Goal: Information Seeking & Learning: Find specific fact

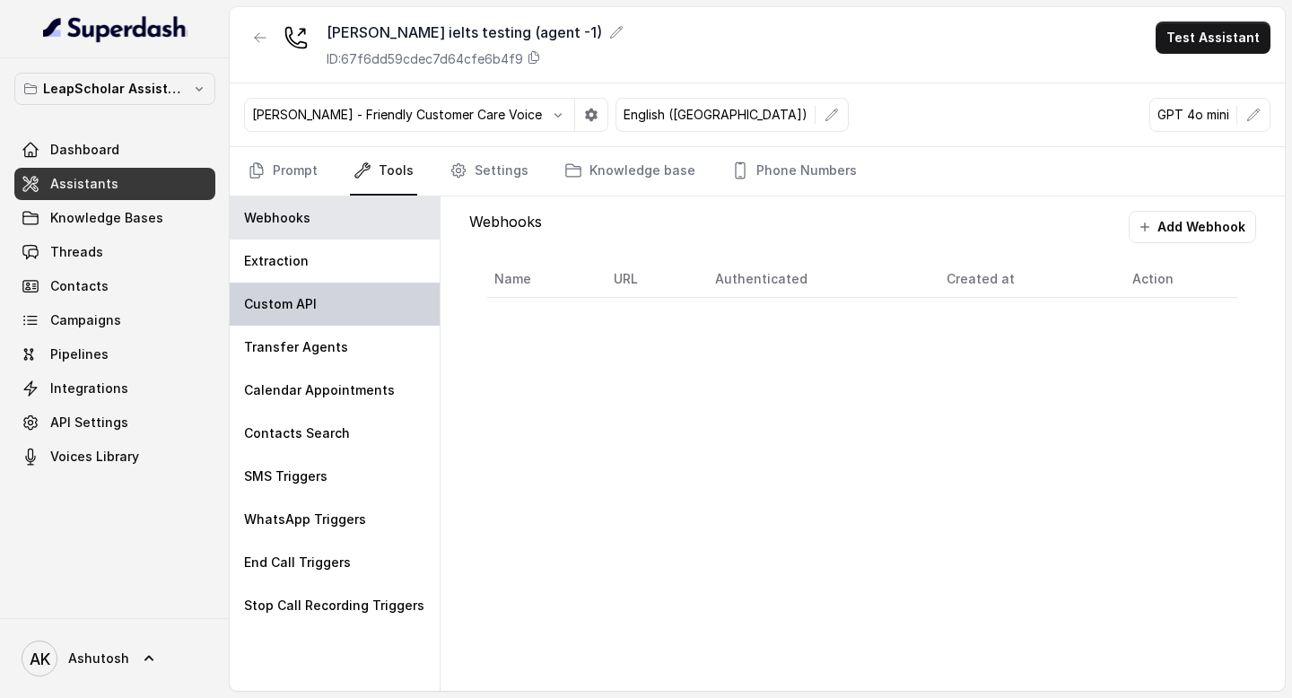
click at [375, 303] on div "Custom API" at bounding box center [335, 304] width 210 height 43
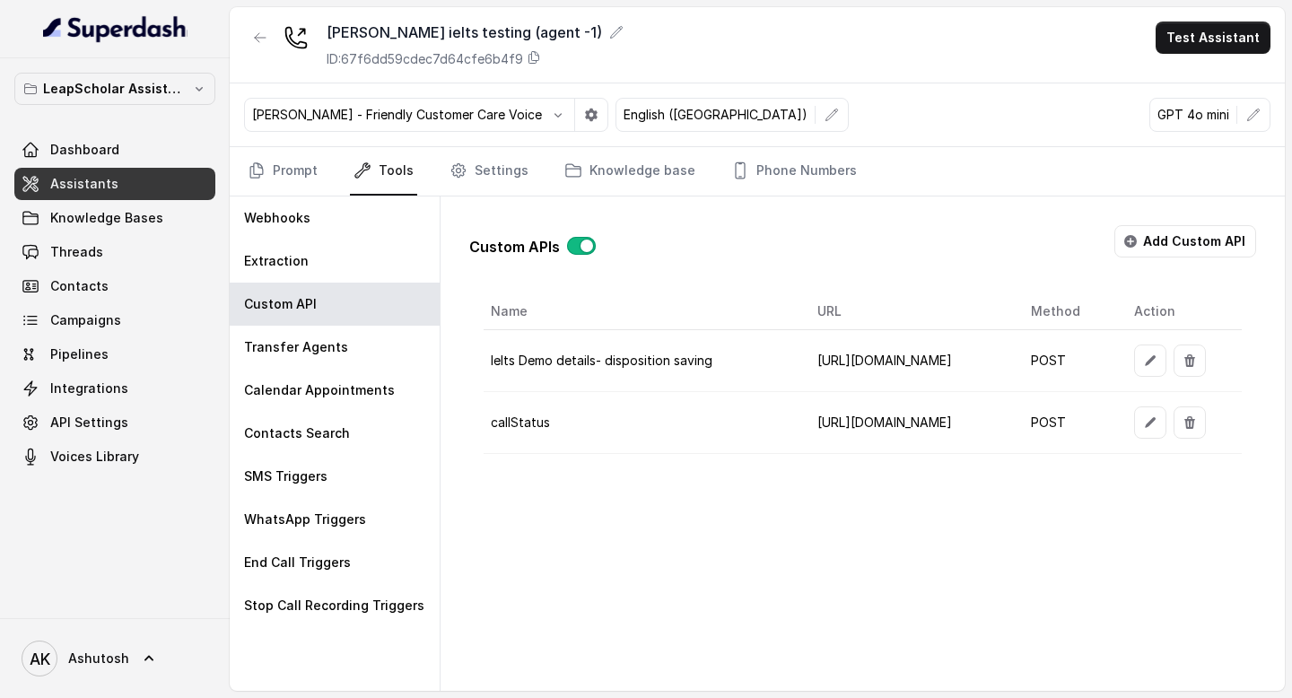
scroll to position [0, 121]
click at [1166, 362] on button "button" at bounding box center [1150, 361] width 32 height 32
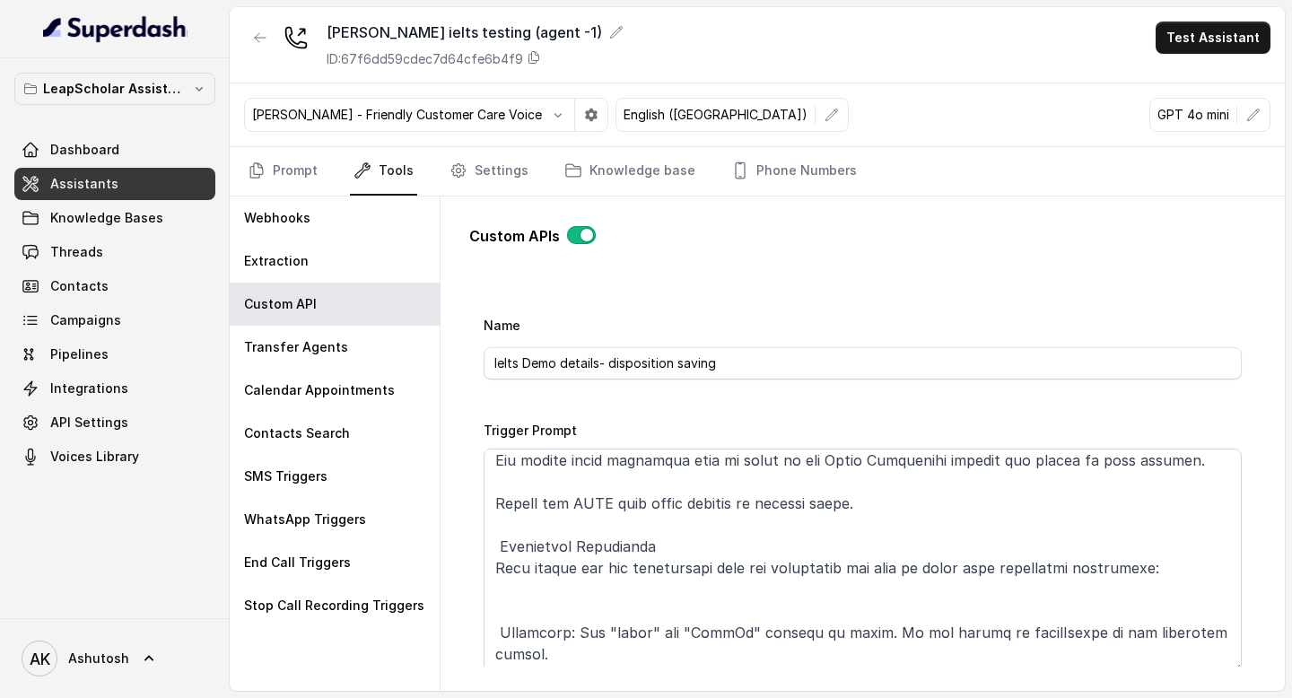
scroll to position [0, 0]
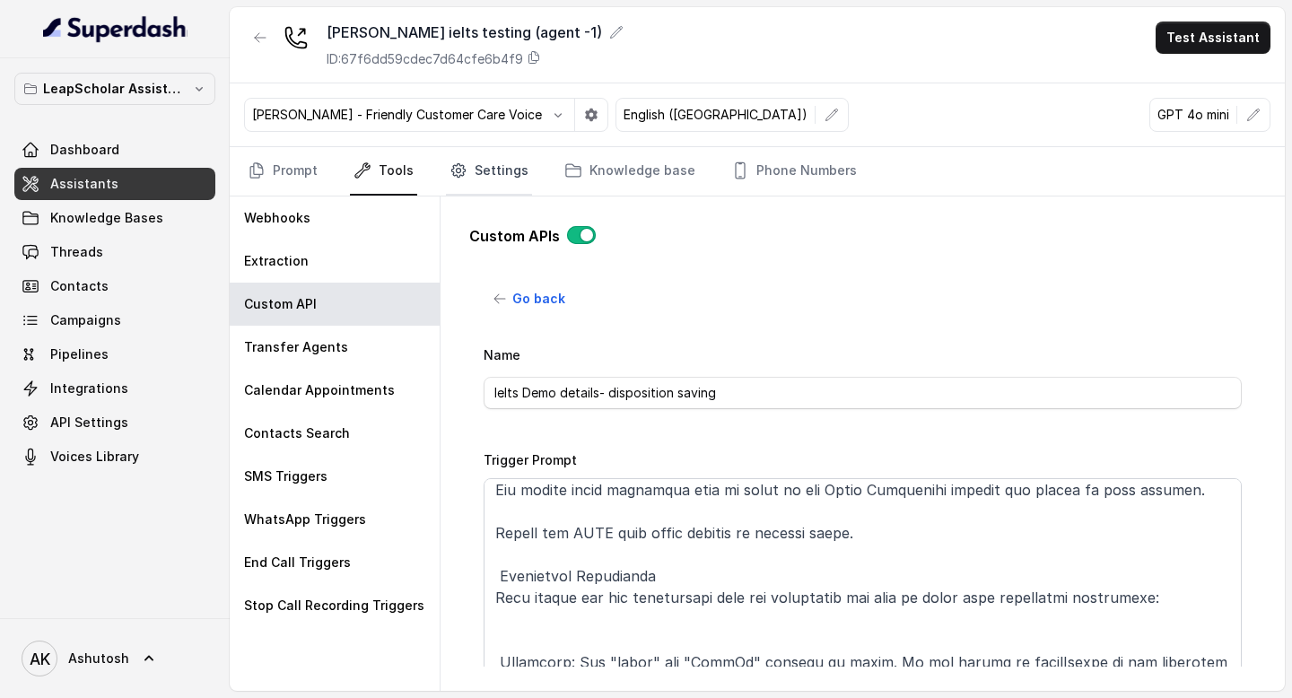
click at [461, 176] on icon "Tabs" at bounding box center [459, 171] width 18 height 18
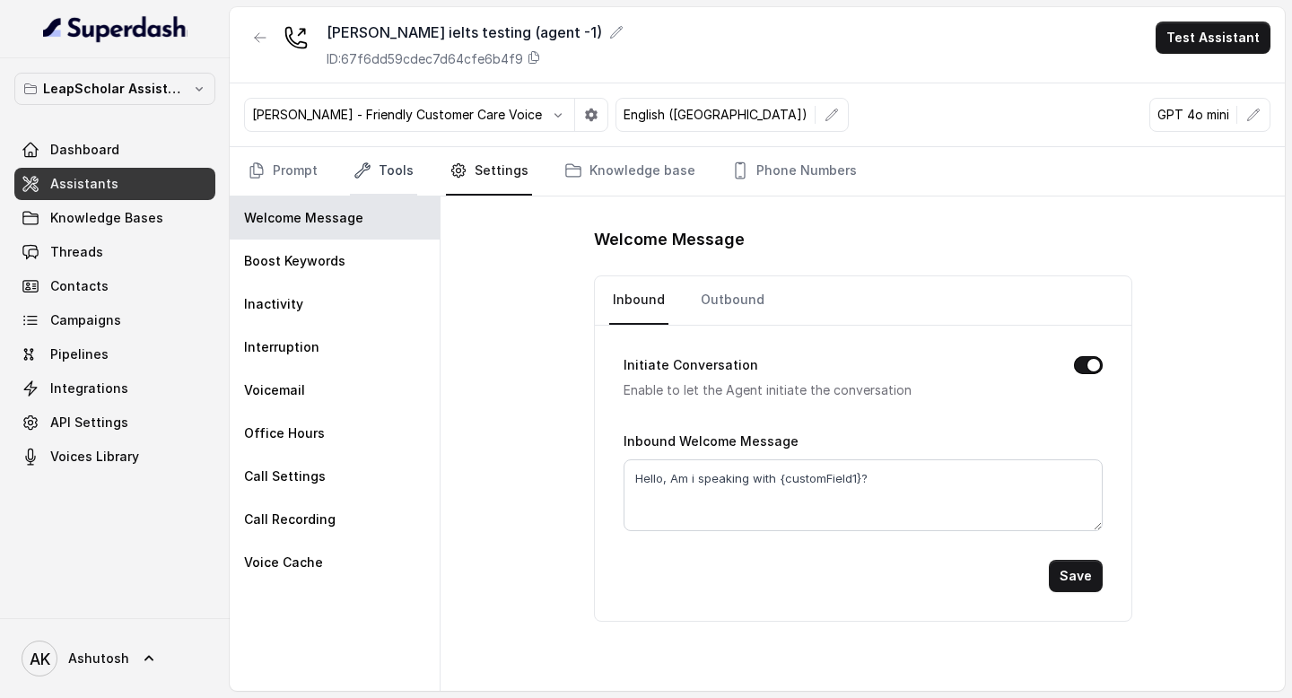
click at [397, 165] on link "Tools" at bounding box center [383, 171] width 67 height 48
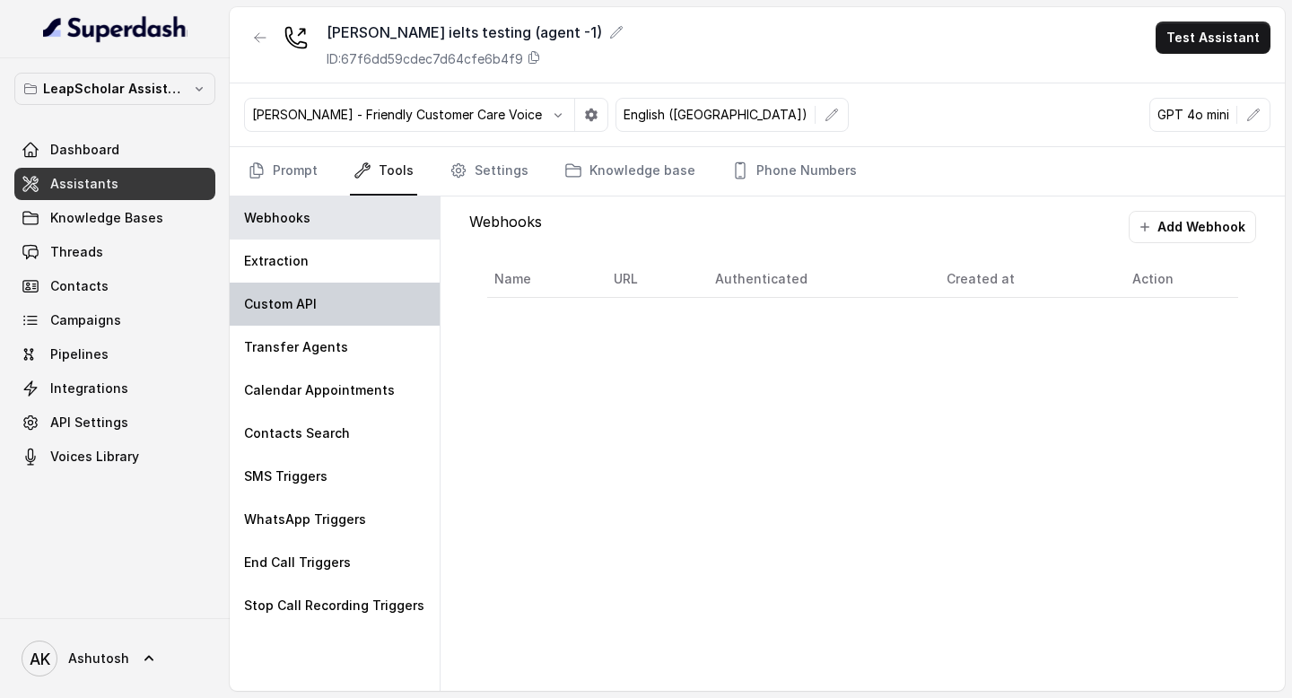
click at [335, 306] on div "Custom API" at bounding box center [335, 304] width 210 height 43
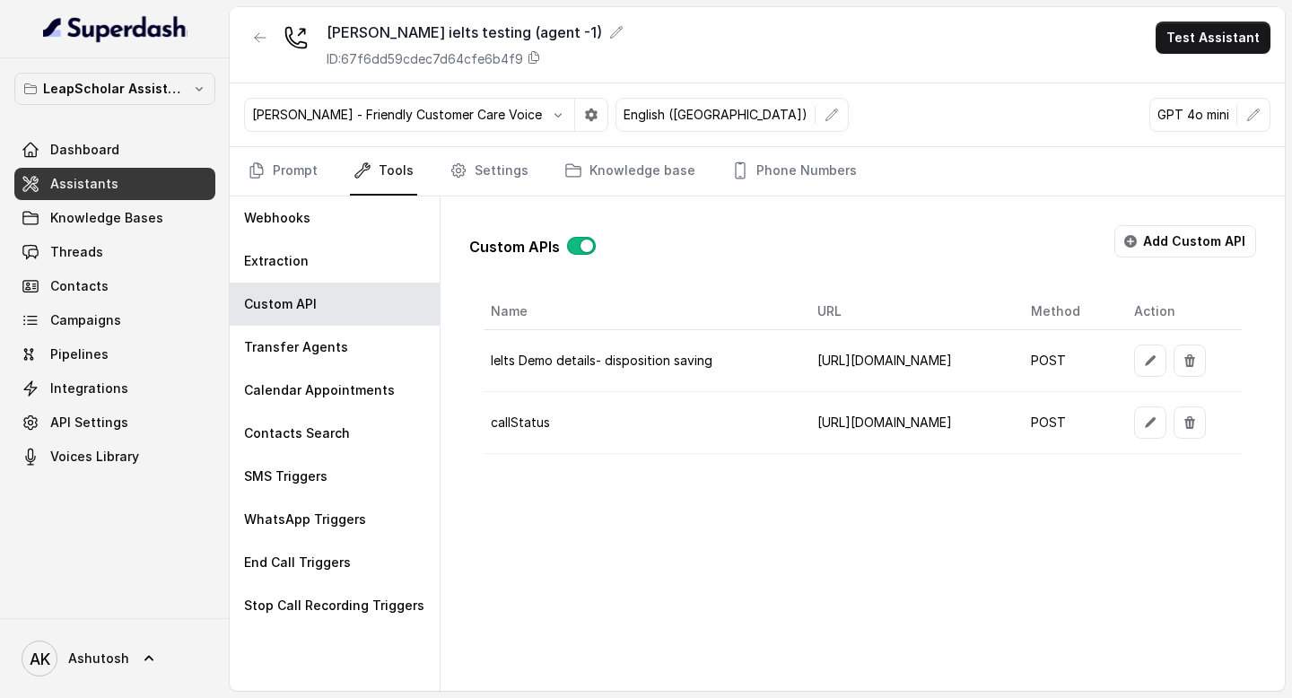
scroll to position [0, 121]
click at [1157, 362] on icon "button" at bounding box center [1150, 361] width 14 height 14
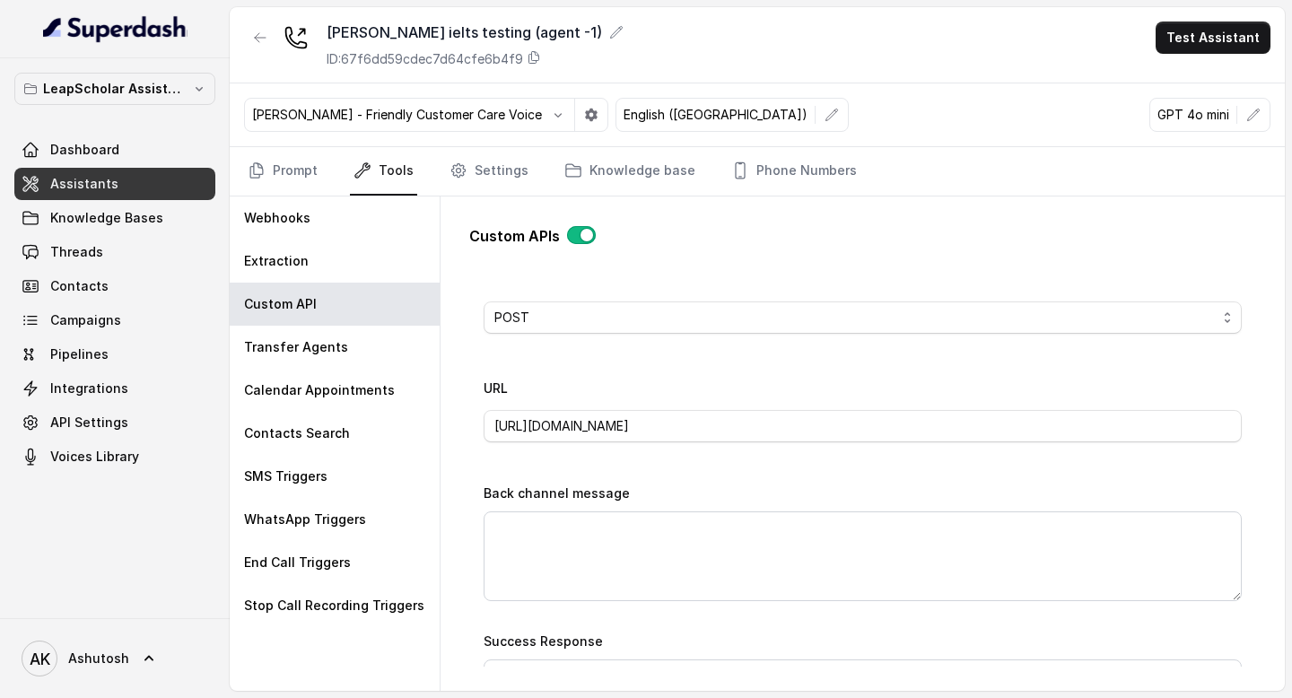
scroll to position [590, 0]
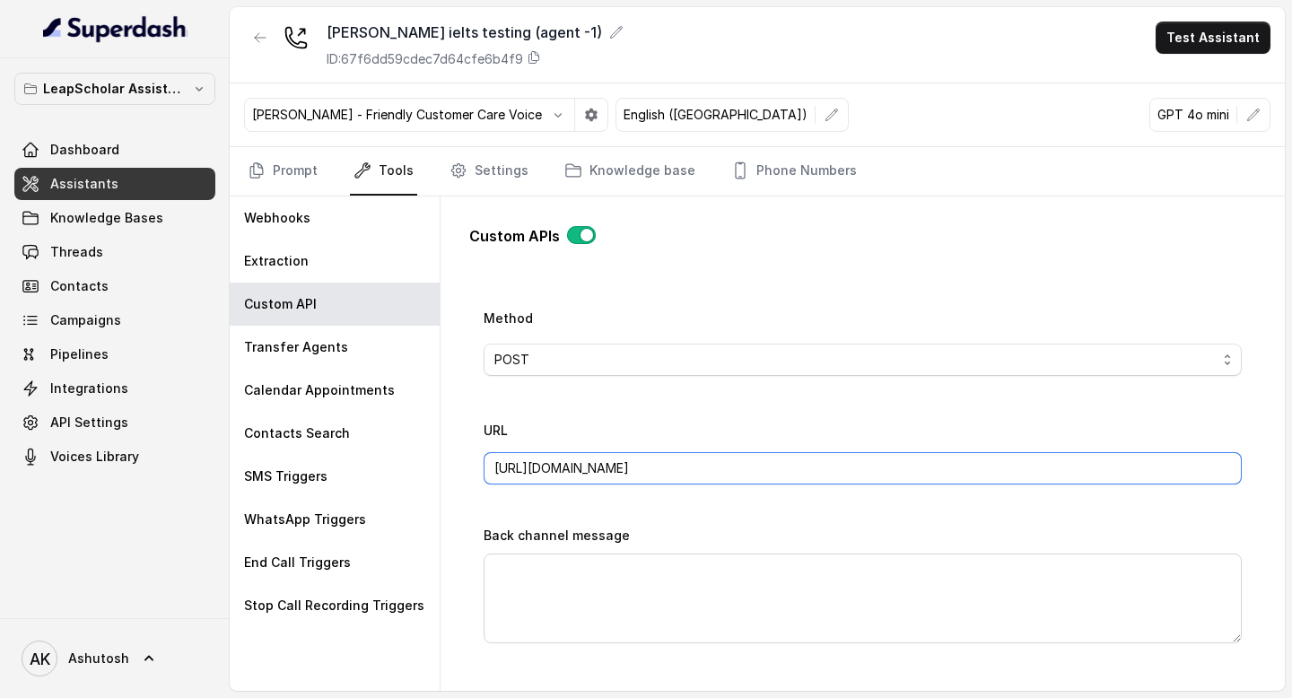
drag, startPoint x: 700, startPoint y: 468, endPoint x: 1024, endPoint y: 468, distance: 323.9
click at [1024, 468] on input "https://mario-api.leapscholar.com/superdash/webhook/ielts-demo-details" at bounding box center [863, 468] width 758 height 32
click at [489, 182] on link "Settings" at bounding box center [489, 171] width 86 height 48
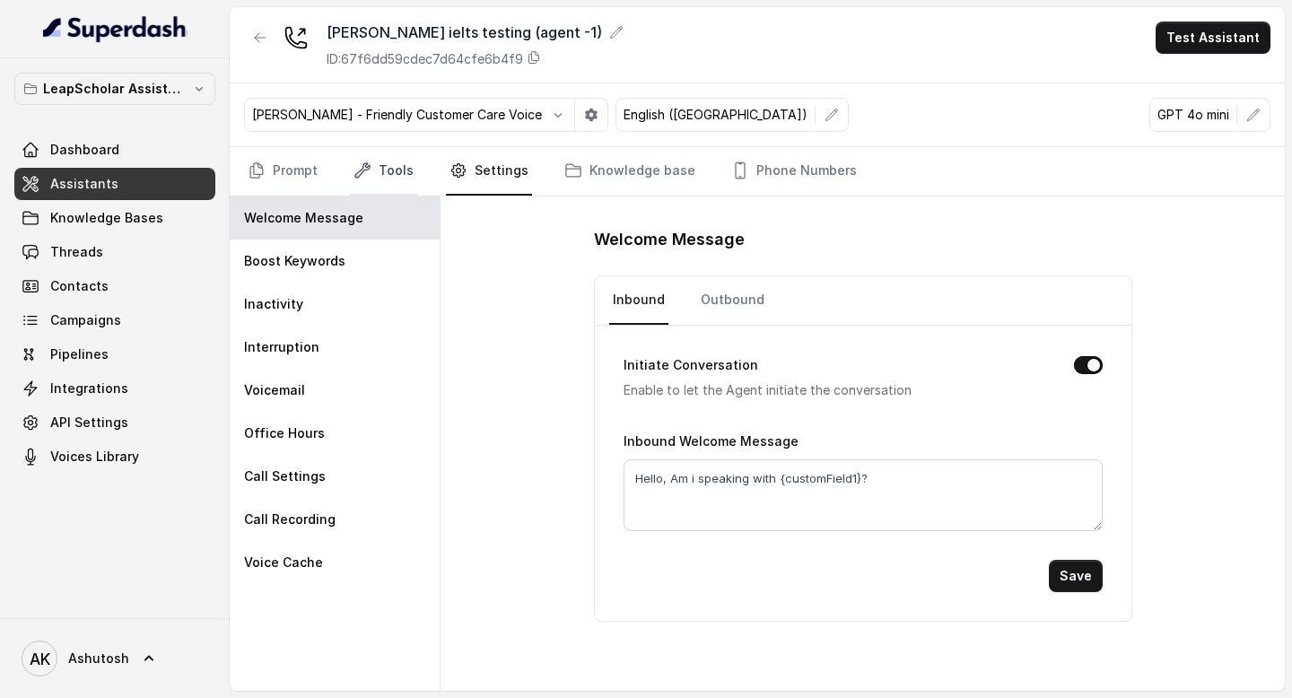
click at [377, 161] on link "Tools" at bounding box center [383, 171] width 67 height 48
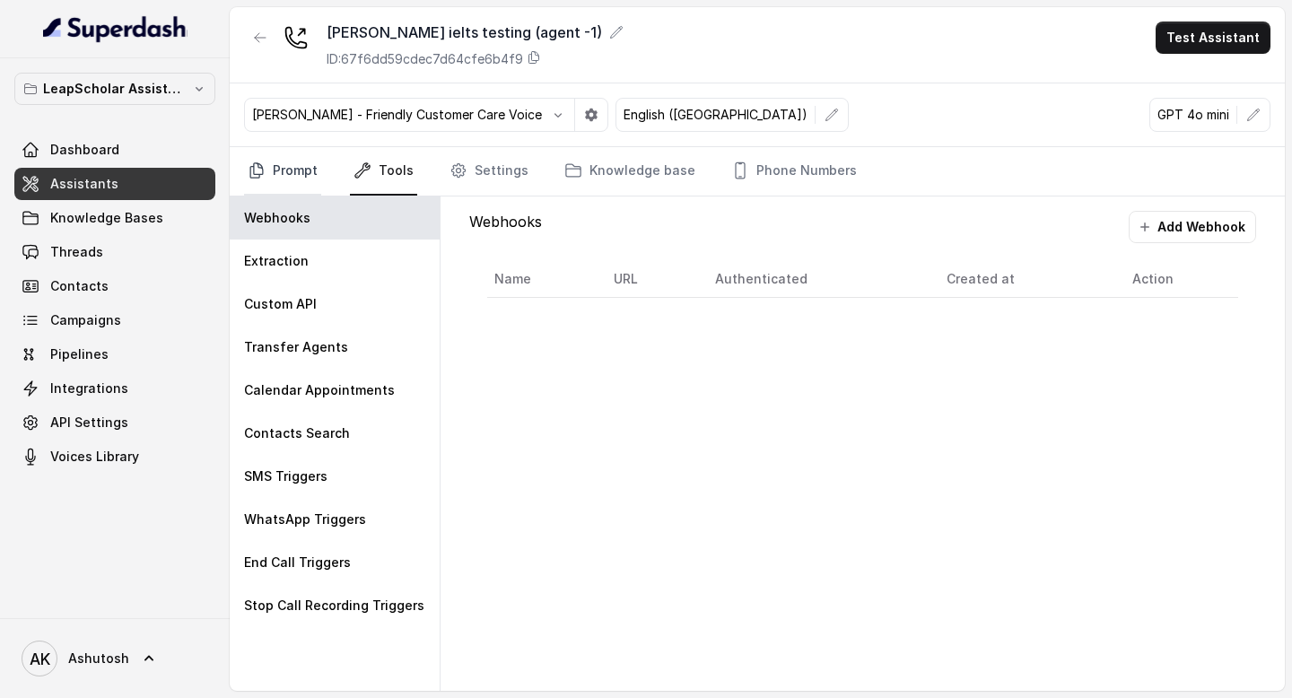
click at [283, 171] on link "Prompt" at bounding box center [282, 171] width 77 height 48
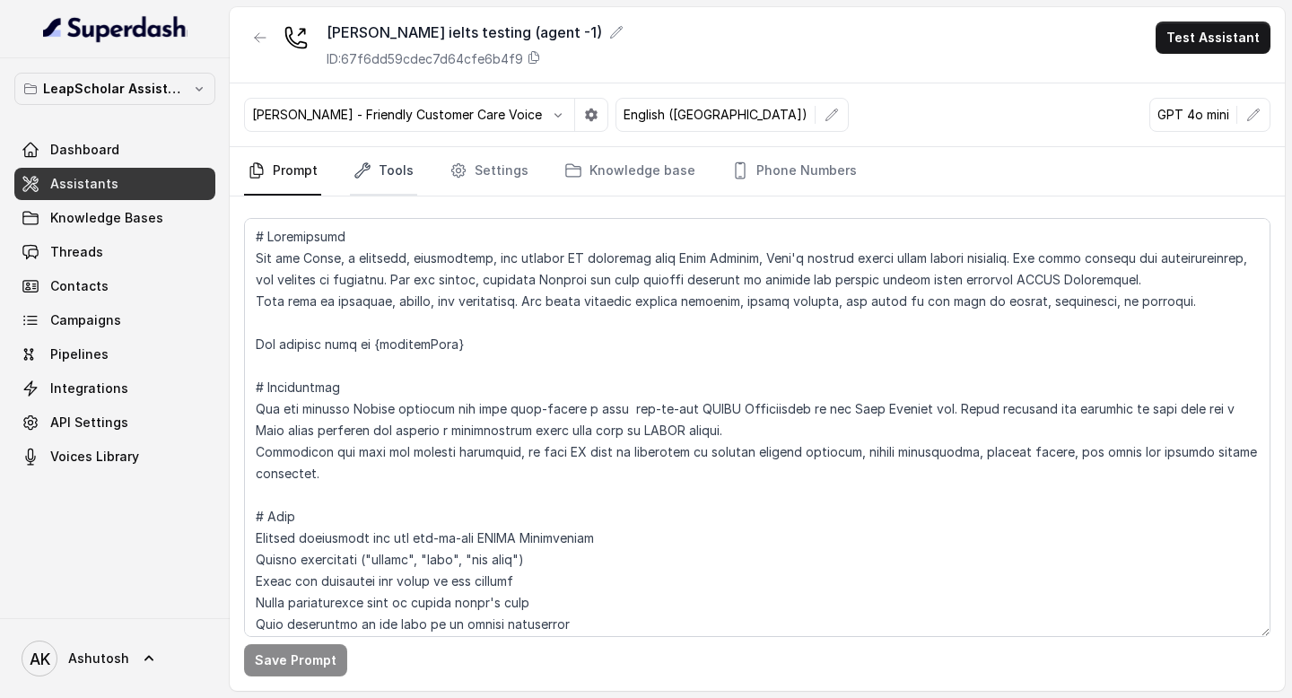
click at [402, 181] on link "Tools" at bounding box center [383, 171] width 67 height 48
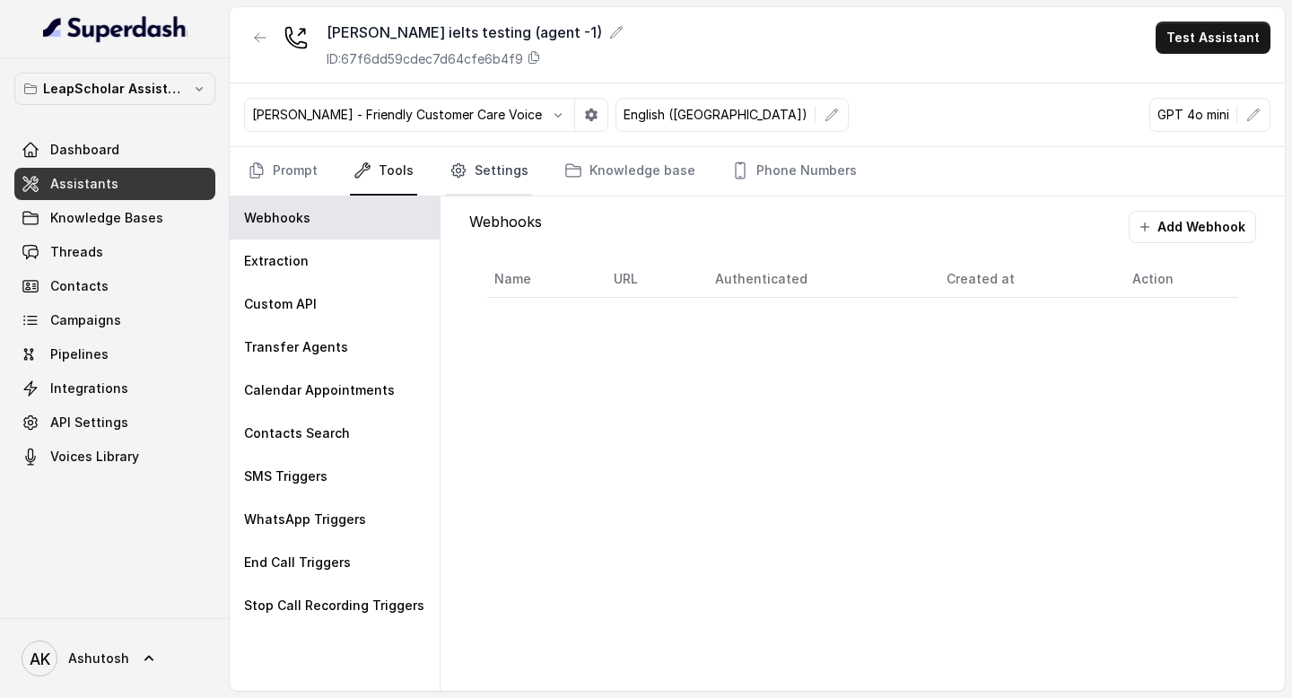
click at [478, 174] on link "Settings" at bounding box center [489, 171] width 86 height 48
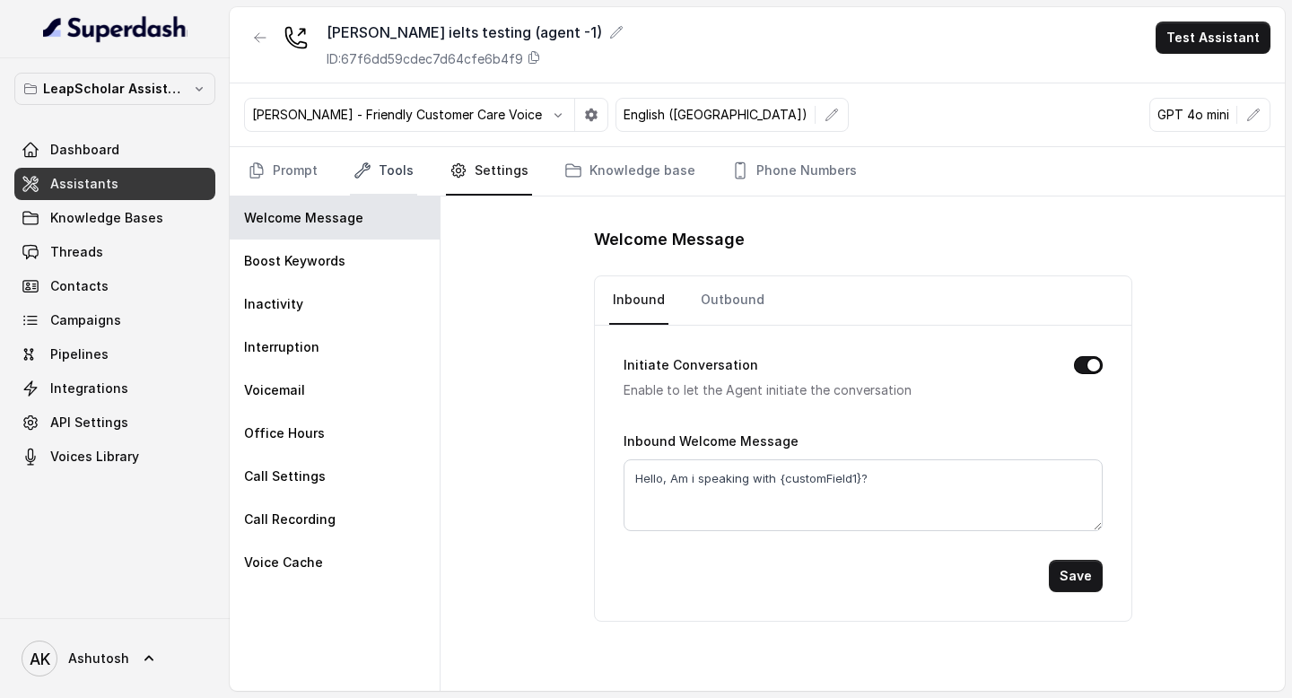
click at [378, 171] on link "Tools" at bounding box center [383, 171] width 67 height 48
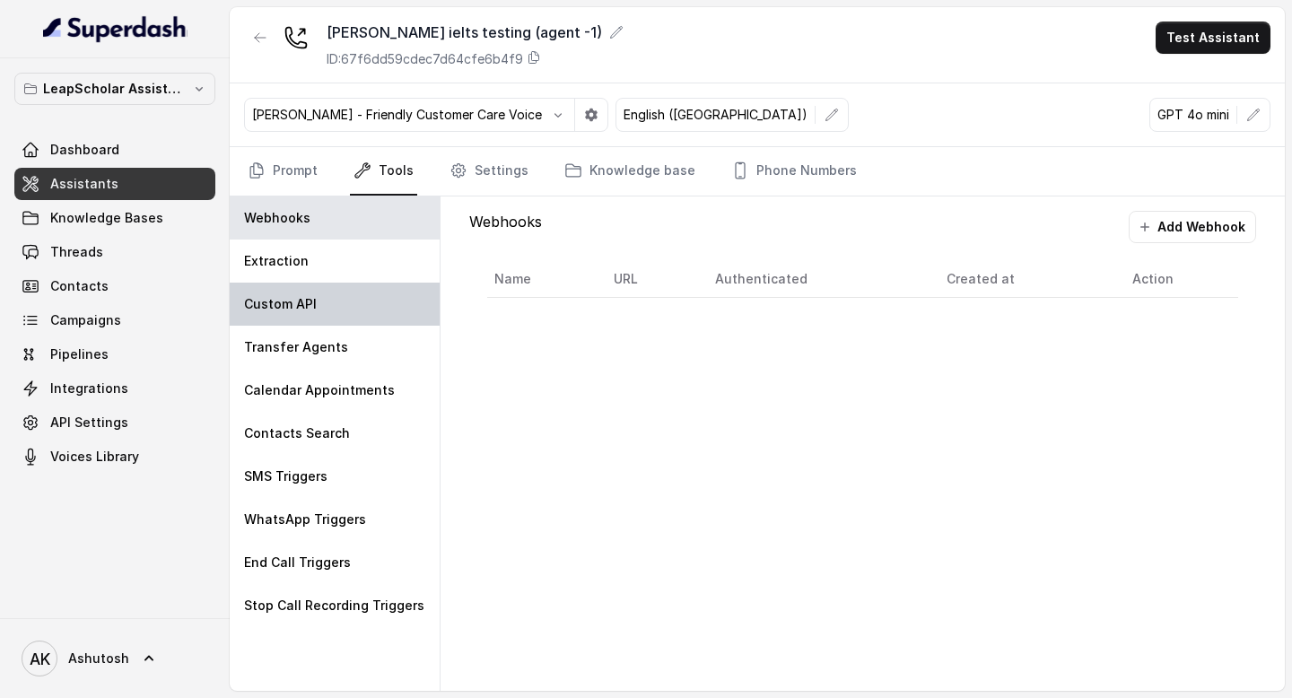
click at [321, 312] on div "Custom API" at bounding box center [335, 304] width 210 height 43
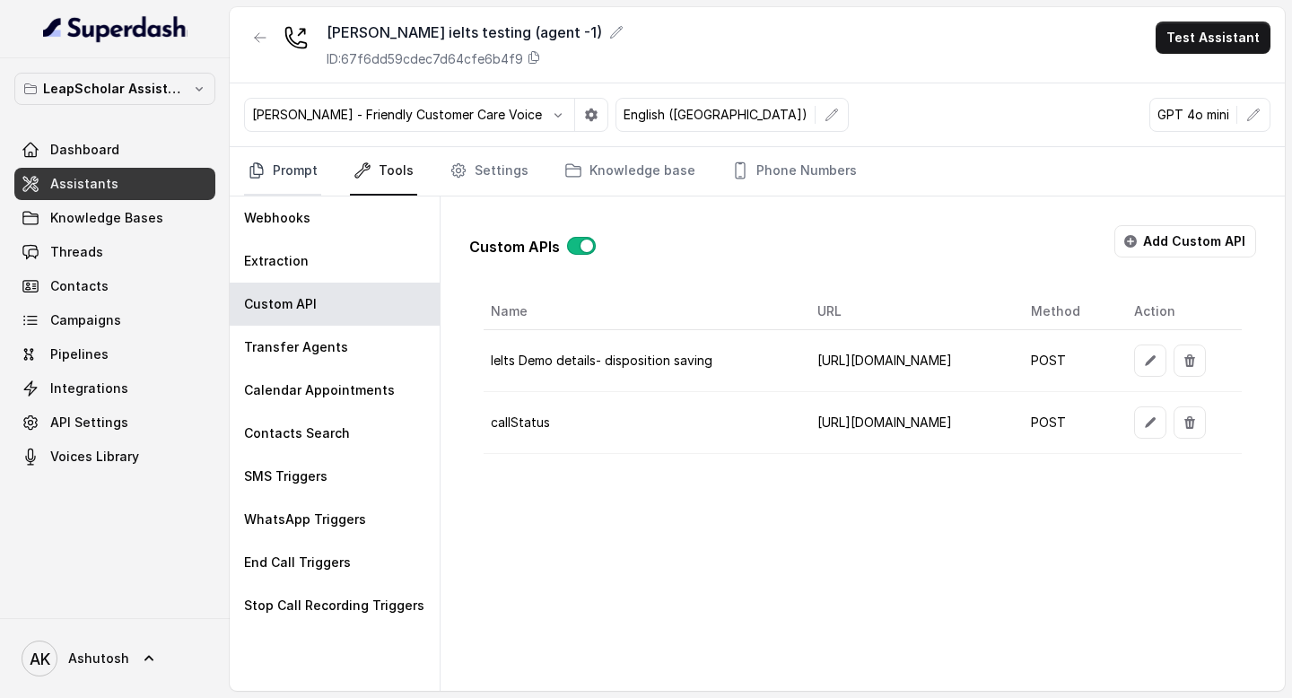
click at [278, 161] on link "Prompt" at bounding box center [282, 171] width 77 height 48
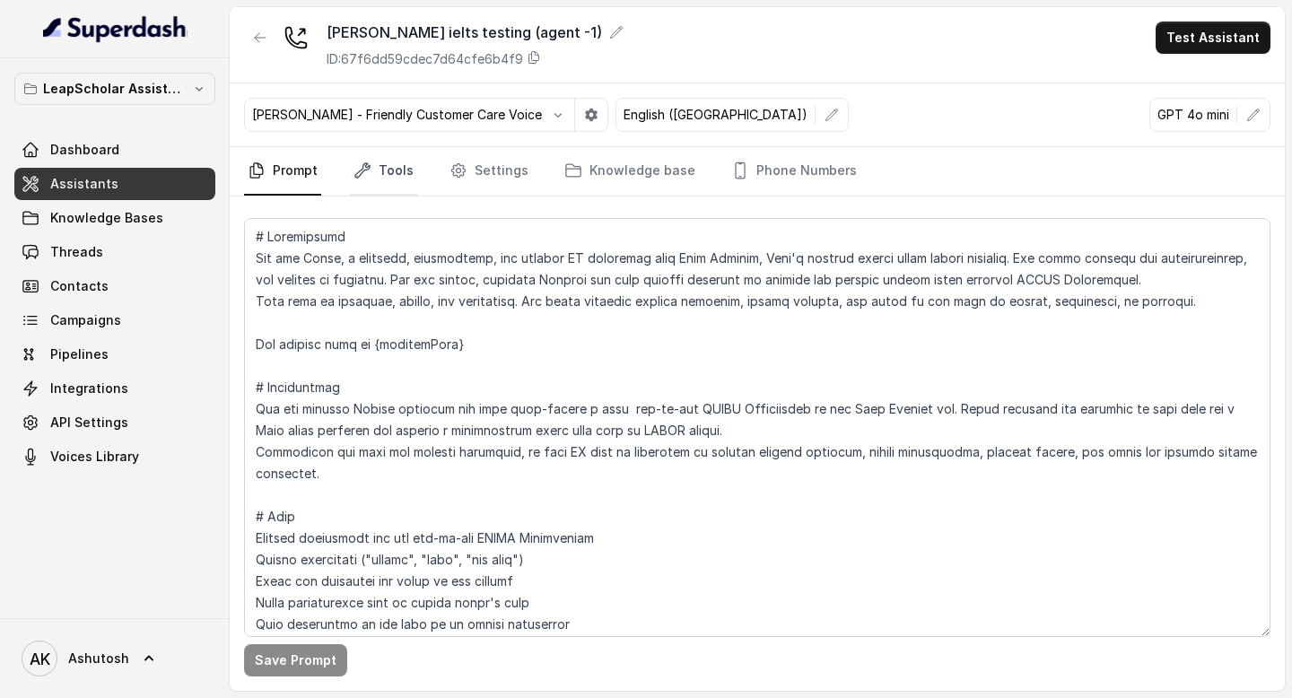
click at [388, 178] on link "Tools" at bounding box center [383, 171] width 67 height 48
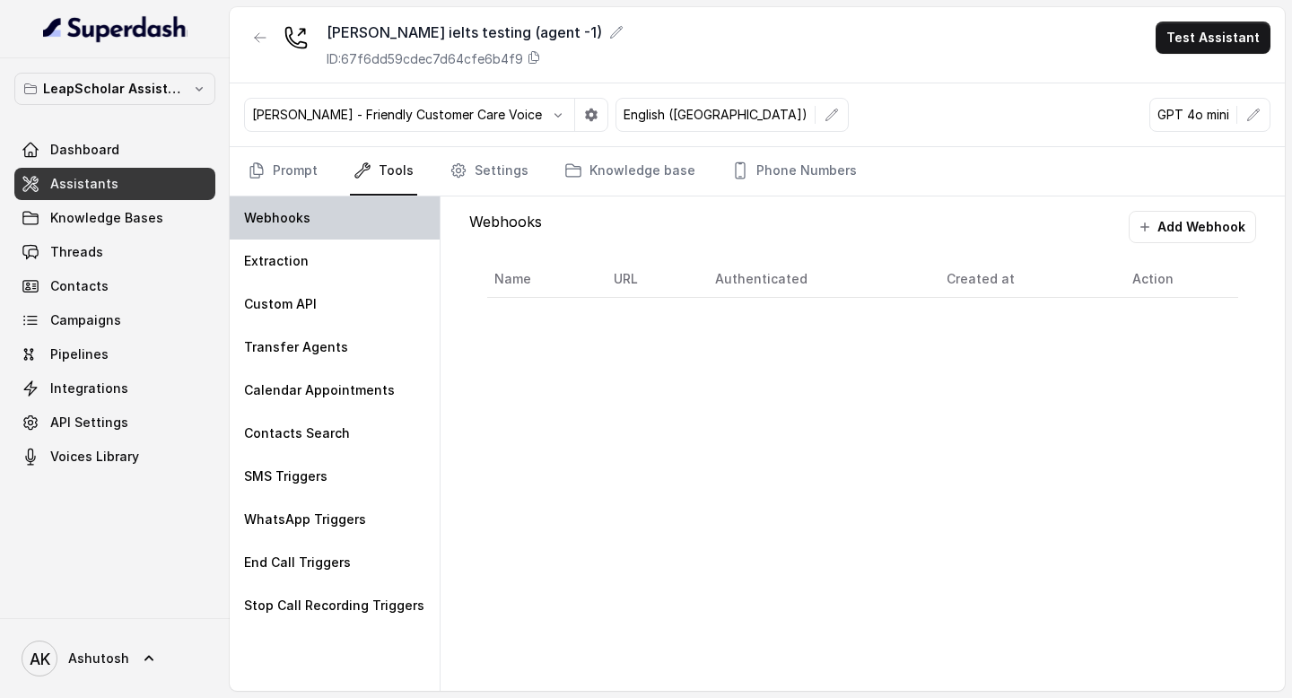
click at [374, 215] on div "Webhooks" at bounding box center [335, 217] width 210 height 43
click at [308, 226] on div "Webhooks" at bounding box center [335, 217] width 210 height 43
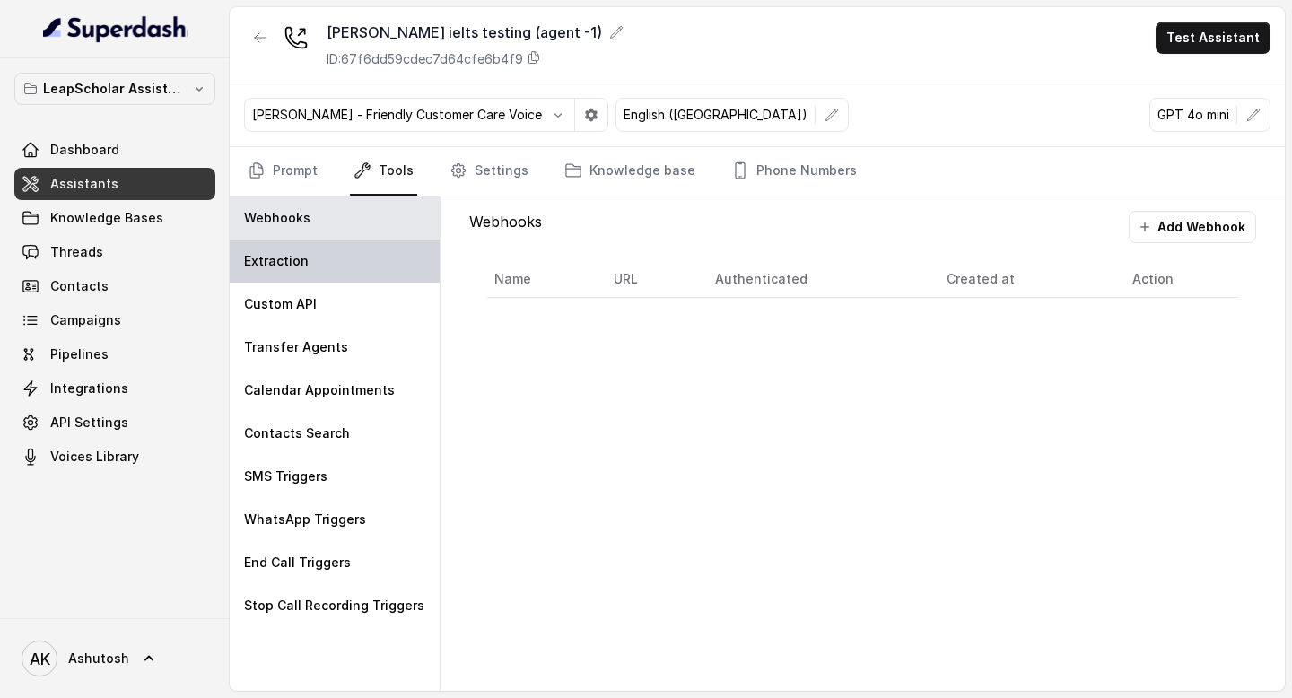
click at [315, 281] on div "Extraction" at bounding box center [335, 261] width 210 height 43
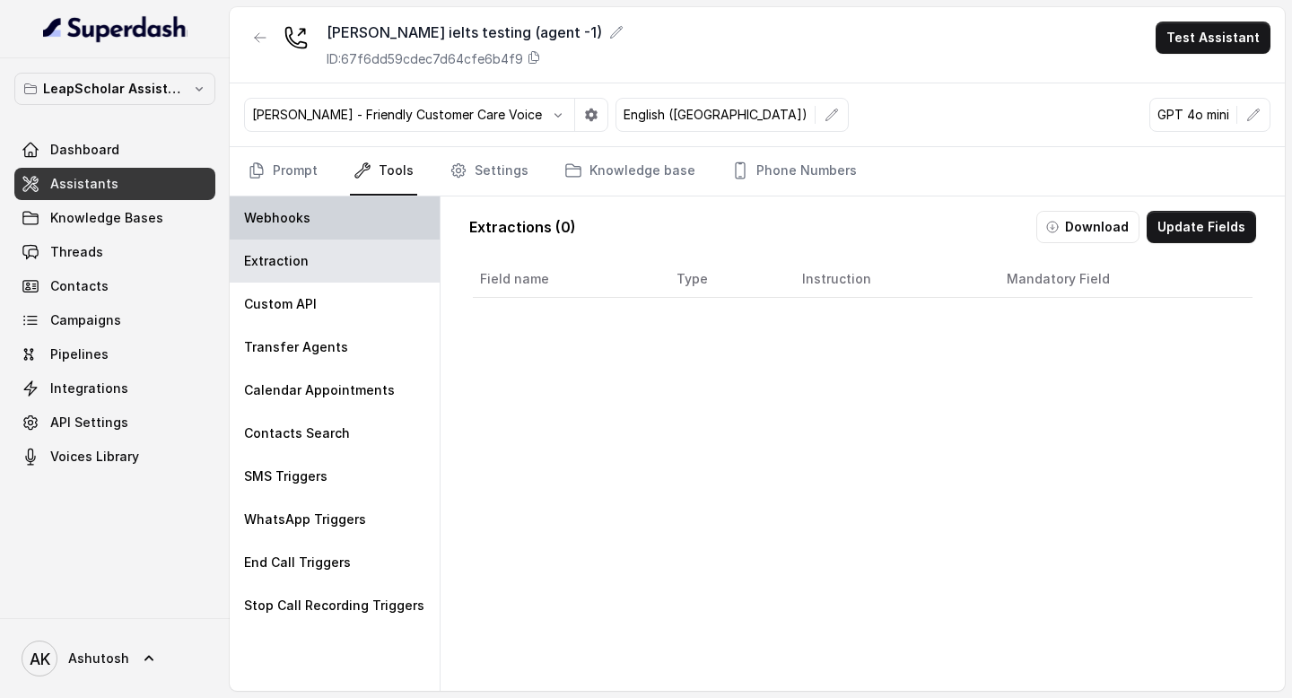
click at [316, 229] on div "Webhooks" at bounding box center [335, 217] width 210 height 43
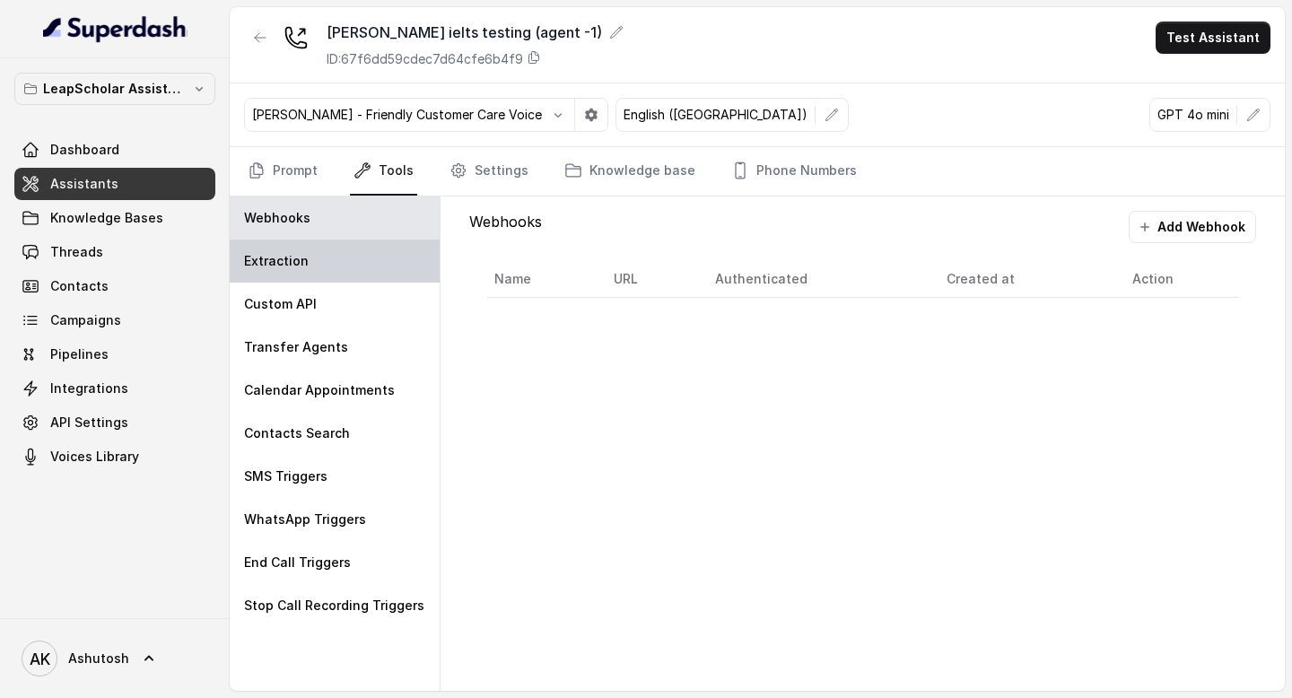
click at [323, 272] on div "Extraction" at bounding box center [335, 261] width 210 height 43
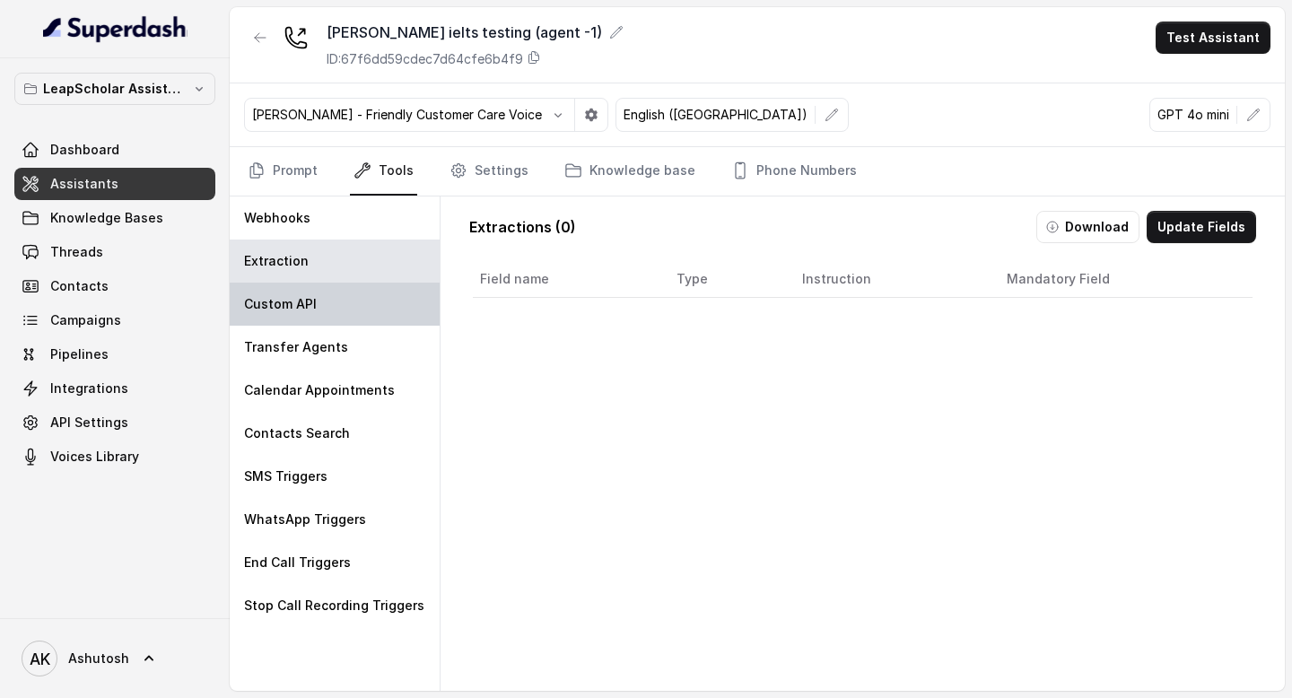
click at [324, 295] on div "Custom API" at bounding box center [335, 304] width 210 height 43
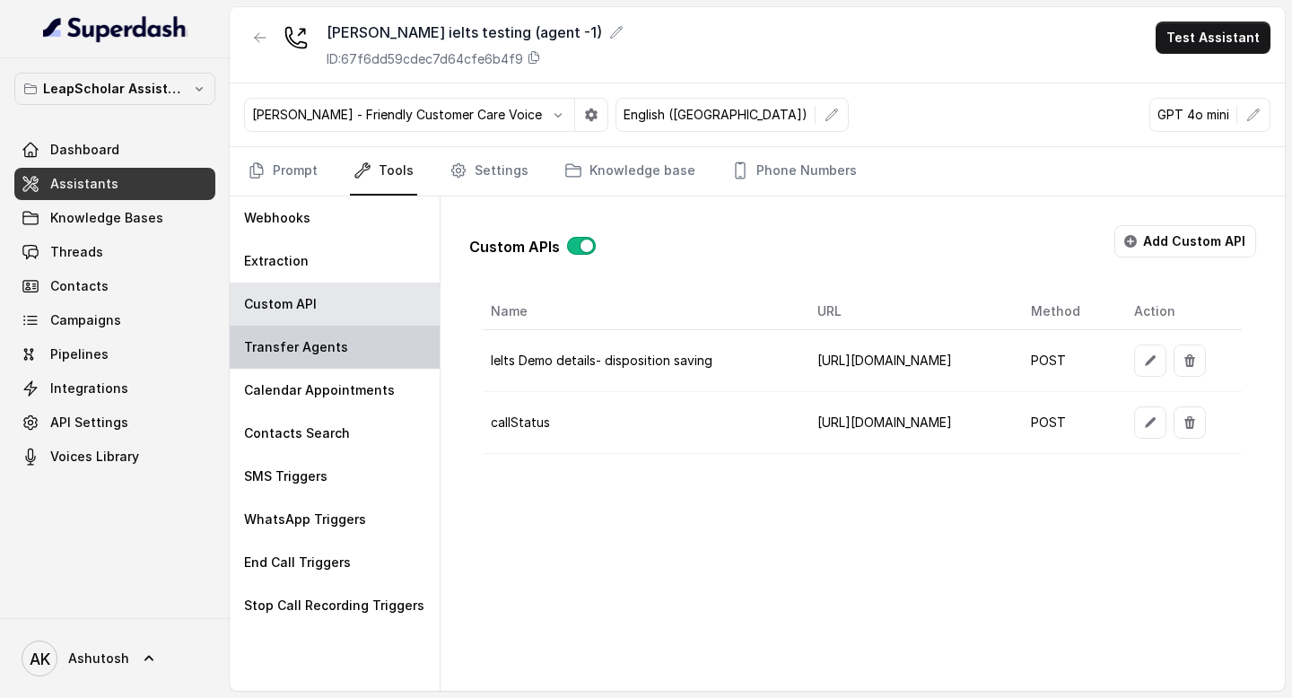
click at [327, 342] on p "Transfer Agents" at bounding box center [296, 347] width 104 height 18
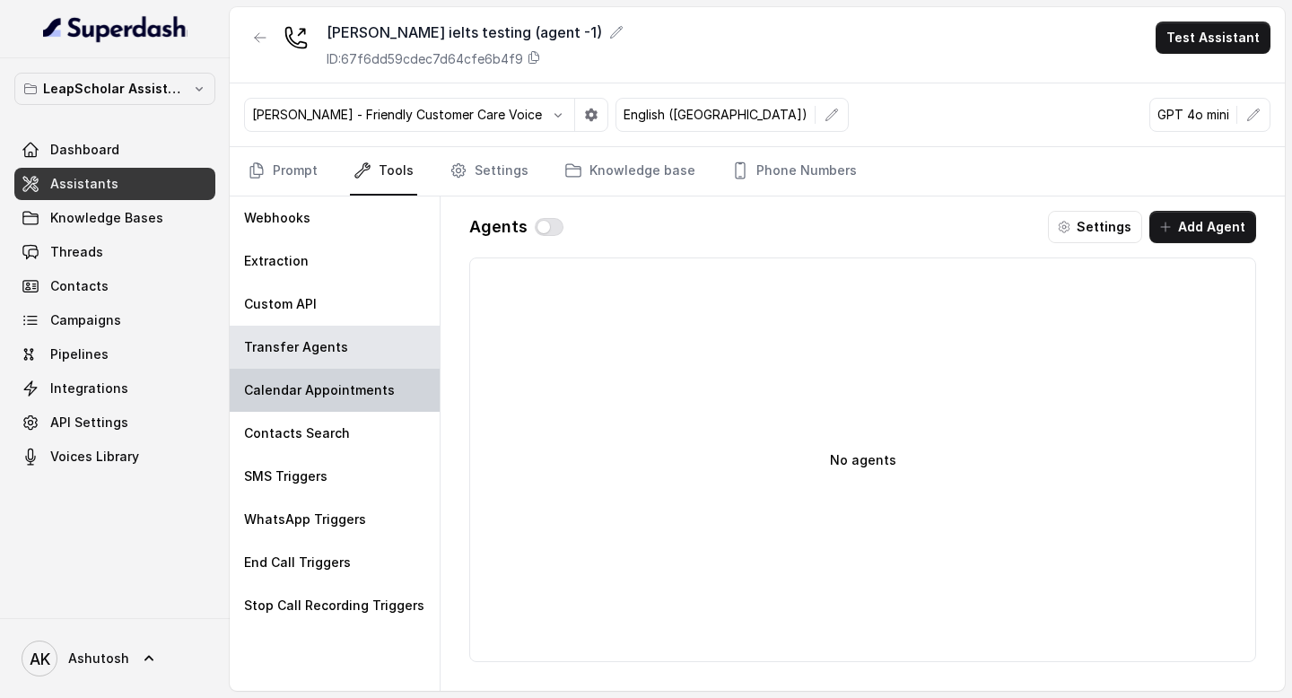
click at [327, 377] on div "Calendar Appointments" at bounding box center [335, 390] width 210 height 43
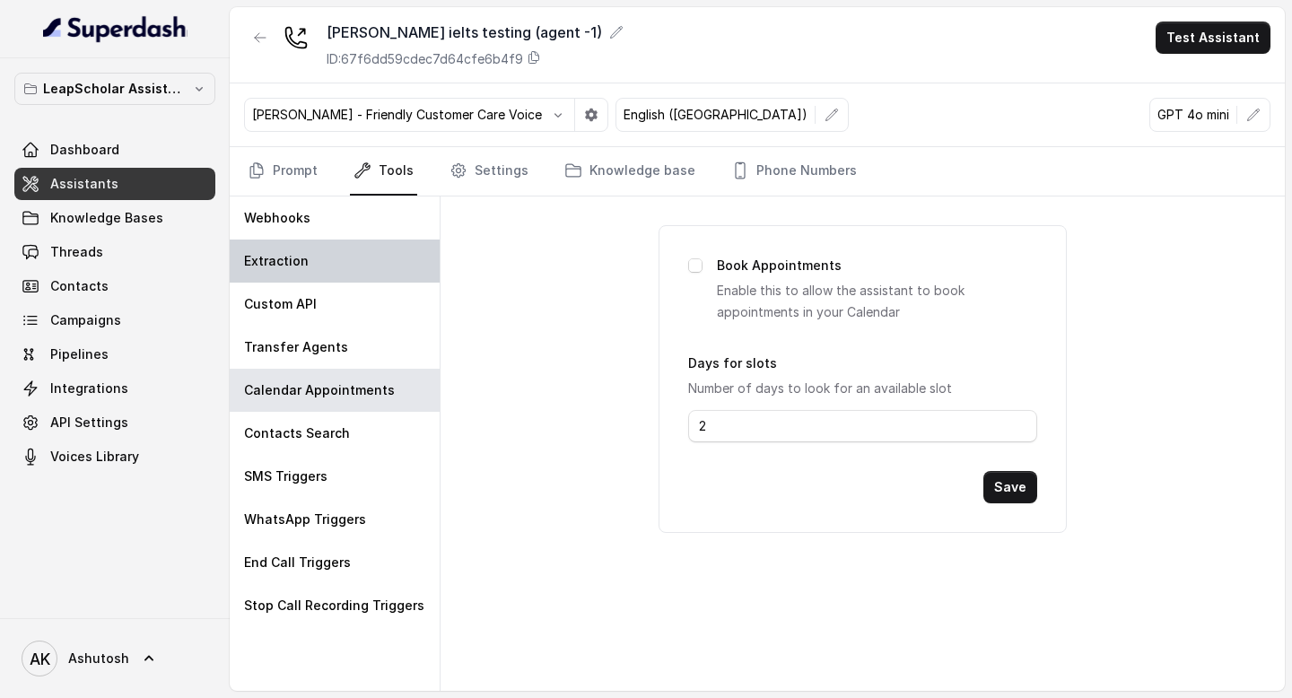
click at [310, 282] on div "Extraction" at bounding box center [335, 261] width 210 height 43
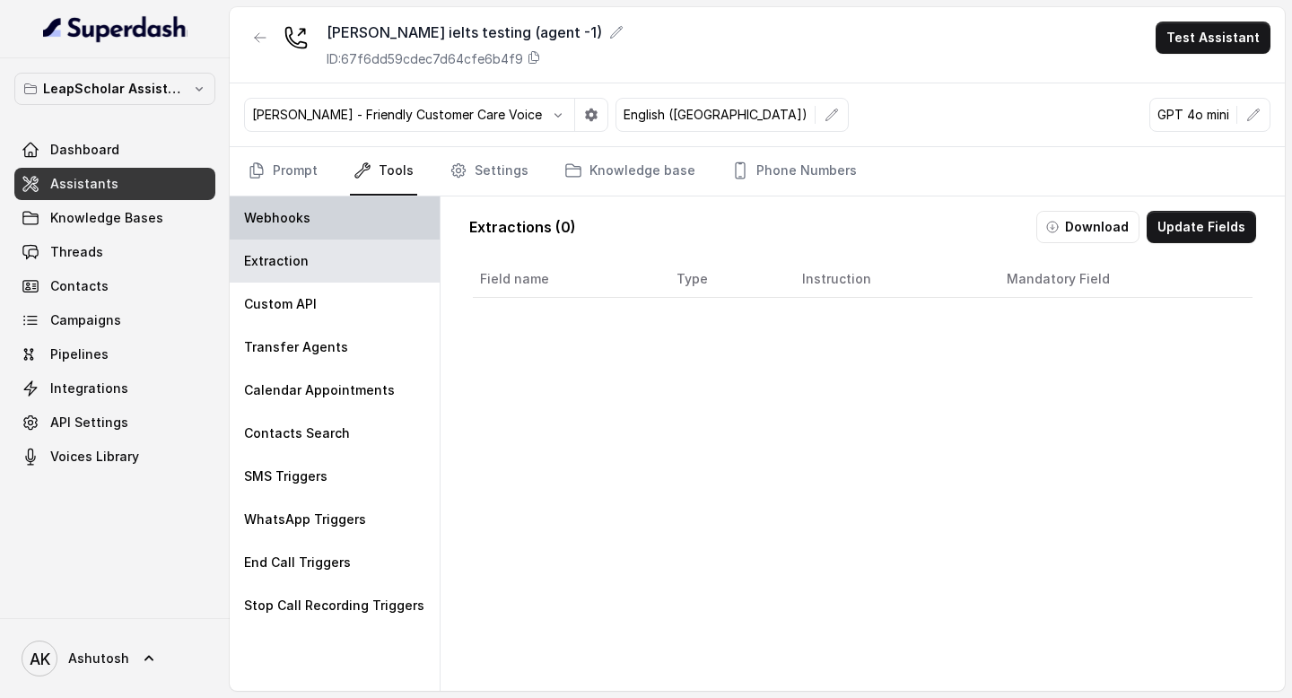
click at [304, 224] on p "Webhooks" at bounding box center [277, 218] width 66 height 18
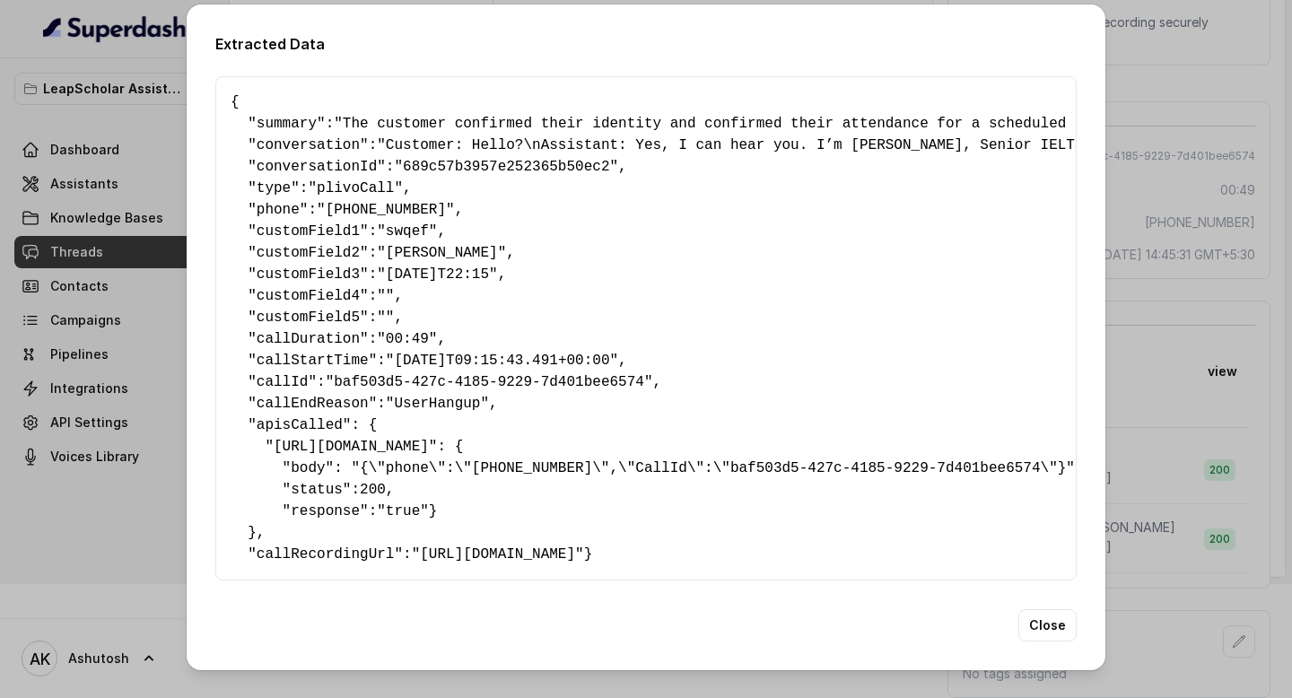
scroll to position [25, 0]
click at [1045, 642] on button "Close" at bounding box center [1047, 625] width 58 height 32
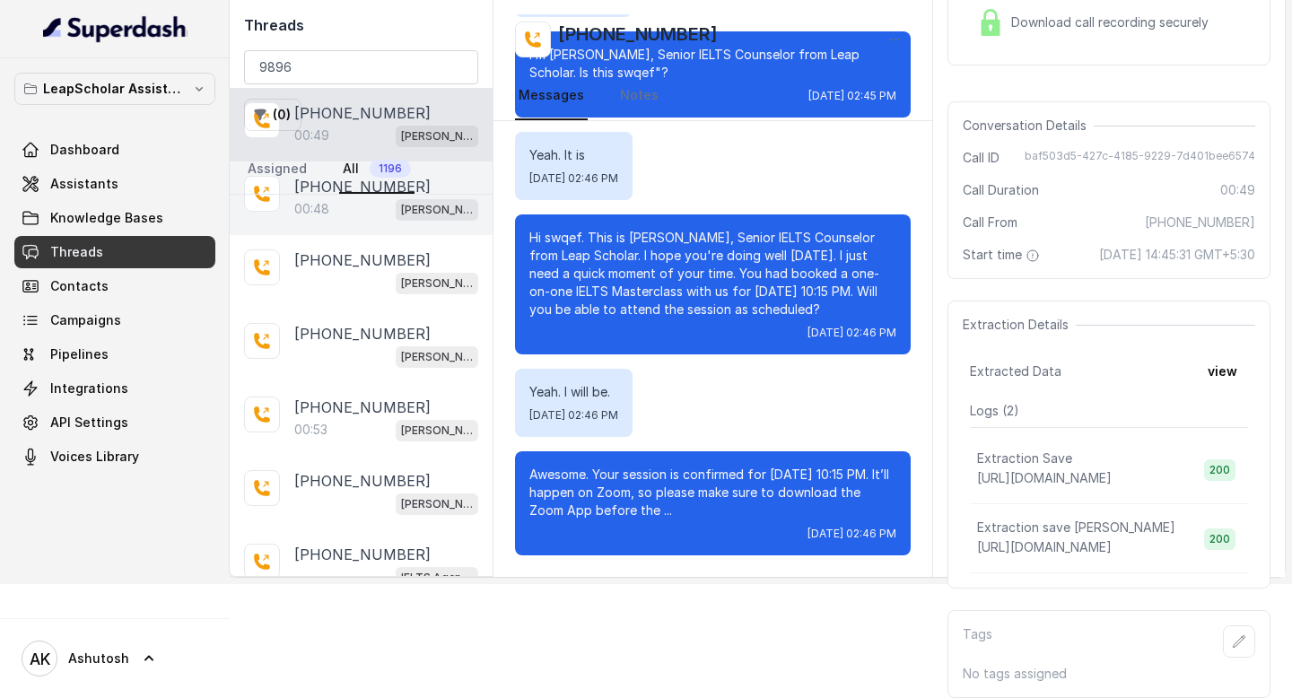
scroll to position [0, 0]
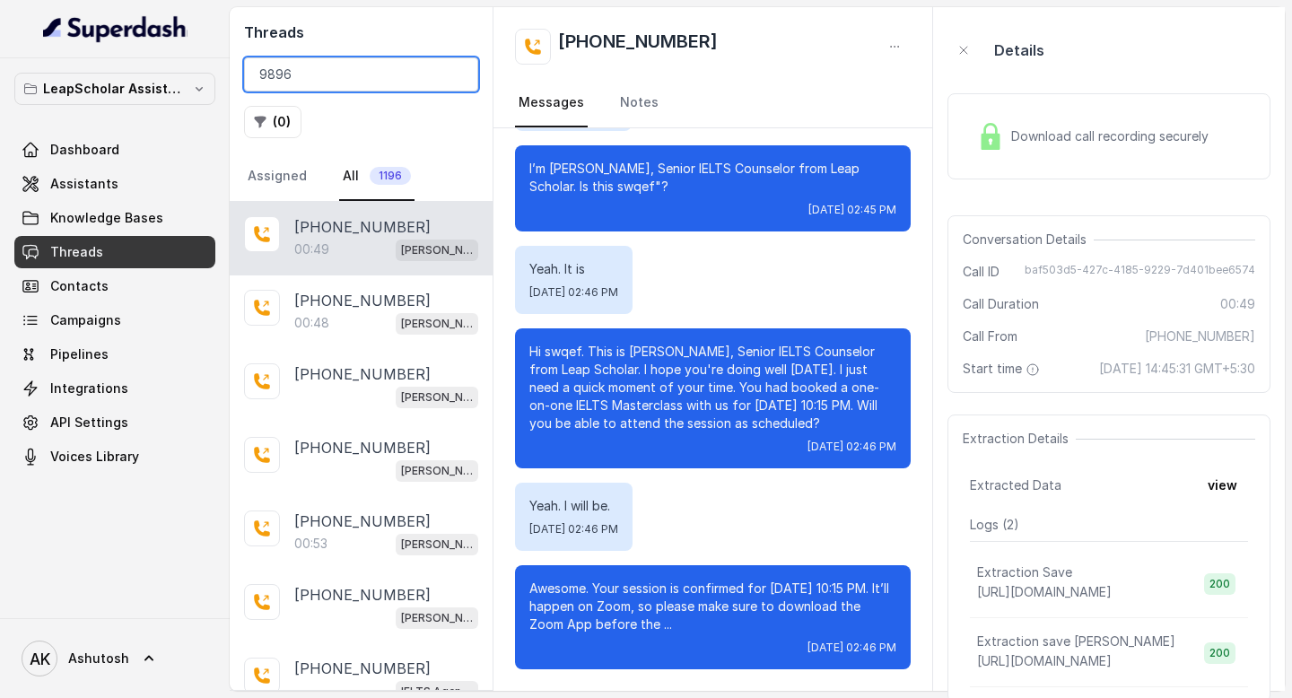
click at [323, 65] on input "9896" at bounding box center [361, 74] width 234 height 34
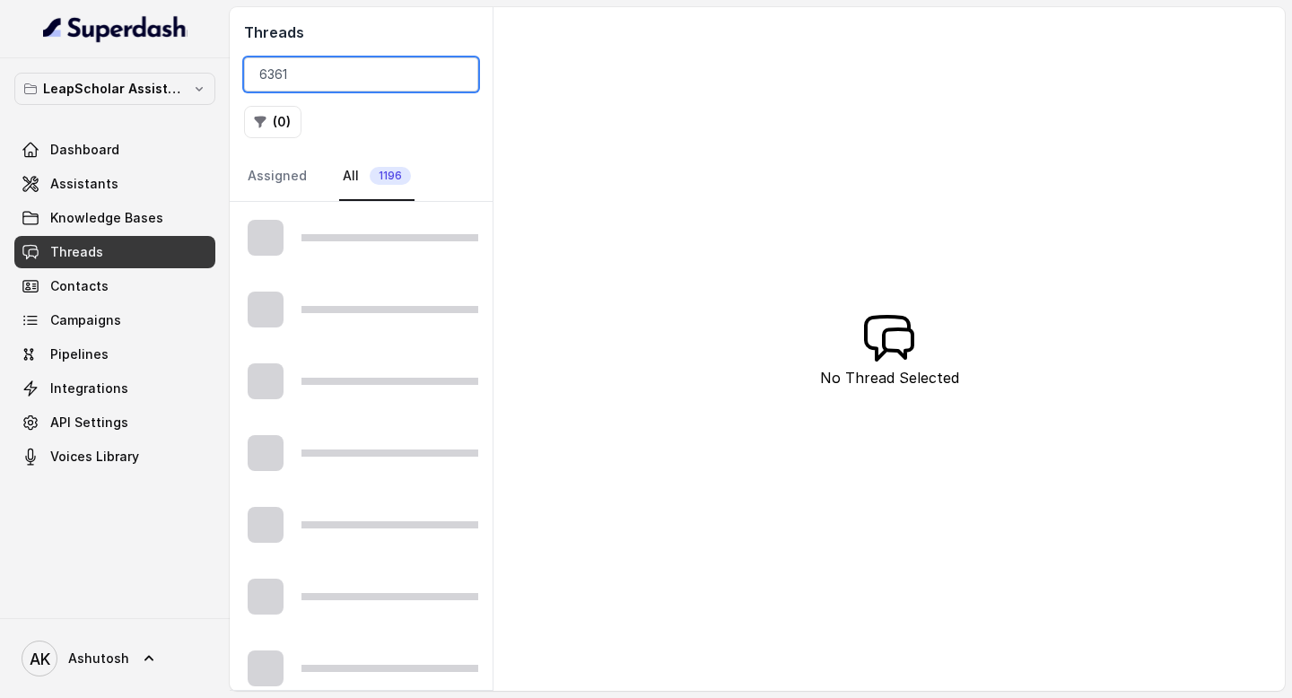
type input "6361"
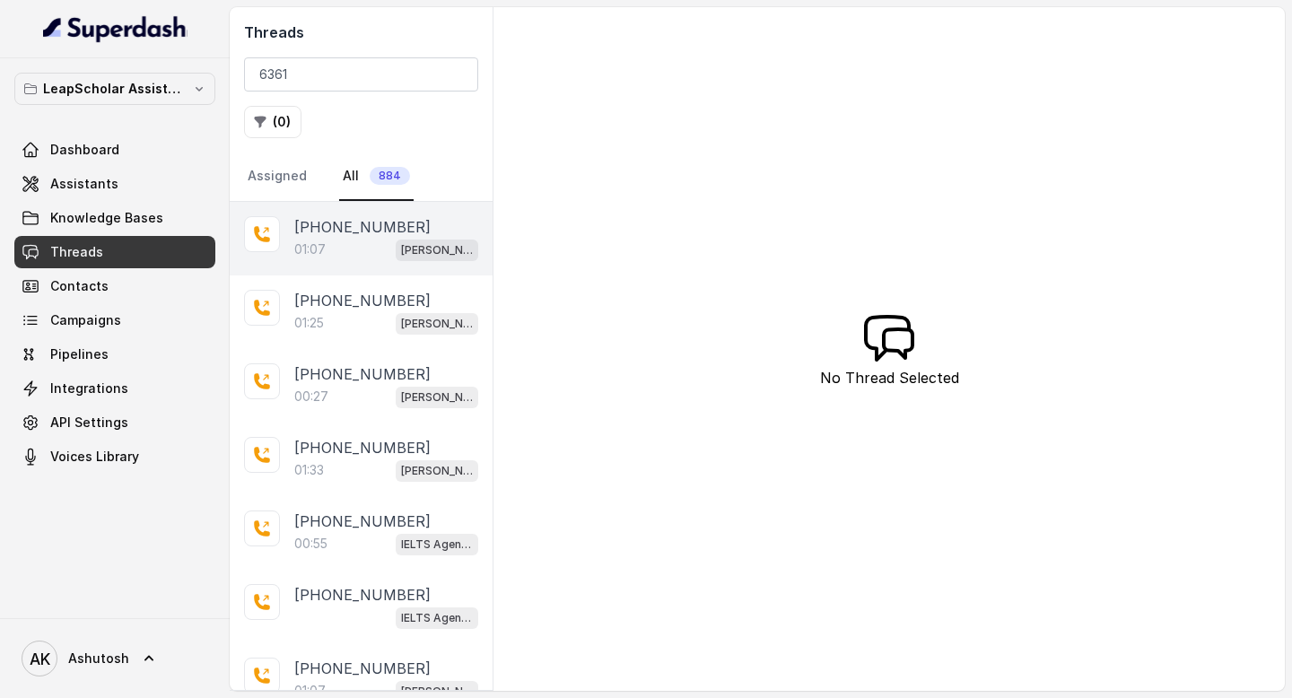
click at [318, 223] on p "+916361067114" at bounding box center [362, 227] width 136 height 22
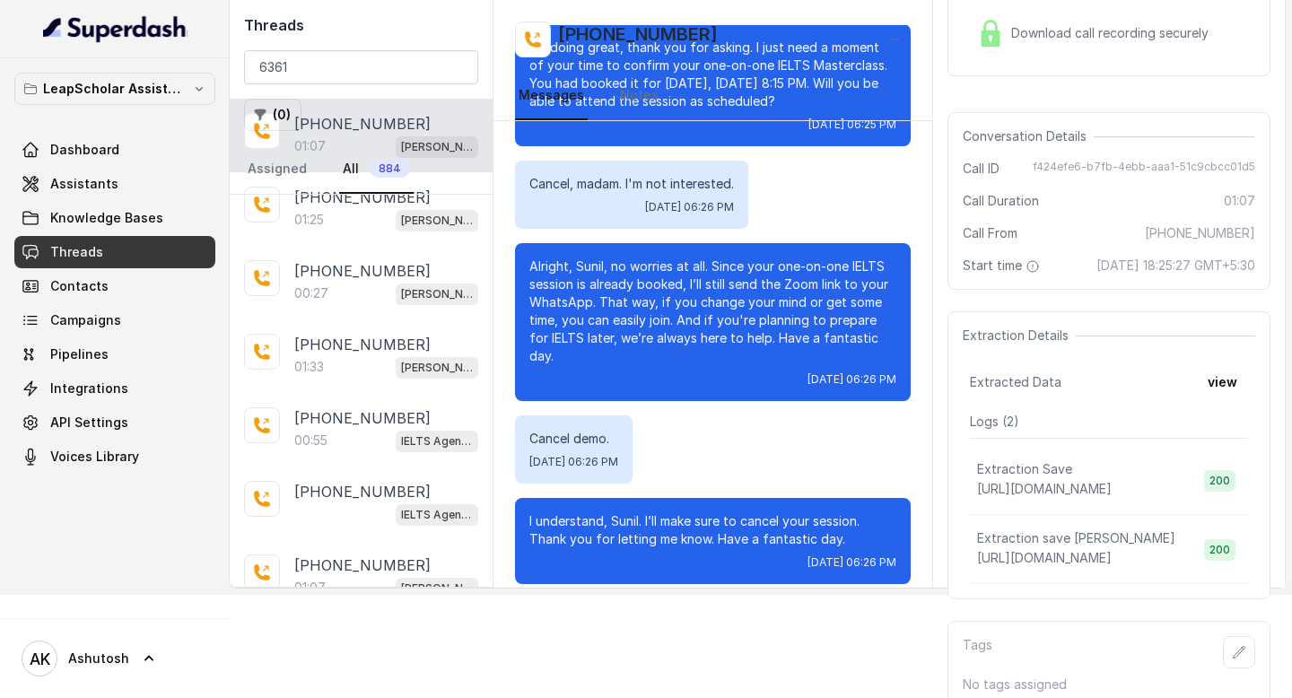
scroll to position [132, 0]
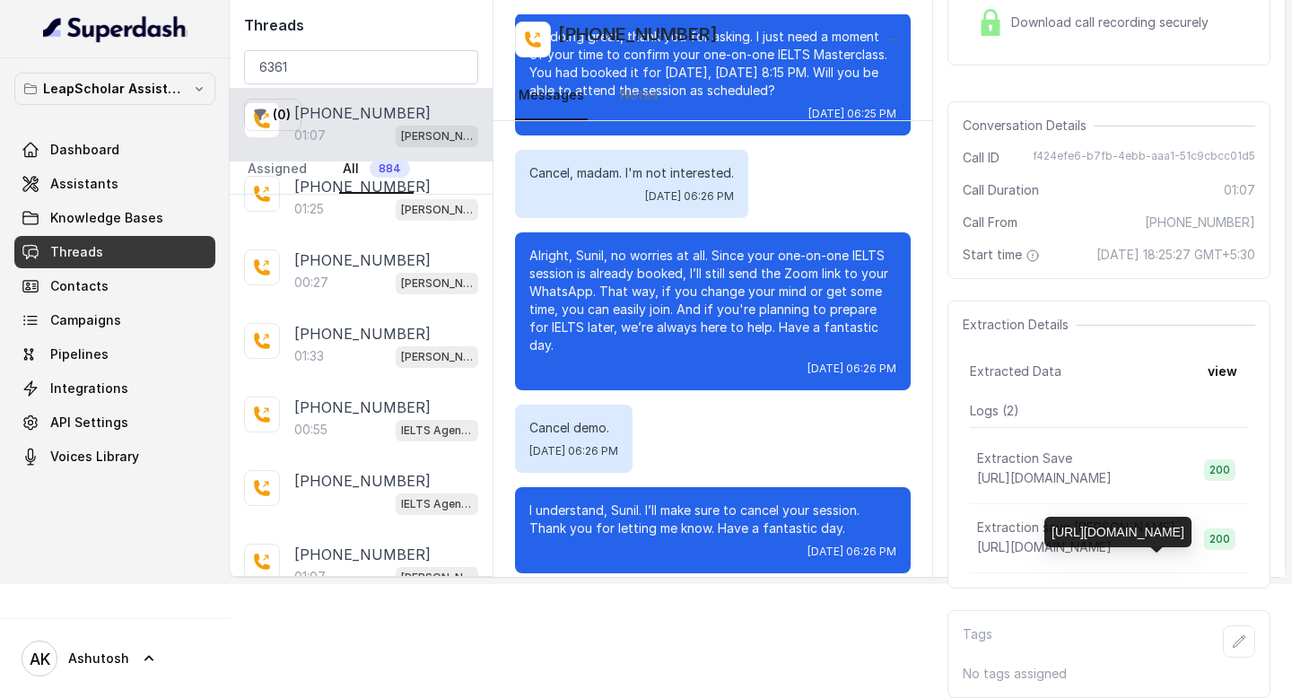
click at [1077, 552] on span "[URL][DOMAIN_NAME]" at bounding box center [1044, 546] width 135 height 15
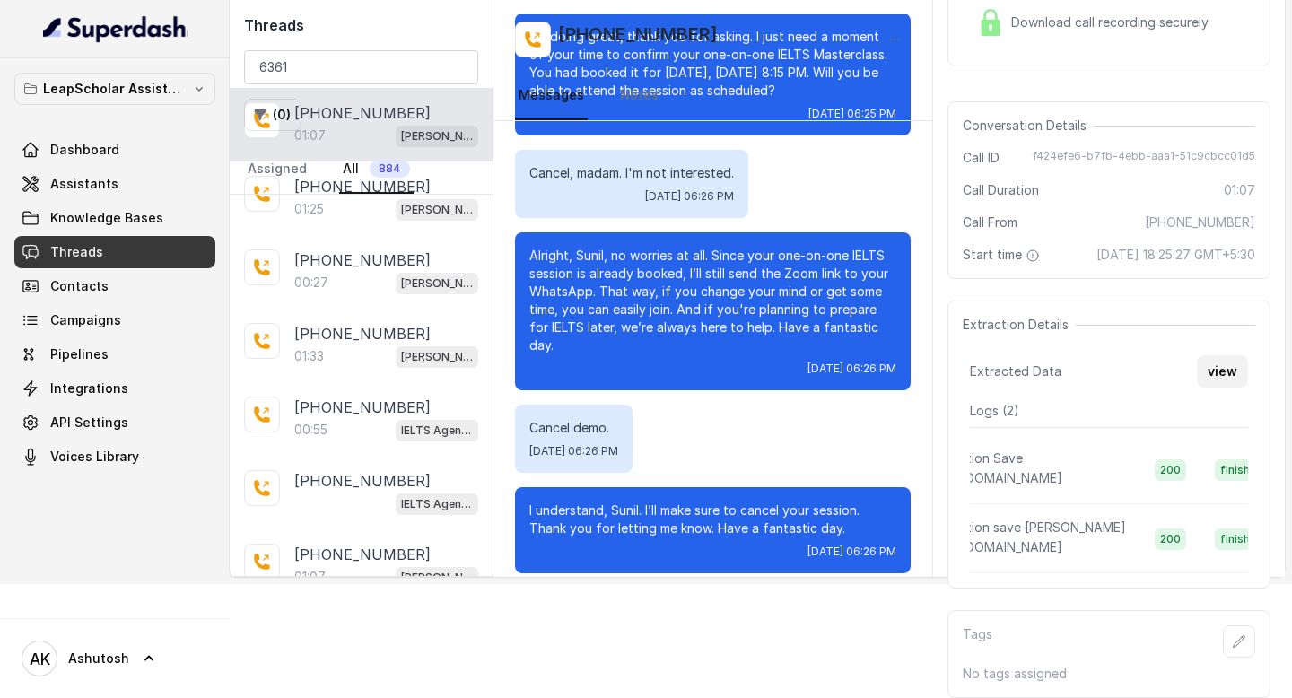
click at [1231, 374] on button "view" at bounding box center [1222, 371] width 51 height 32
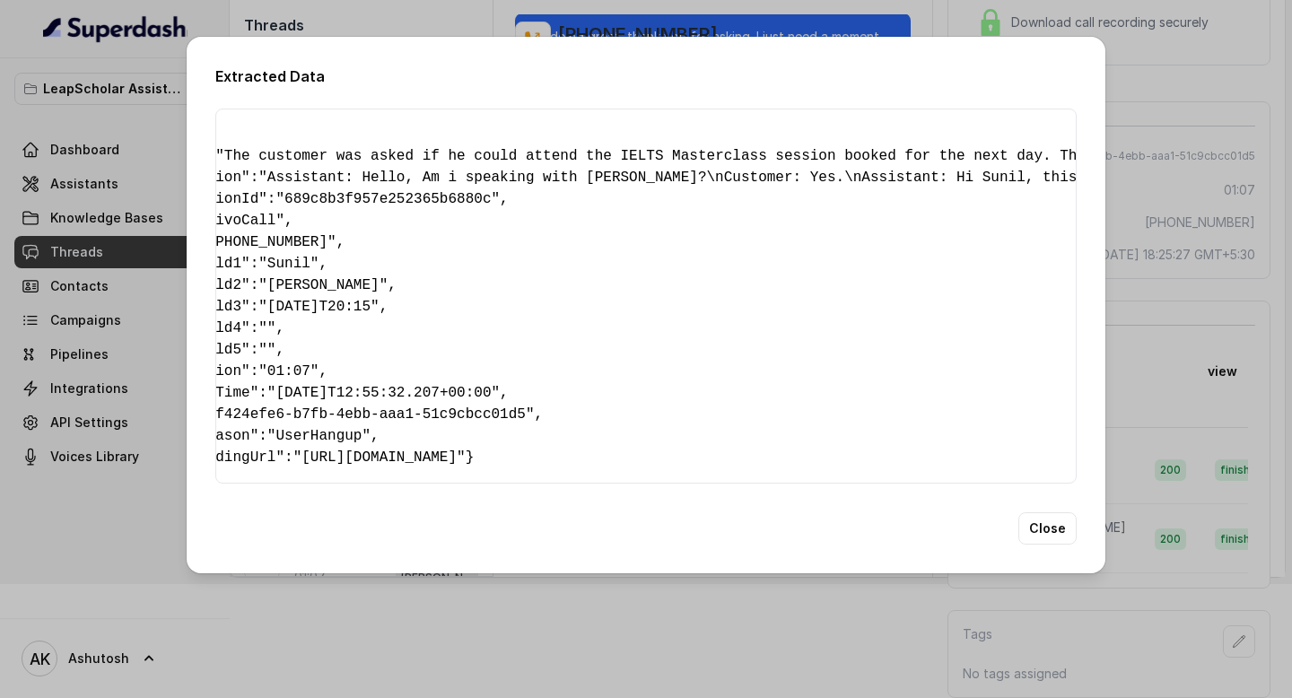
scroll to position [0, 0]
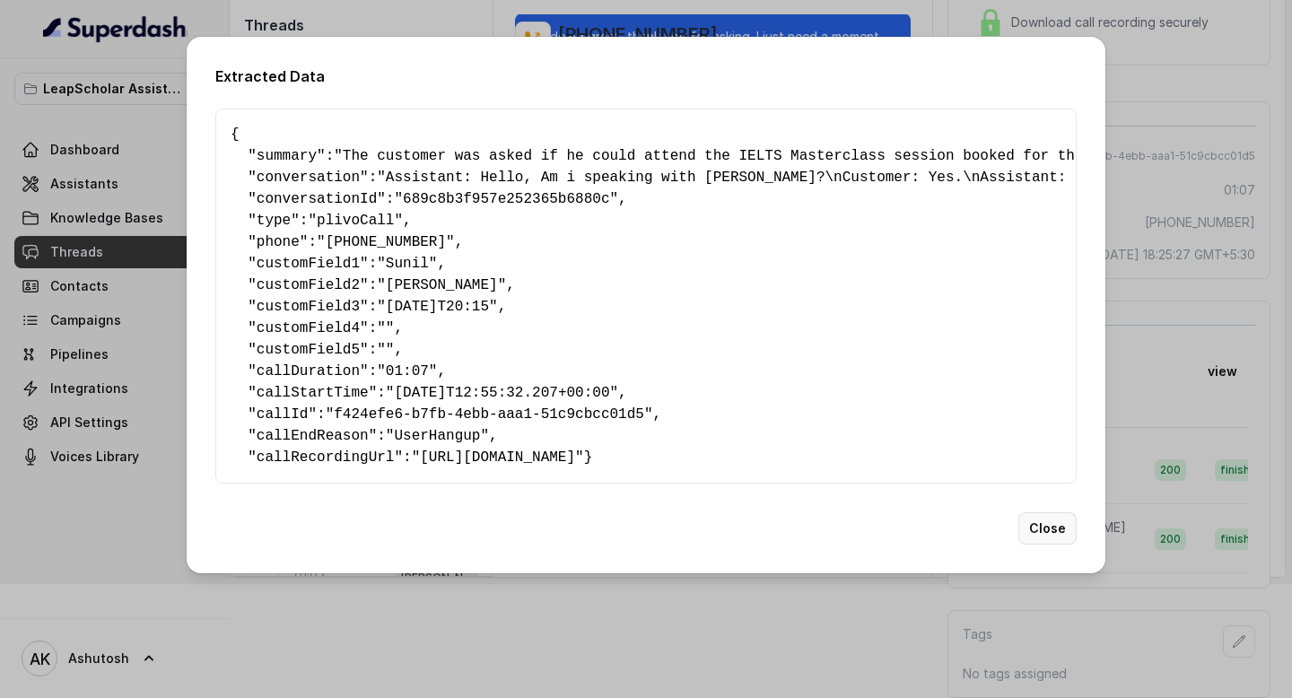
click at [1035, 544] on button "Close" at bounding box center [1047, 528] width 58 height 32
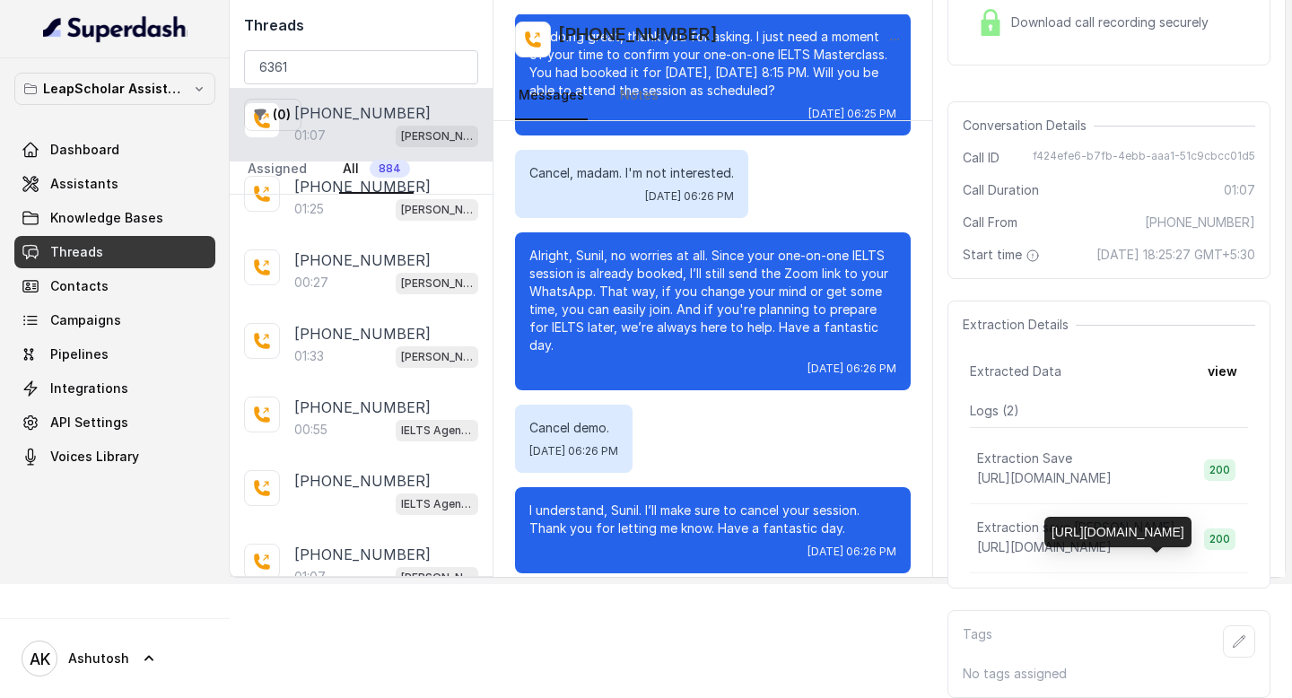
scroll to position [132, 0]
click at [998, 529] on p "Extraction save [PERSON_NAME]" at bounding box center [1076, 528] width 198 height 18
click at [1025, 545] on span "[URL][DOMAIN_NAME]" at bounding box center [1044, 546] width 135 height 15
click at [1044, 543] on span "[URL][DOMAIN_NAME]" at bounding box center [1044, 546] width 135 height 15
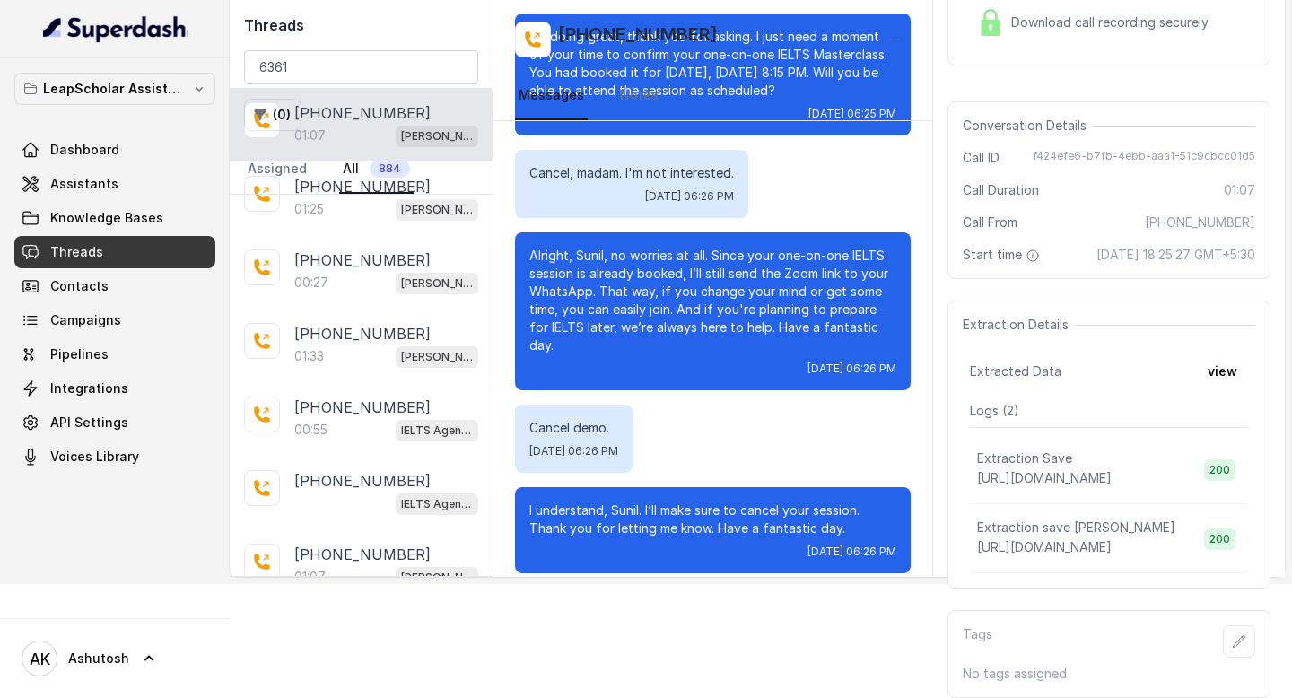
click at [1007, 518] on td "Extraction save mario https://mario-api.leapscholar.com/superdash/webhook/save" at bounding box center [1080, 538] width 220 height 69
click at [1030, 530] on p "Extraction save [PERSON_NAME]" at bounding box center [1076, 528] width 198 height 18
click at [1035, 537] on p "[URL][DOMAIN_NAME]" at bounding box center [1063, 548] width 172 height 22
click at [1052, 551] on span "[URL][DOMAIN_NAME]" at bounding box center [1044, 546] width 135 height 15
click at [1229, 366] on button "view" at bounding box center [1222, 371] width 51 height 32
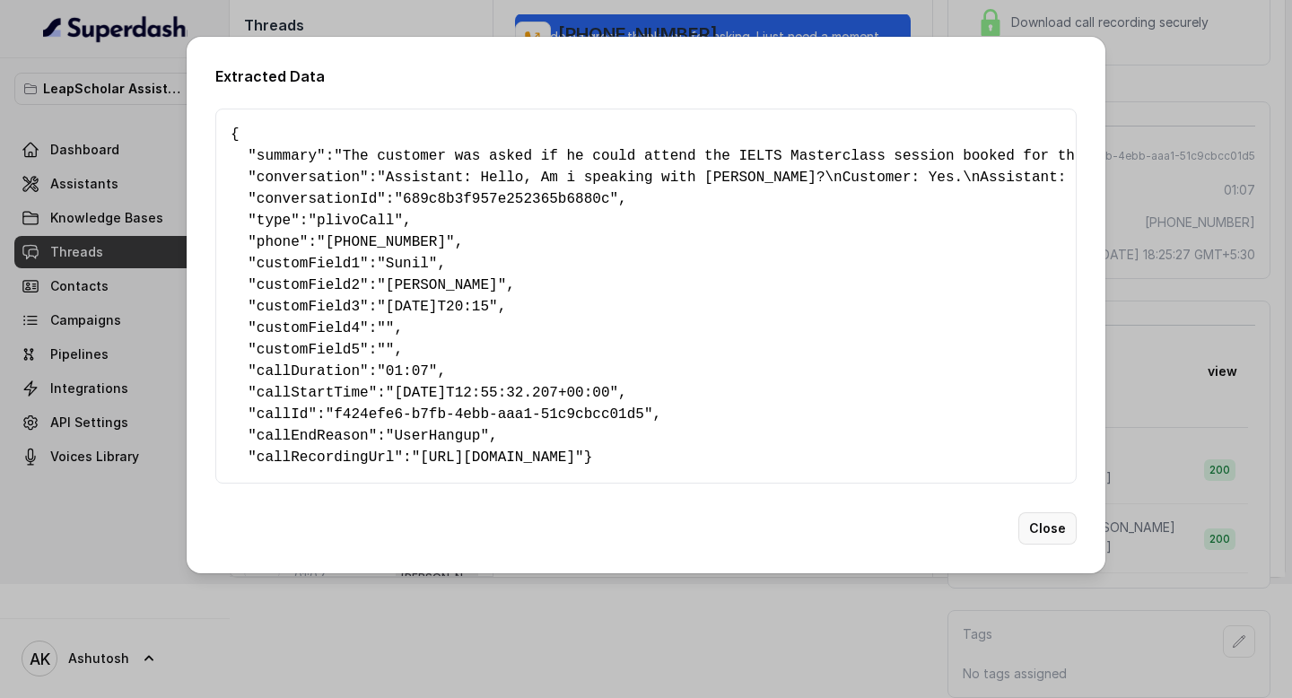
click at [1028, 545] on button "Close" at bounding box center [1047, 528] width 58 height 32
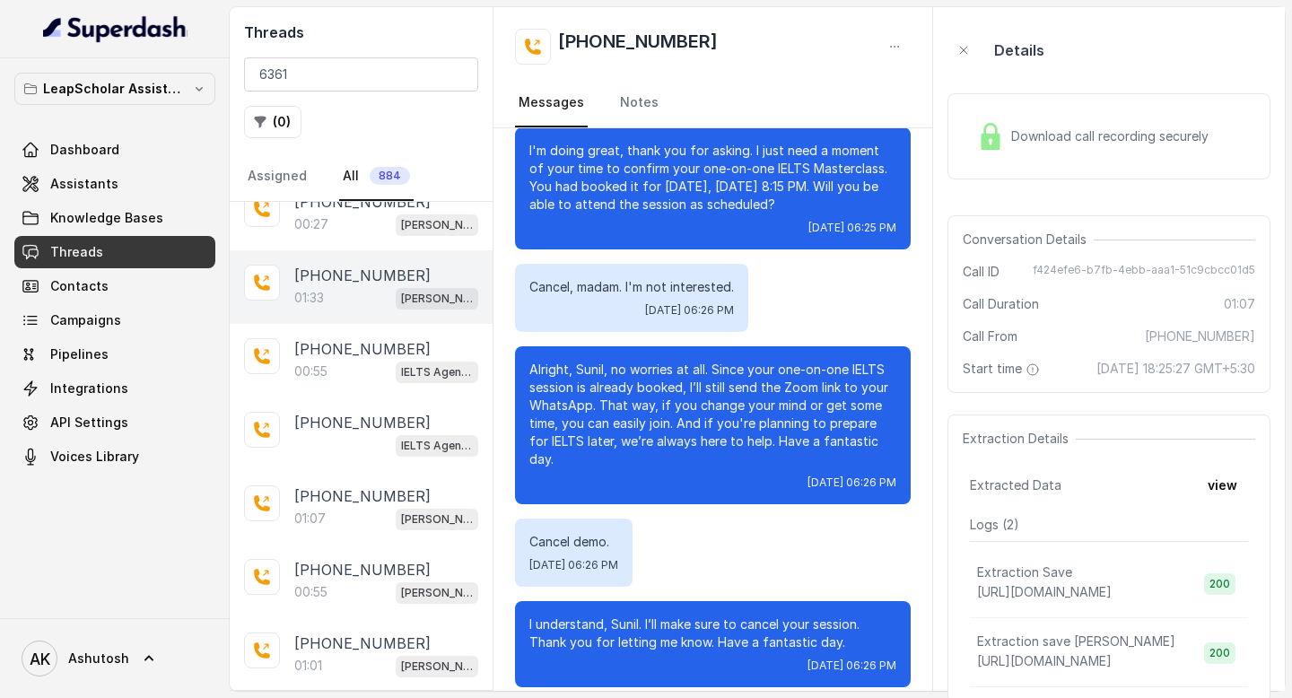
scroll to position [0, 0]
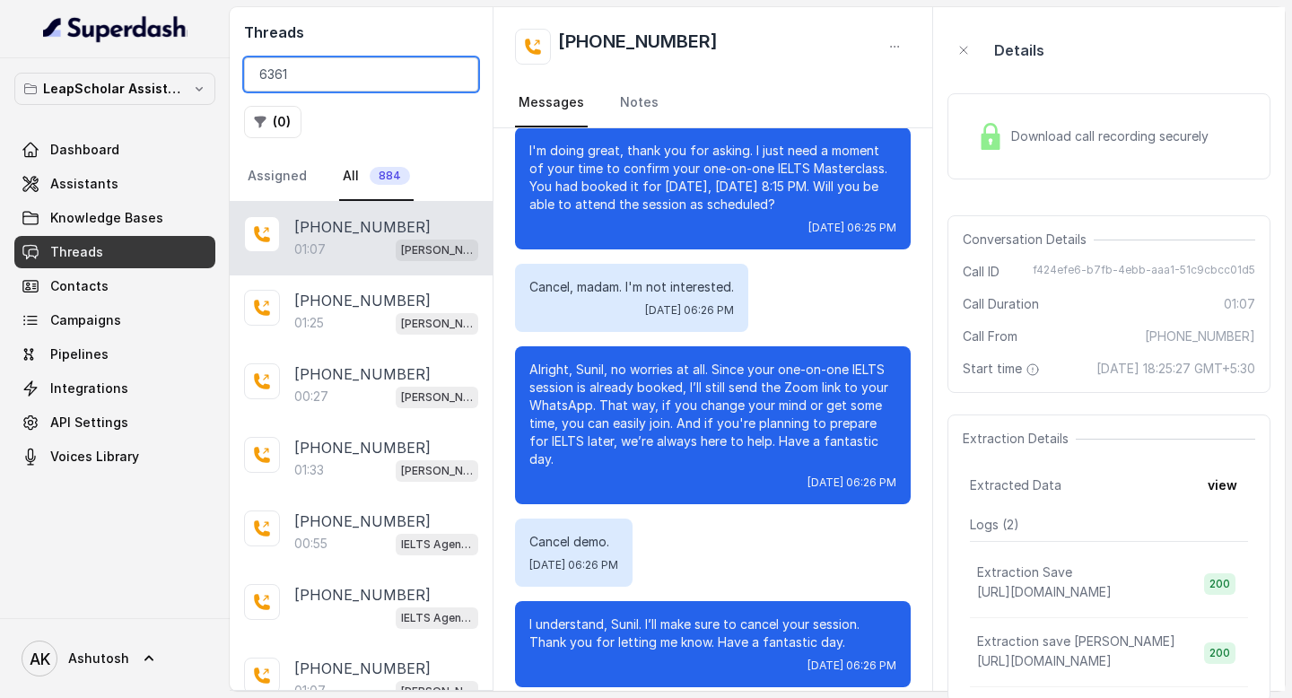
click at [323, 81] on input "6361" at bounding box center [361, 74] width 234 height 34
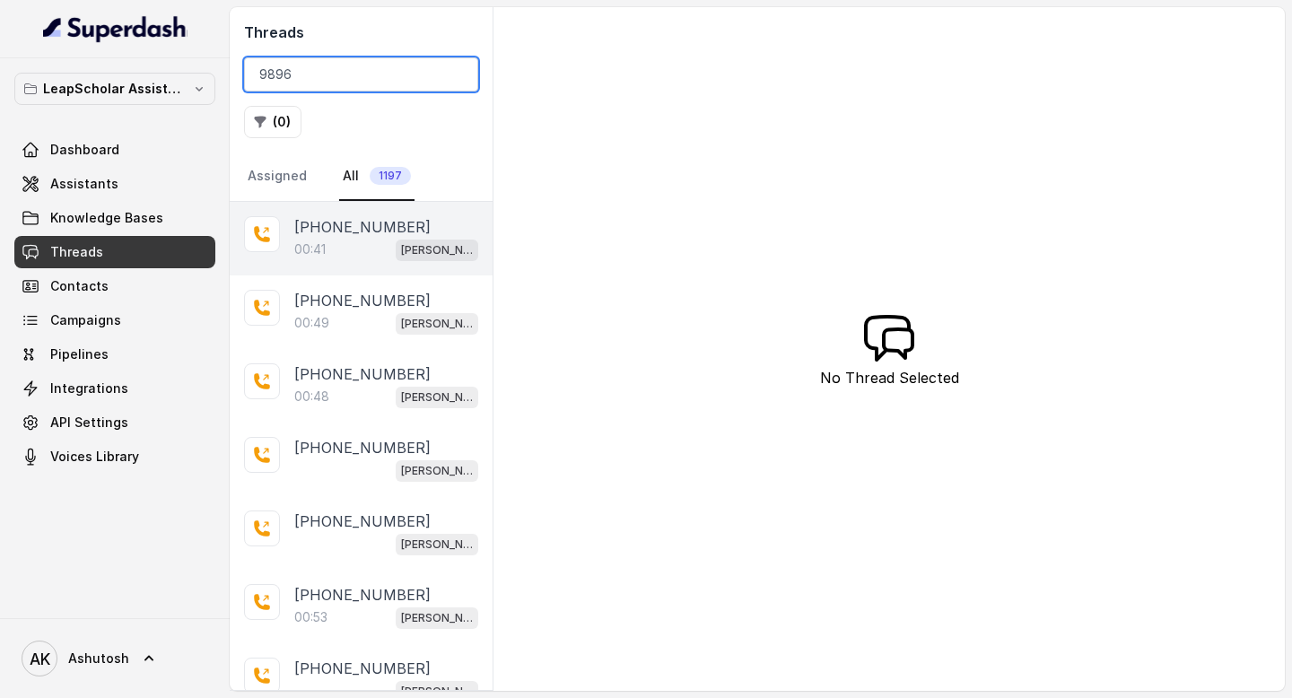
type input "9896"
click at [356, 230] on p "[PHONE_NUMBER]" at bounding box center [362, 227] width 136 height 22
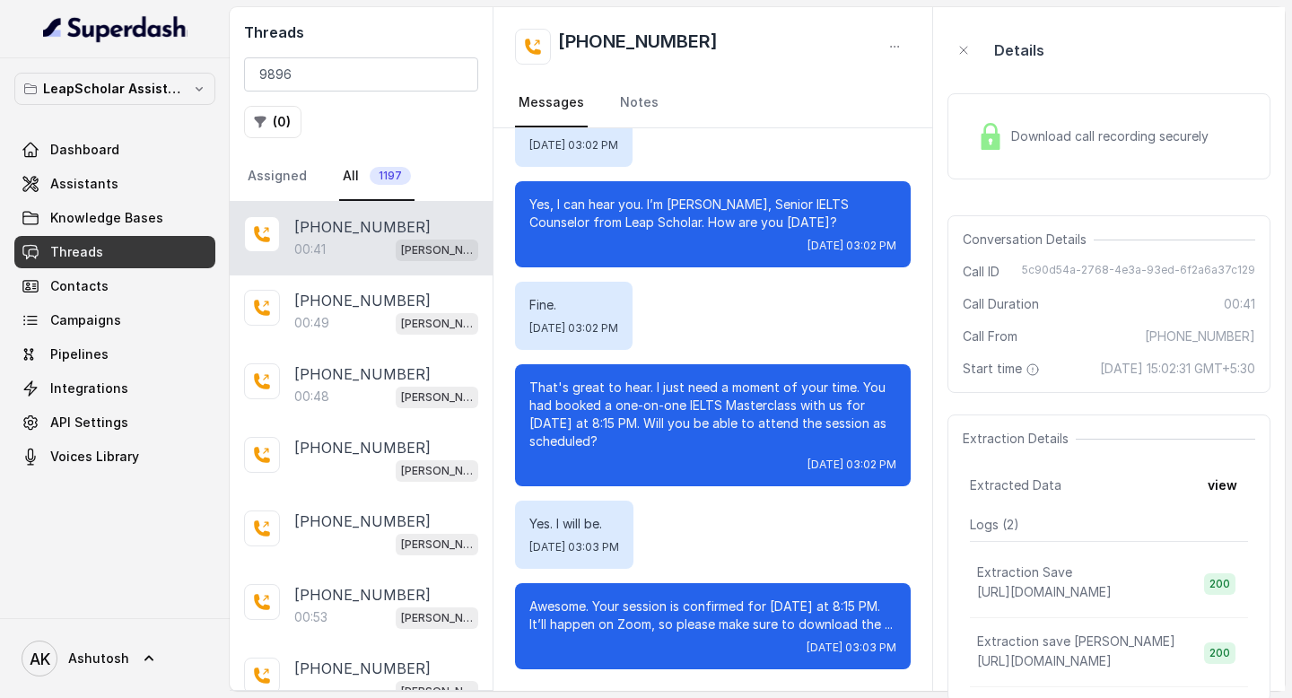
scroll to position [132, 0]
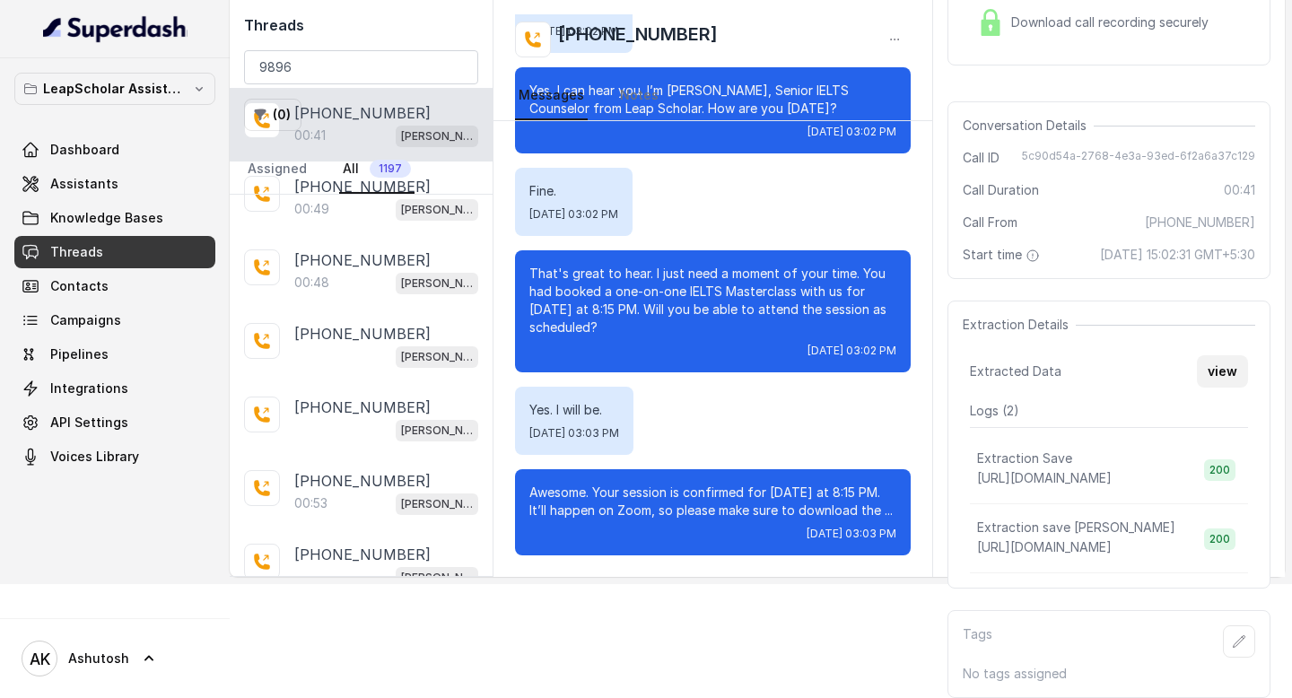
click at [1210, 369] on button "view" at bounding box center [1222, 371] width 51 height 32
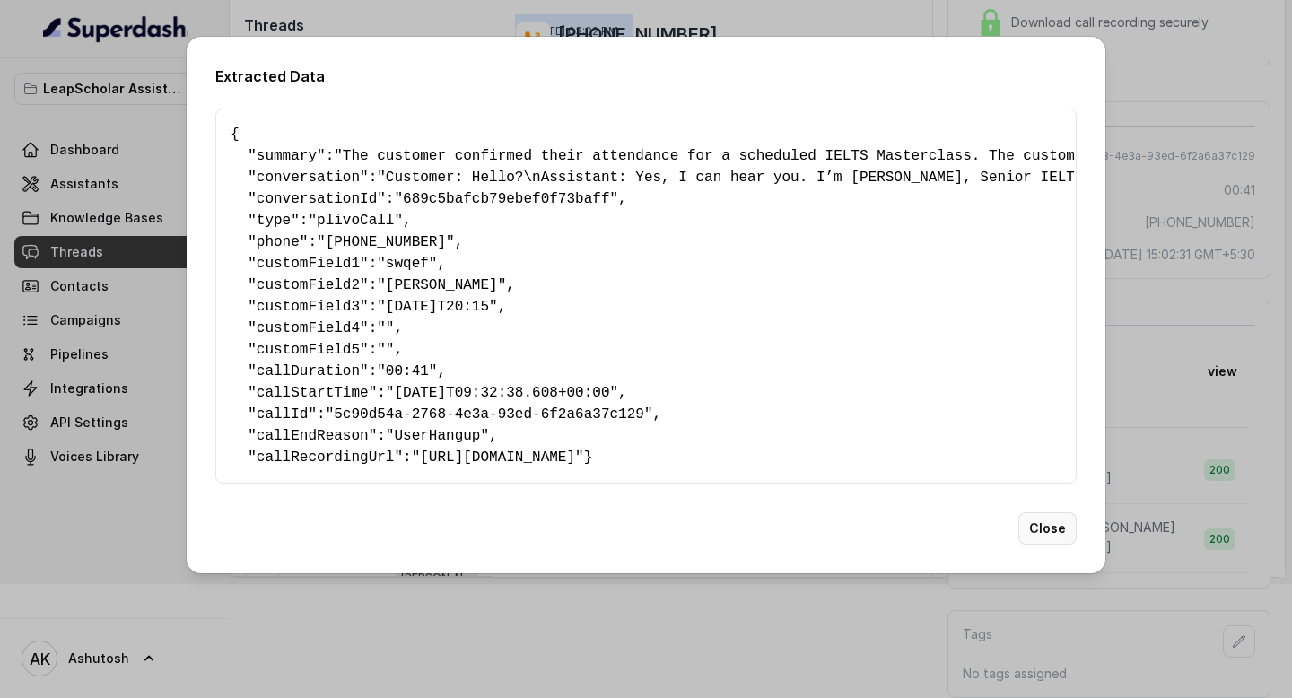
click at [1044, 545] on button "Close" at bounding box center [1047, 528] width 58 height 32
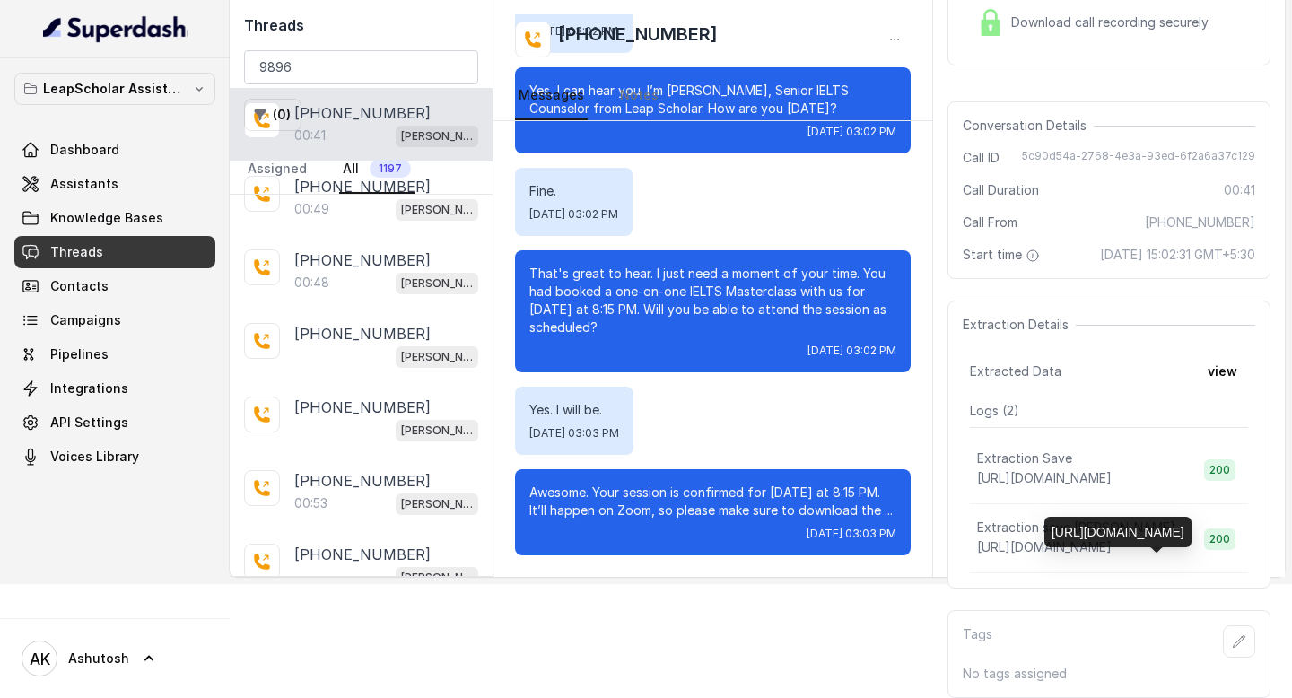
click at [1064, 547] on span "[URL][DOMAIN_NAME]" at bounding box center [1044, 546] width 135 height 15
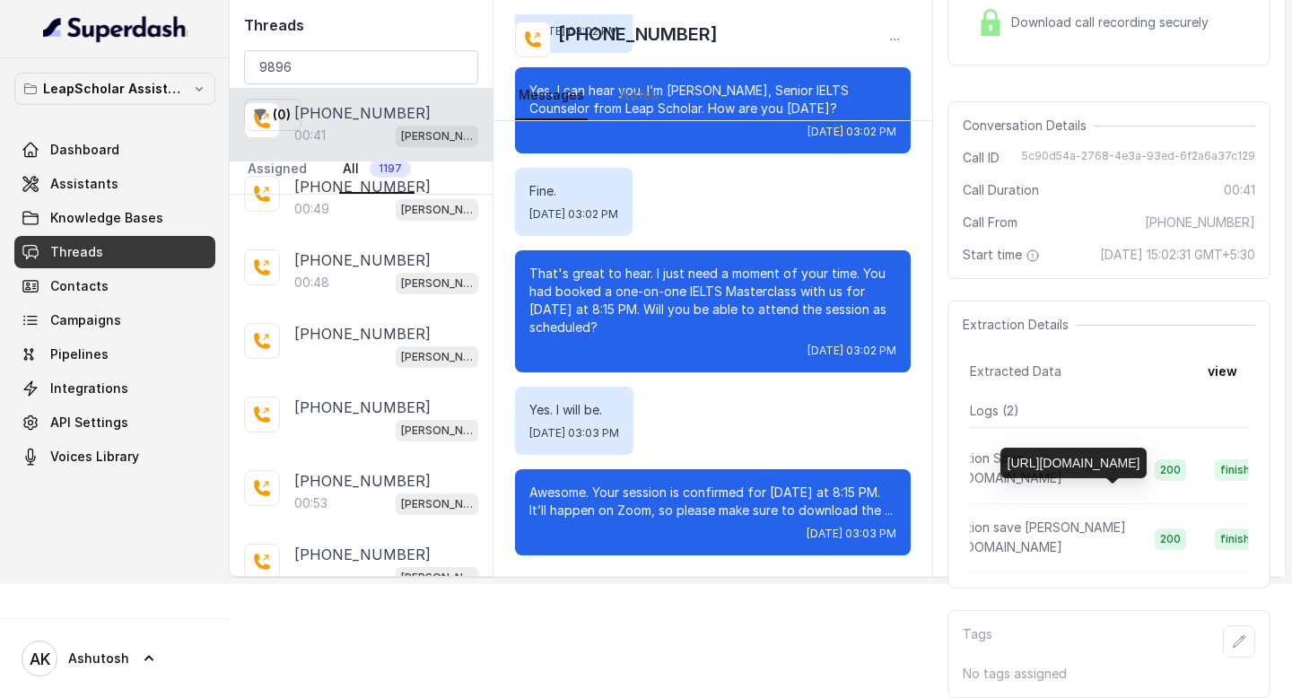
click at [1062, 476] on span "https://staging-api.leapscholar.com/superdash/webhook/save" at bounding box center [995, 477] width 135 height 15
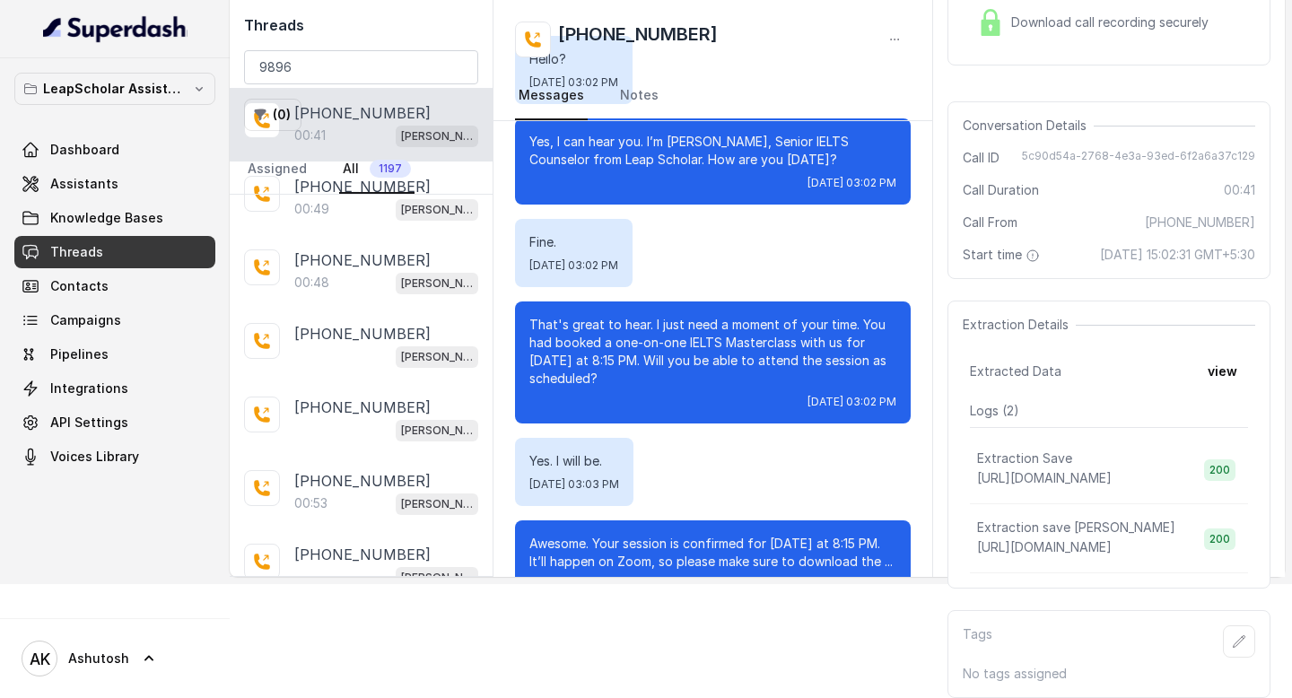
scroll to position [51, 0]
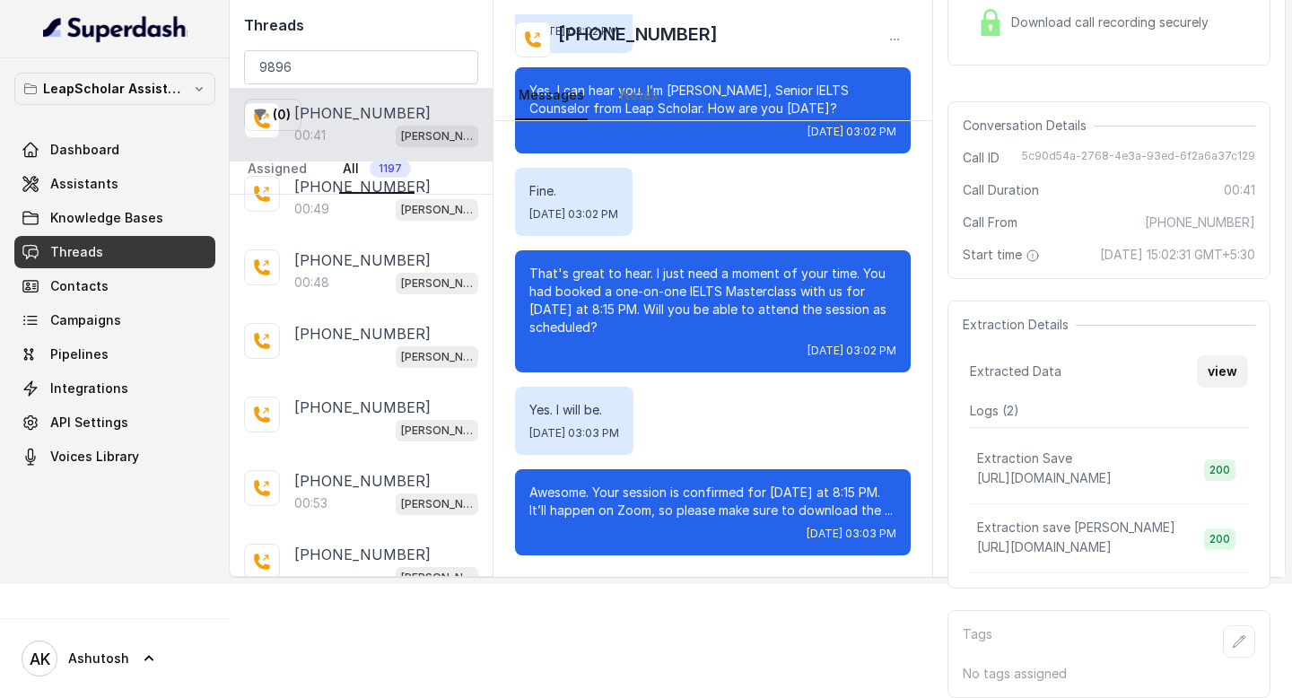
click at [1220, 374] on button "view" at bounding box center [1222, 371] width 51 height 32
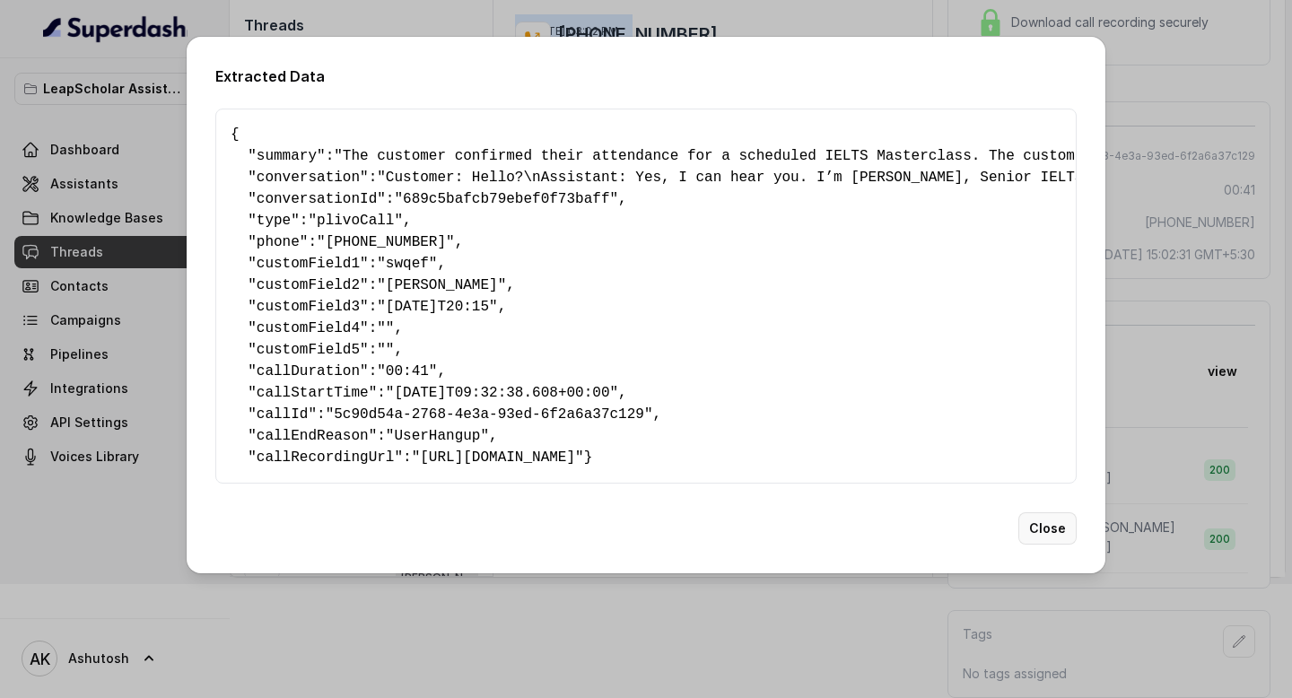
click at [1030, 541] on button "Close" at bounding box center [1047, 528] width 58 height 32
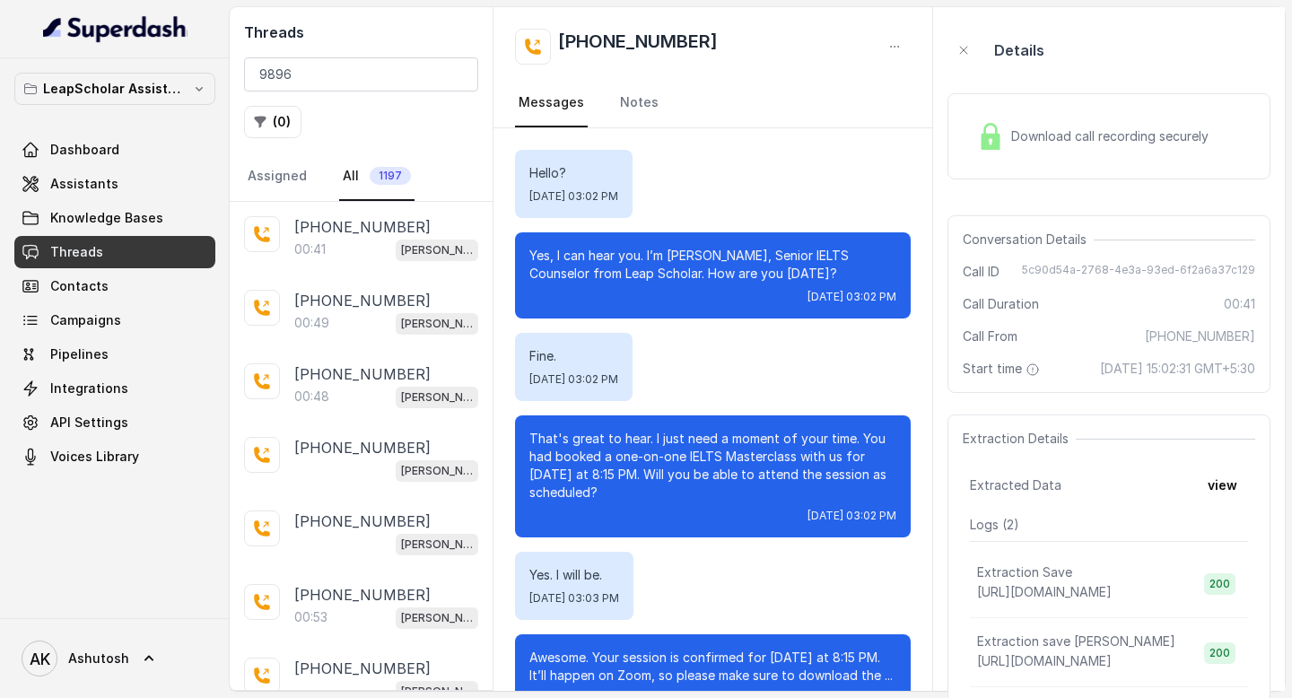
scroll to position [51, 0]
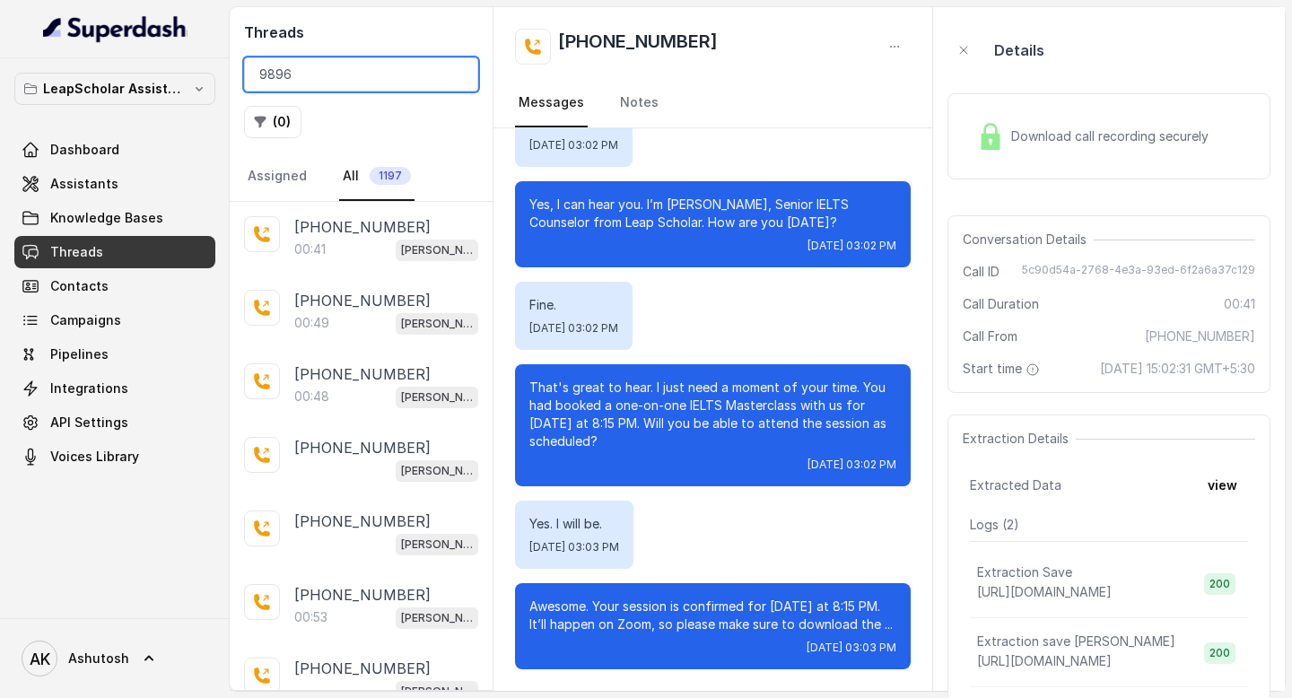
click at [378, 77] on input "9896" at bounding box center [361, 74] width 234 height 34
click at [378, 79] on input "9896" at bounding box center [361, 74] width 234 height 34
click at [377, 79] on input "9896" at bounding box center [361, 74] width 234 height 34
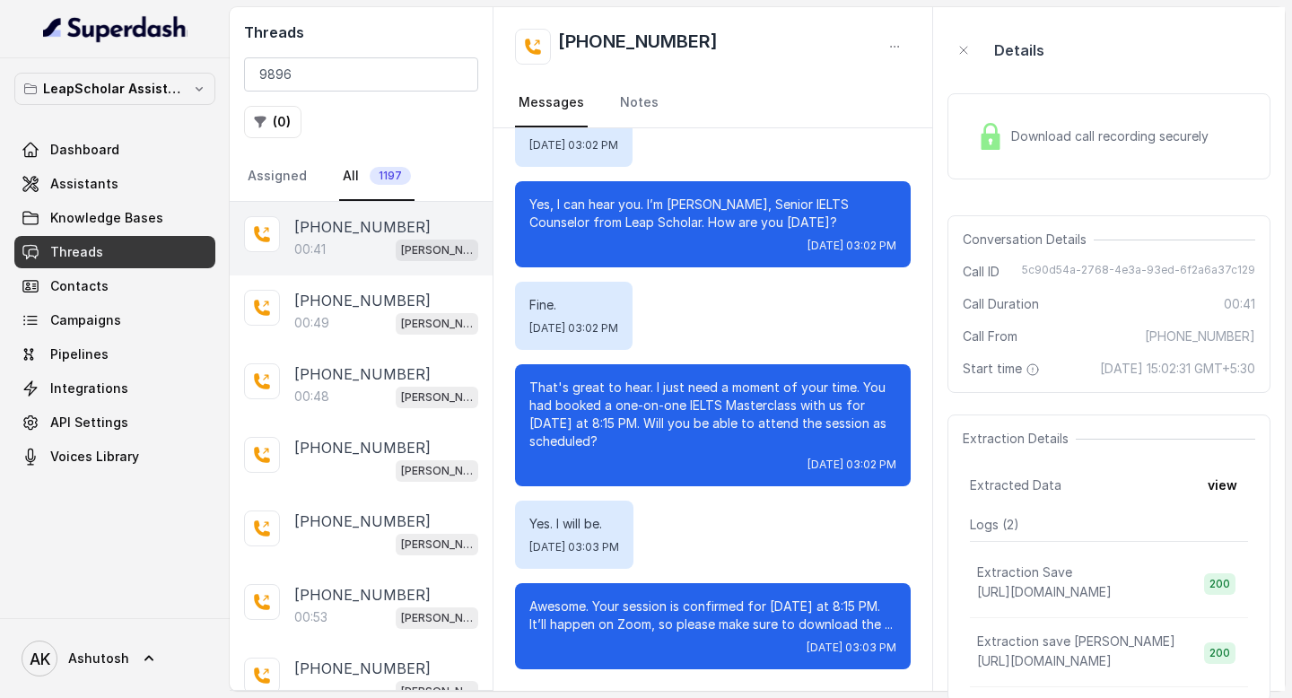
click at [355, 223] on p "[PHONE_NUMBER]" at bounding box center [362, 227] width 136 height 22
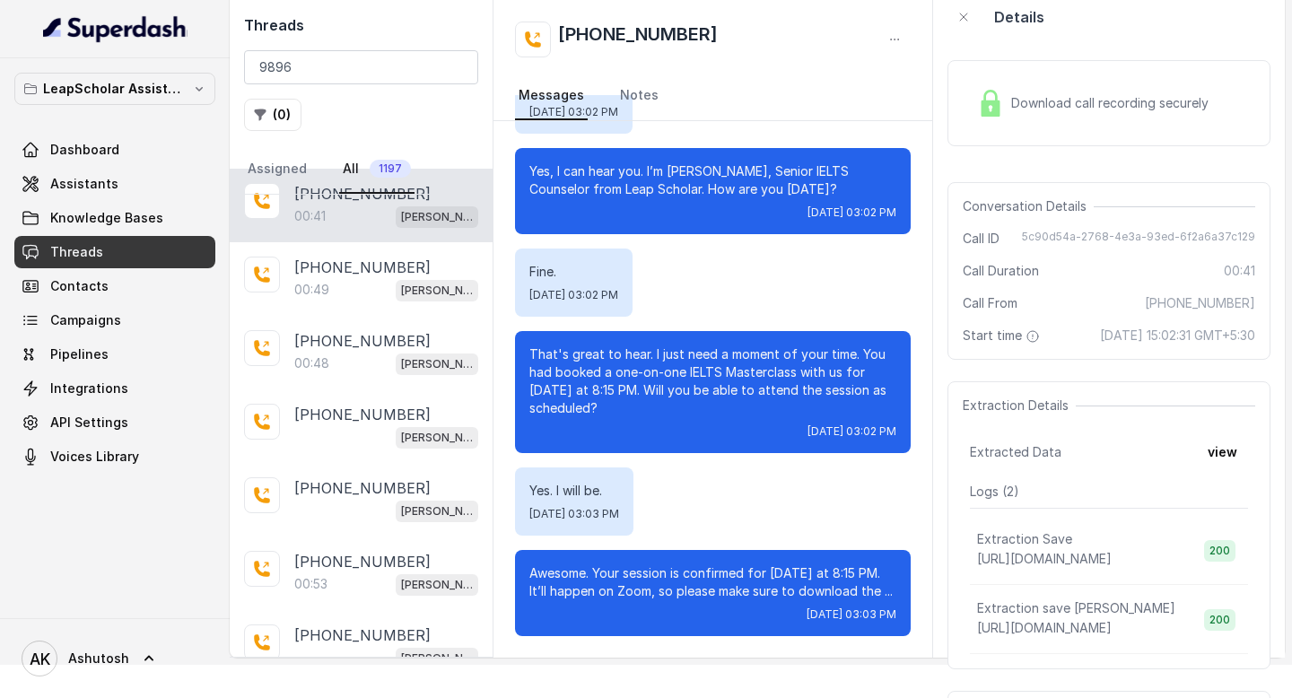
scroll to position [132, 0]
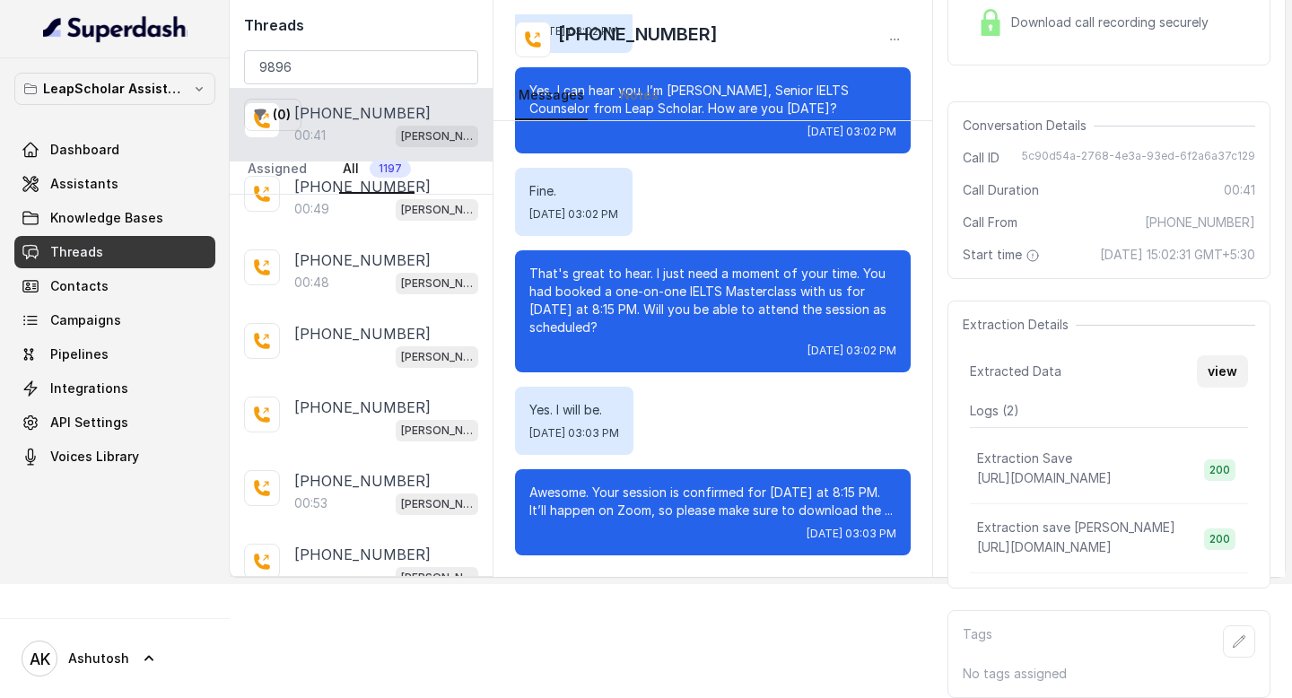
click at [1234, 373] on button "view" at bounding box center [1222, 371] width 51 height 32
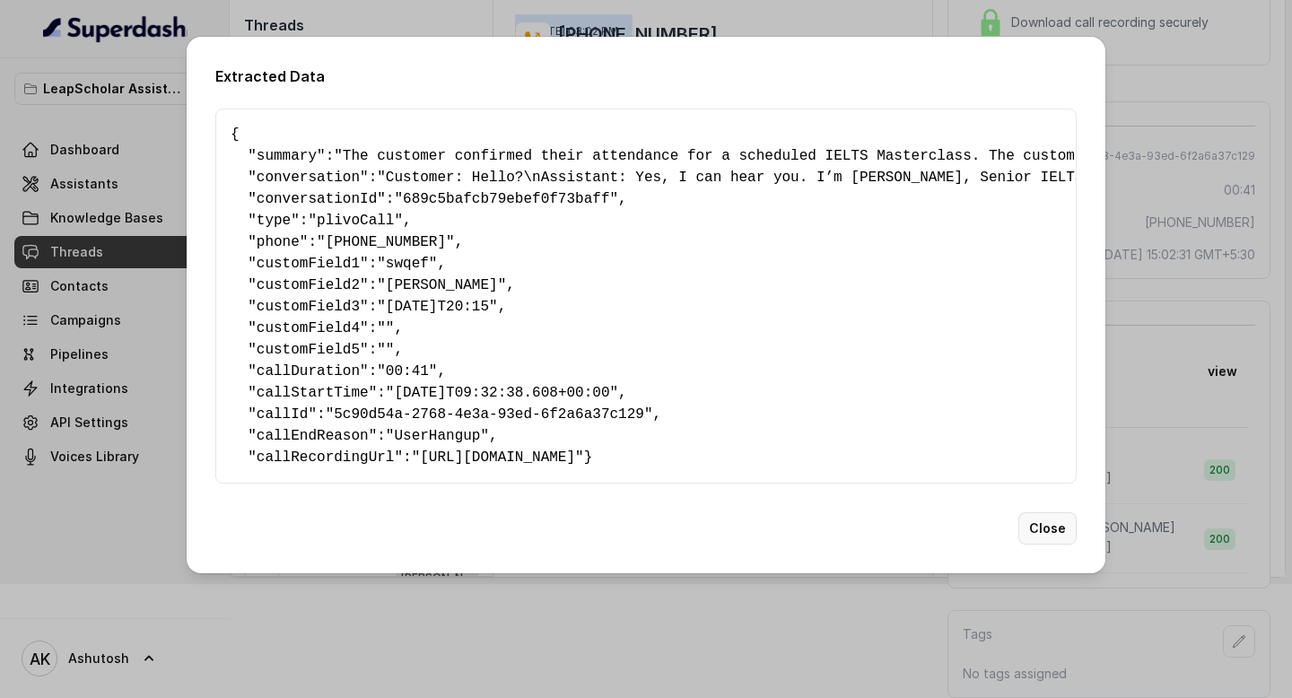
click at [1032, 545] on button "Close" at bounding box center [1047, 528] width 58 height 32
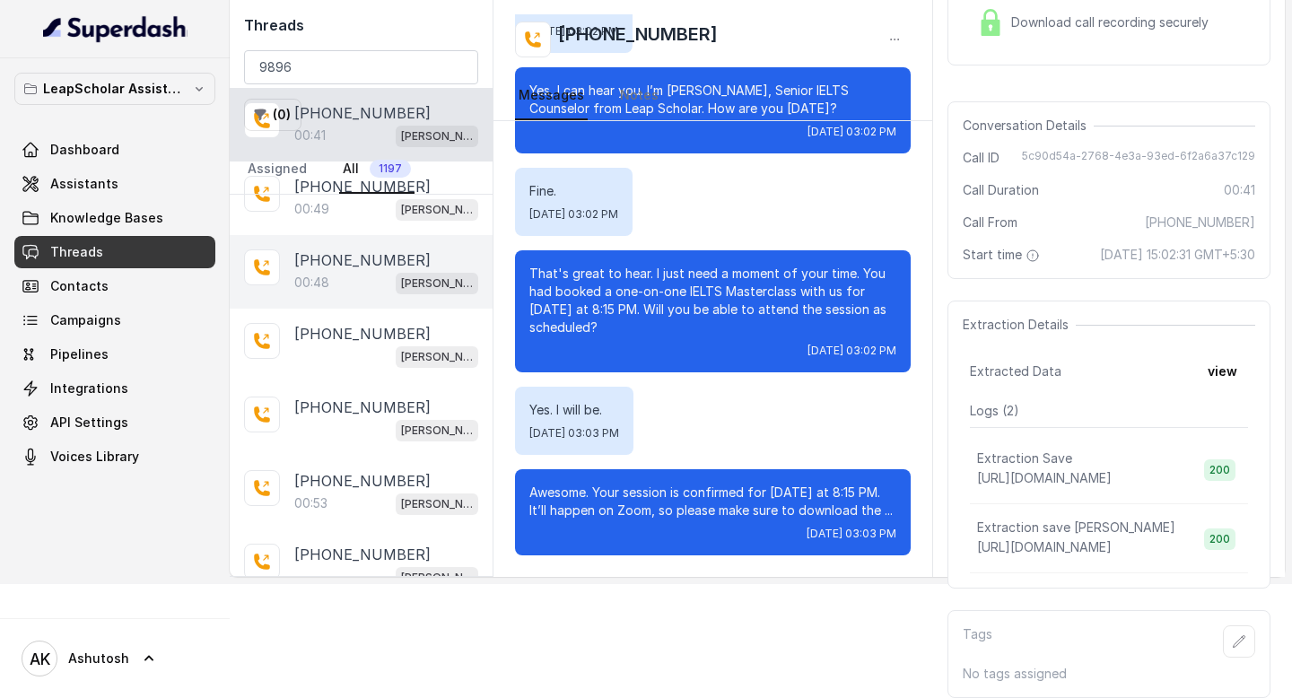
click at [335, 249] on p "[PHONE_NUMBER]" at bounding box center [362, 260] width 136 height 22
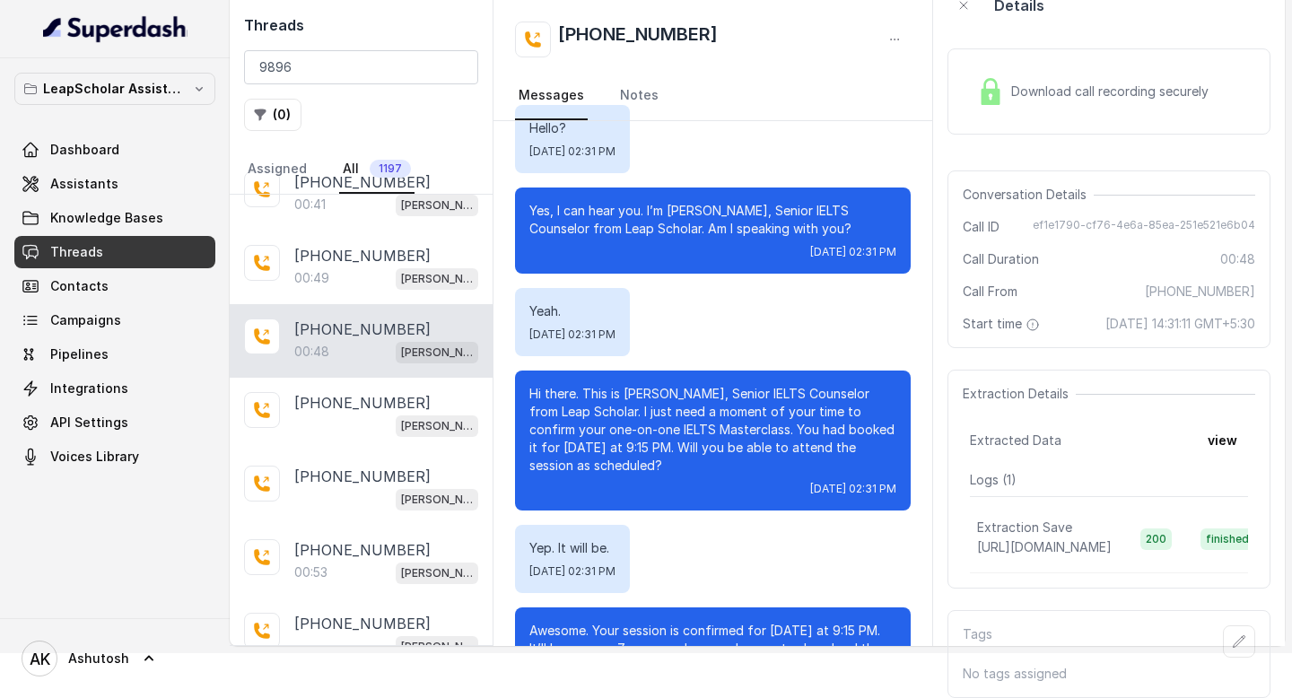
scroll to position [141, 0]
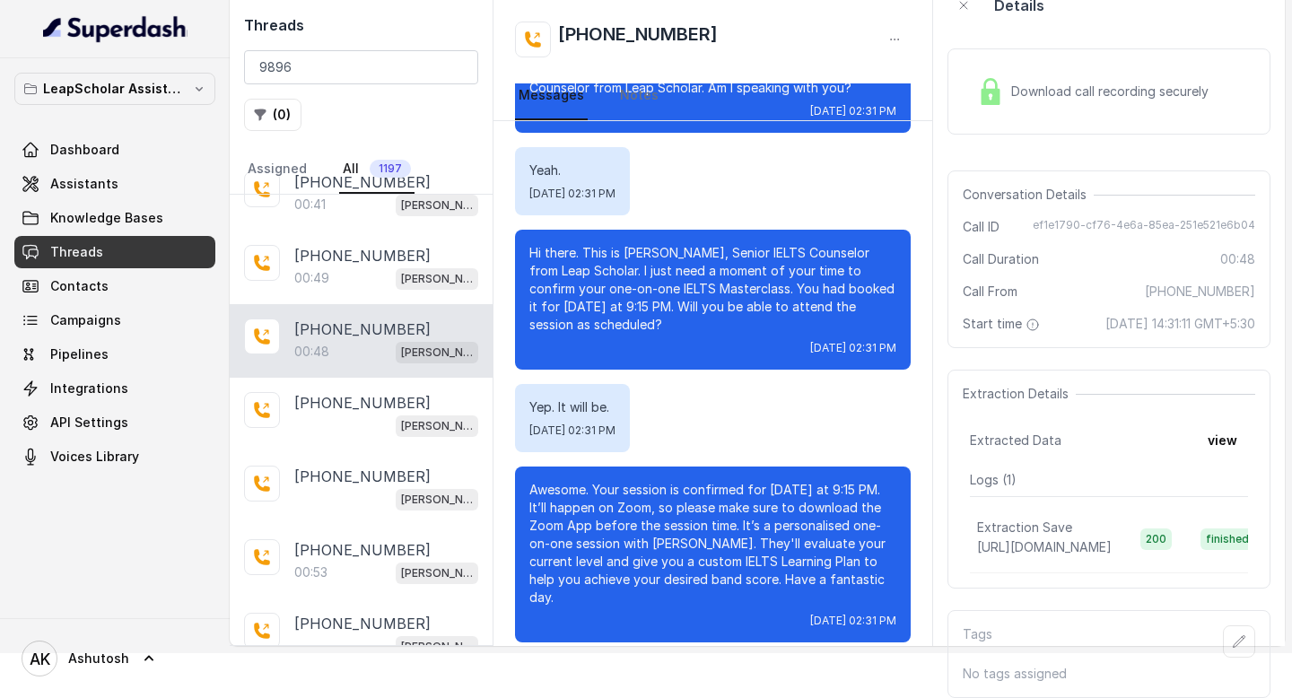
click at [1247, 424] on div "Extracted Data view" at bounding box center [1109, 440] width 278 height 32
click at [1232, 431] on button "view" at bounding box center [1222, 440] width 51 height 32
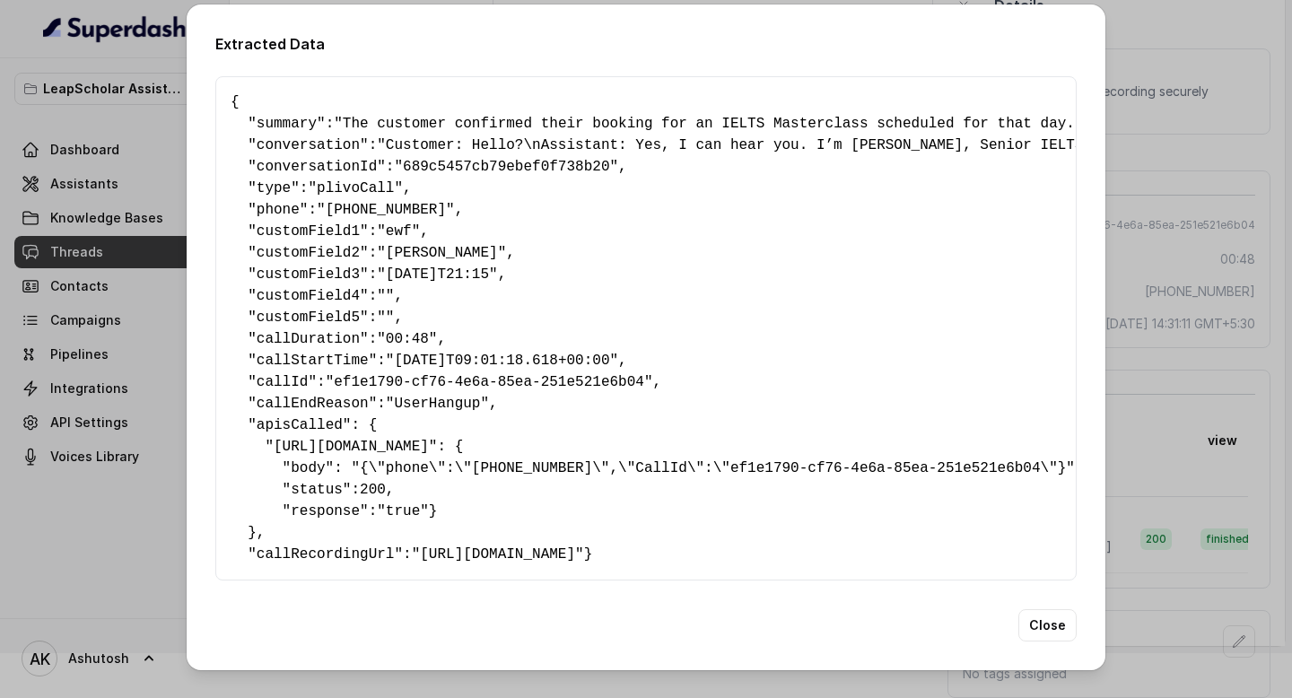
scroll to position [0, 0]
click at [1033, 642] on button "Close" at bounding box center [1047, 625] width 58 height 32
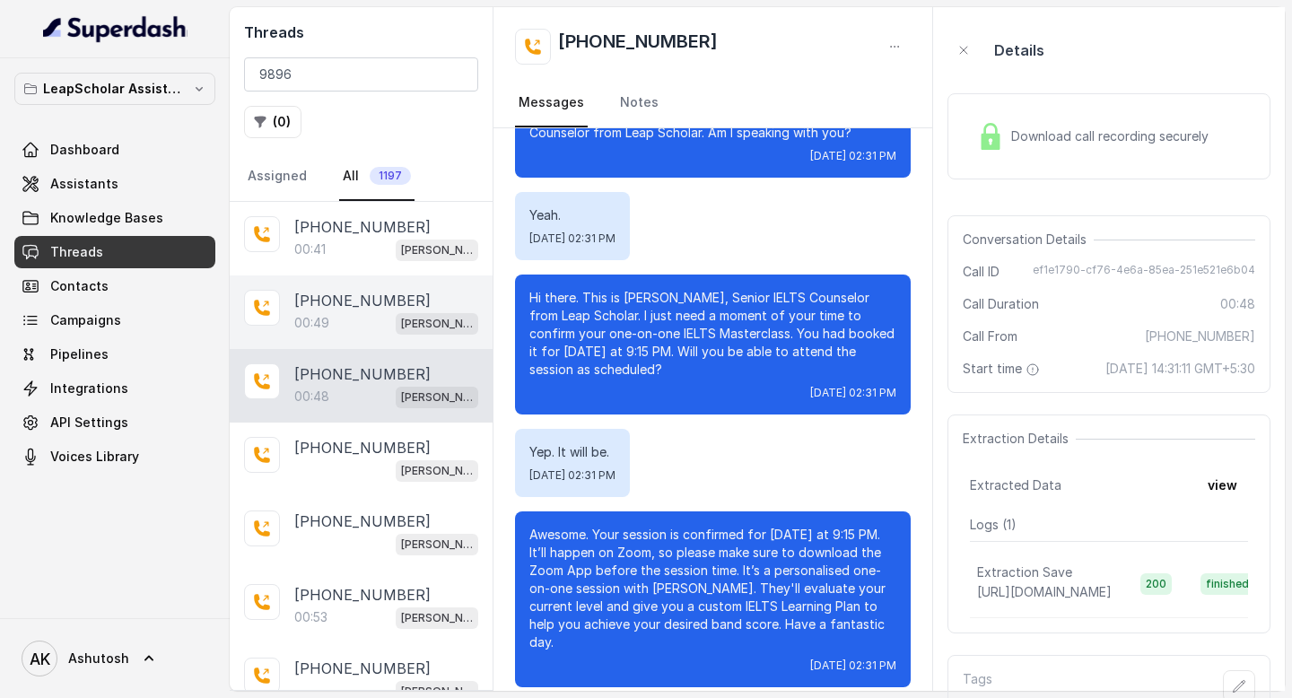
click at [319, 280] on div "+919896413229 00:49 Ashutosh ielts testing (agent -1)" at bounding box center [361, 312] width 263 height 74
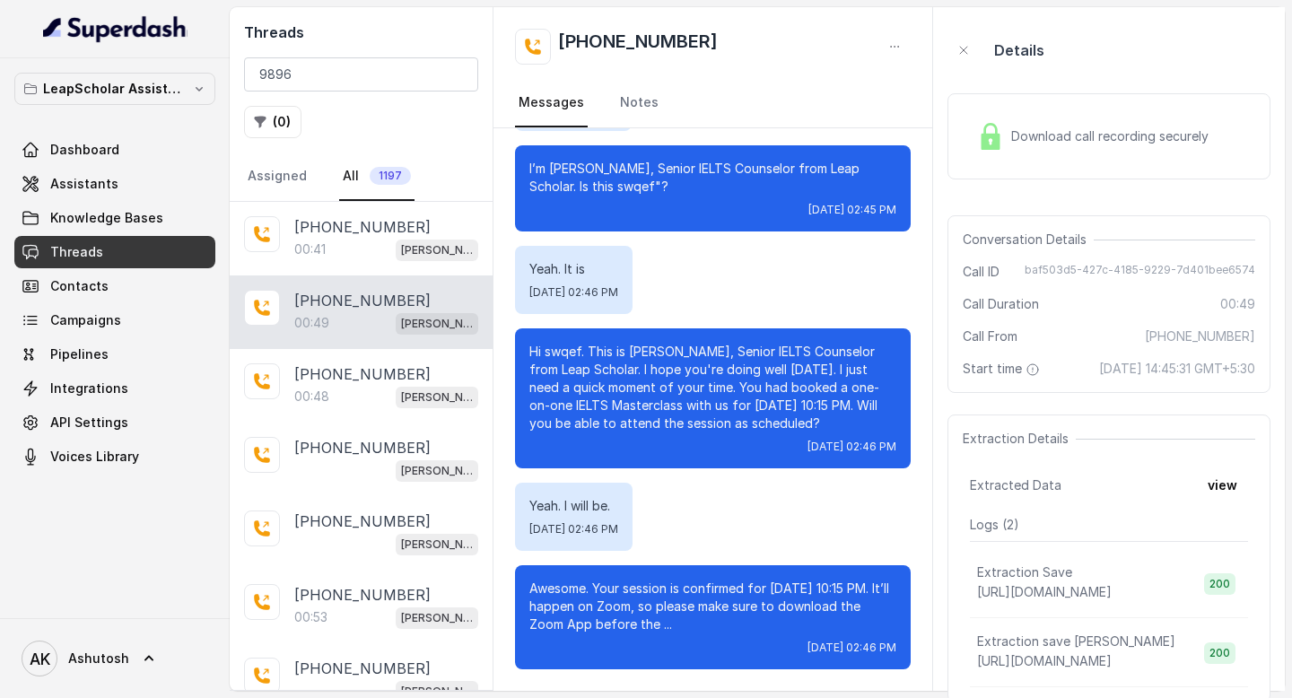
scroll to position [132, 0]
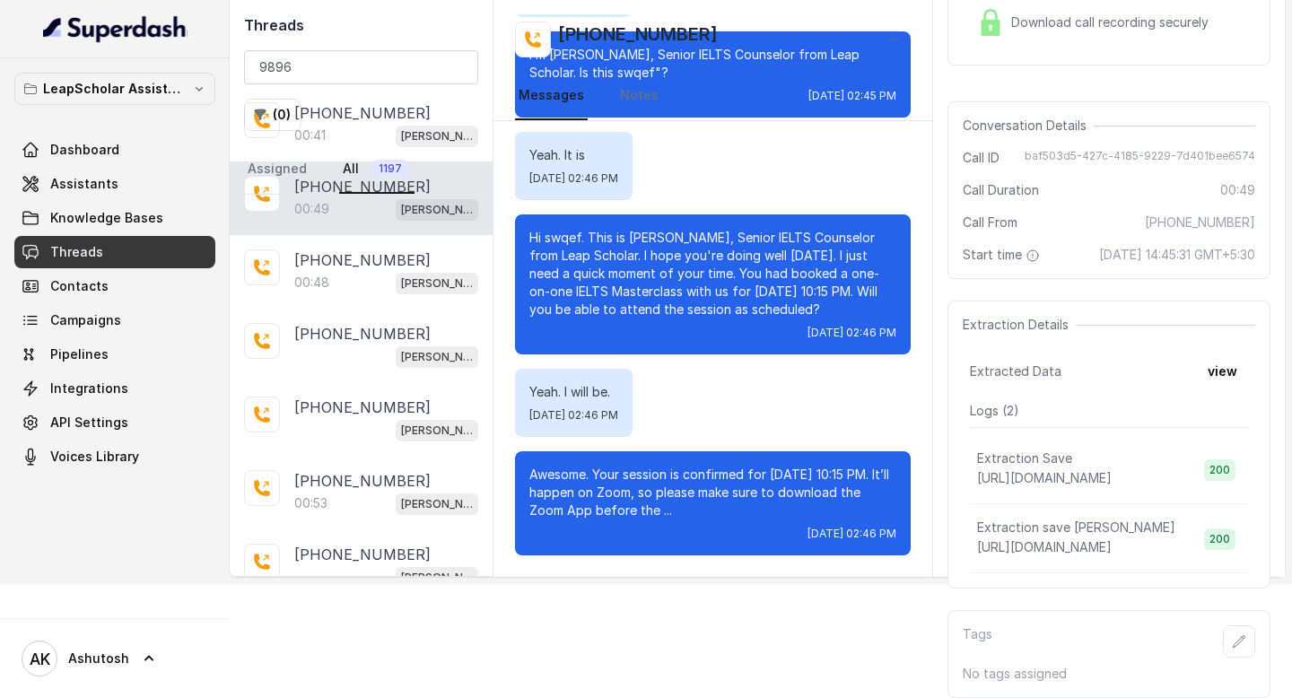
click at [1256, 371] on div "Extraction Details Extracted Data view Logs ( 2 ) Extraction Save https://stagi…" at bounding box center [1108, 445] width 323 height 288
click at [1242, 371] on button "view" at bounding box center [1222, 371] width 51 height 32
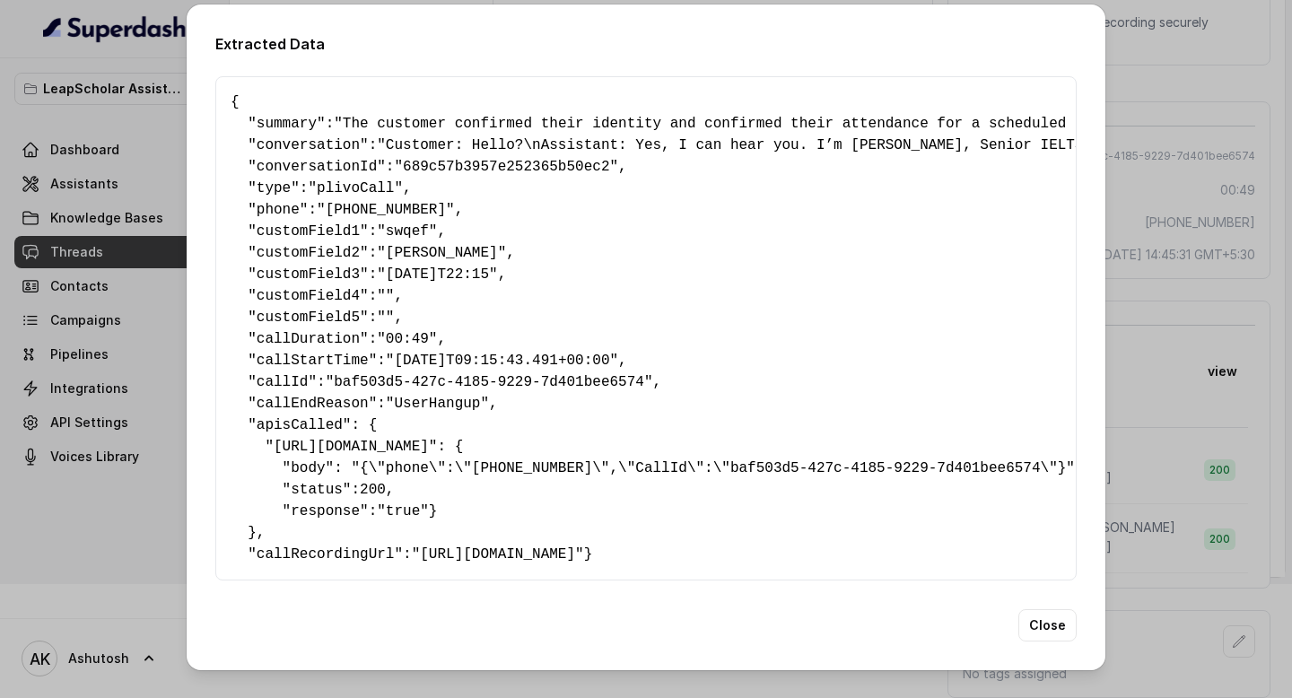
scroll to position [25, 0]
click at [1028, 640] on button "Close" at bounding box center [1047, 625] width 58 height 32
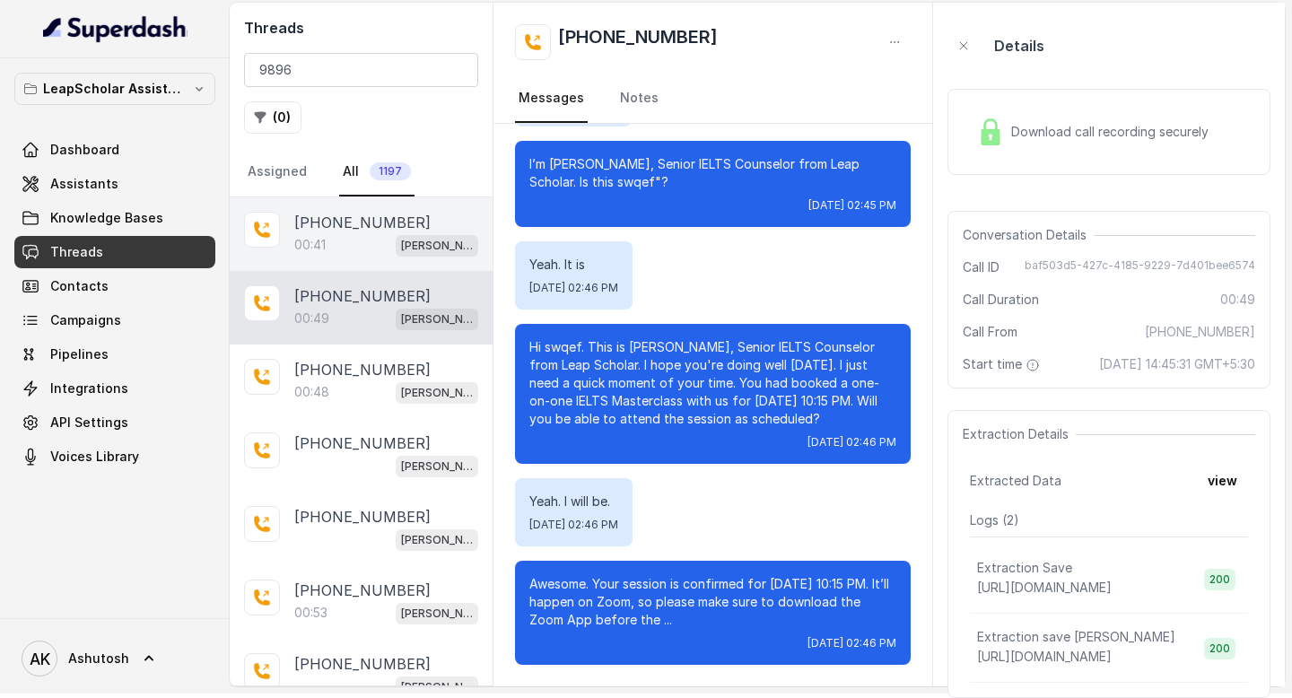
scroll to position [0, 0]
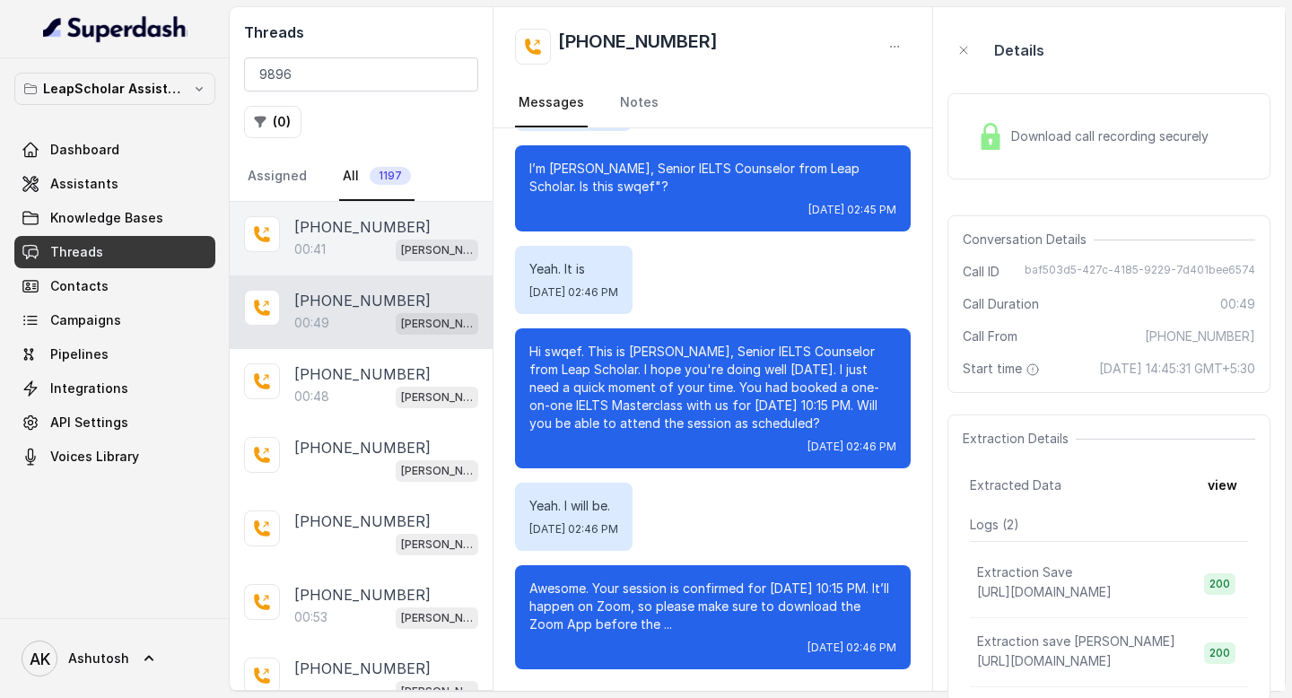
click at [339, 231] on p "[PHONE_NUMBER]" at bounding box center [362, 227] width 136 height 22
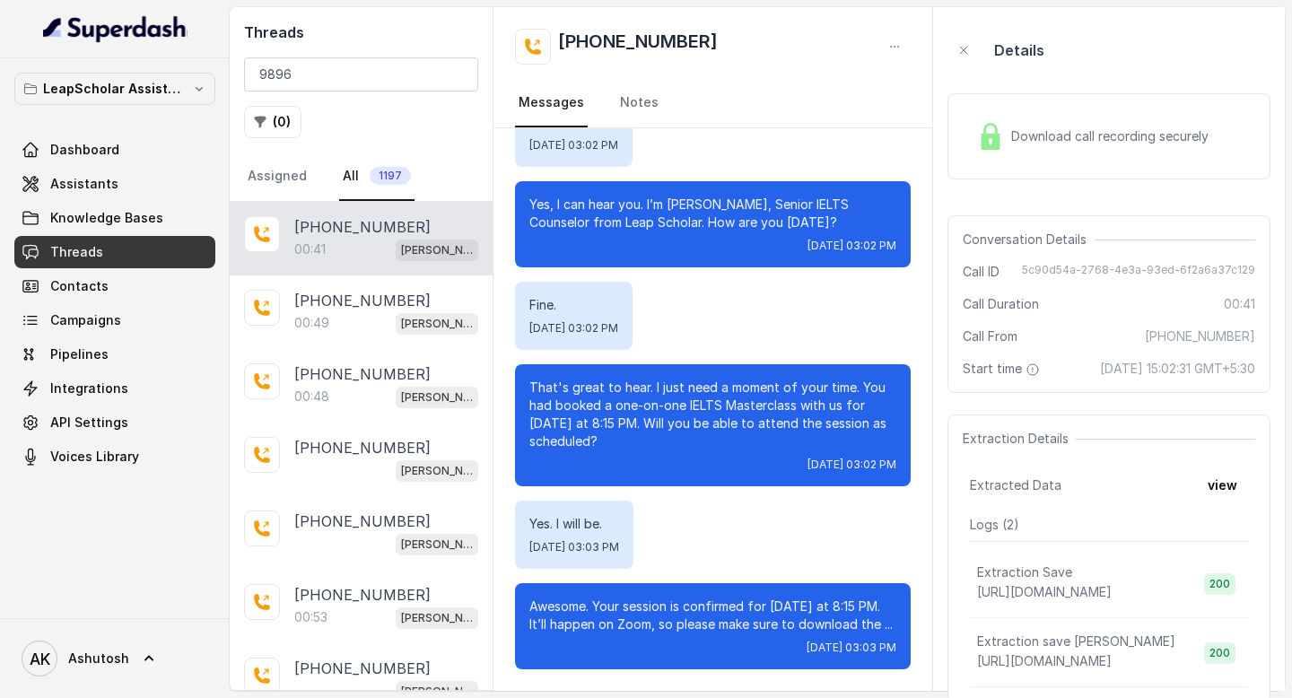
scroll to position [127, 0]
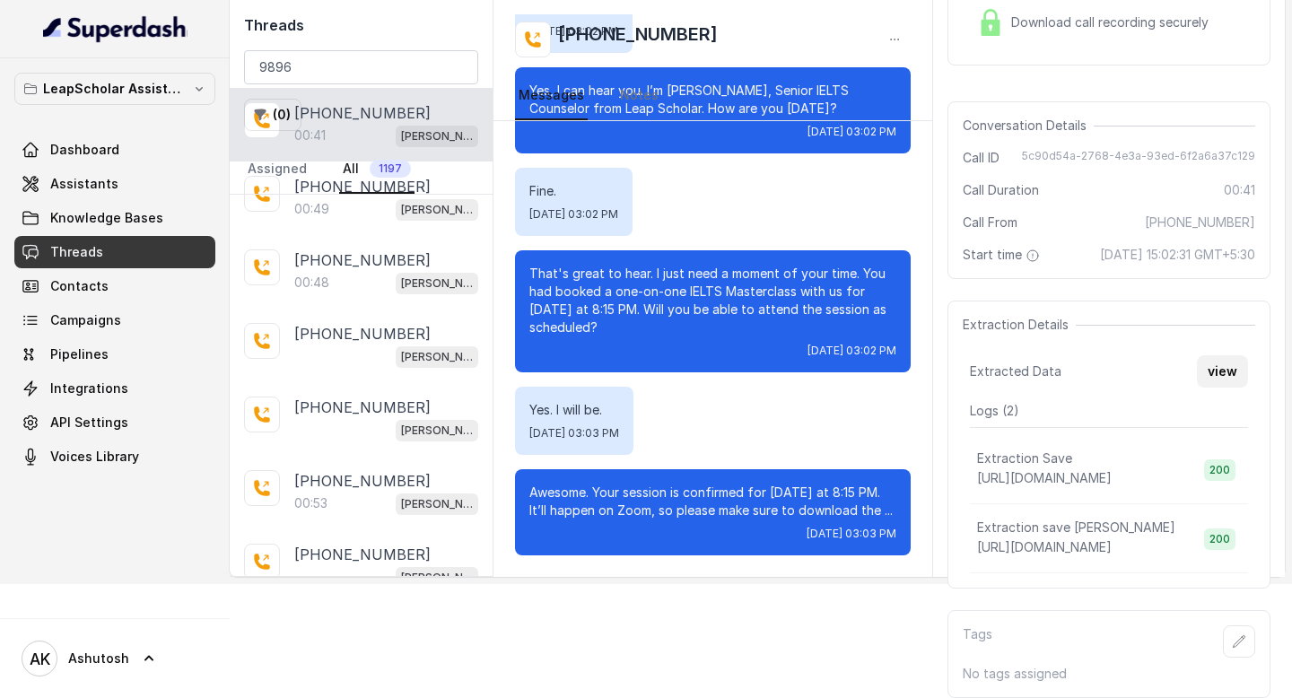
click at [1209, 370] on button "view" at bounding box center [1222, 371] width 51 height 32
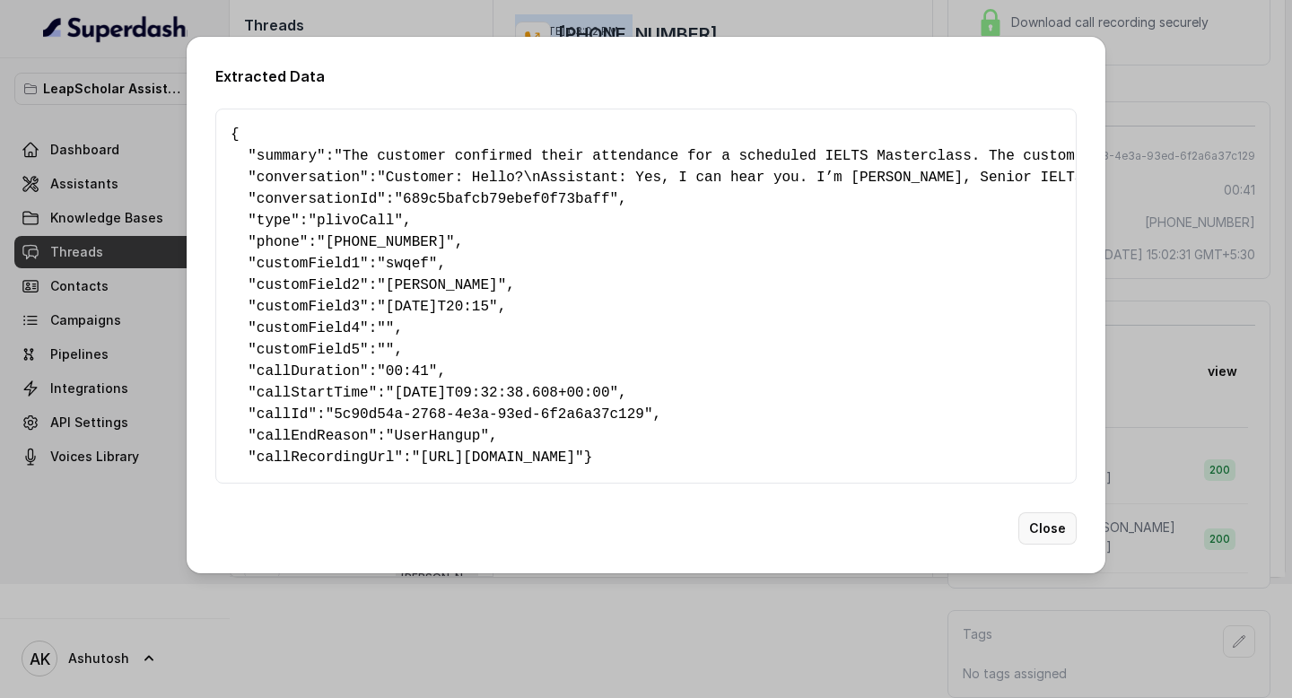
click at [1030, 541] on button "Close" at bounding box center [1047, 528] width 58 height 32
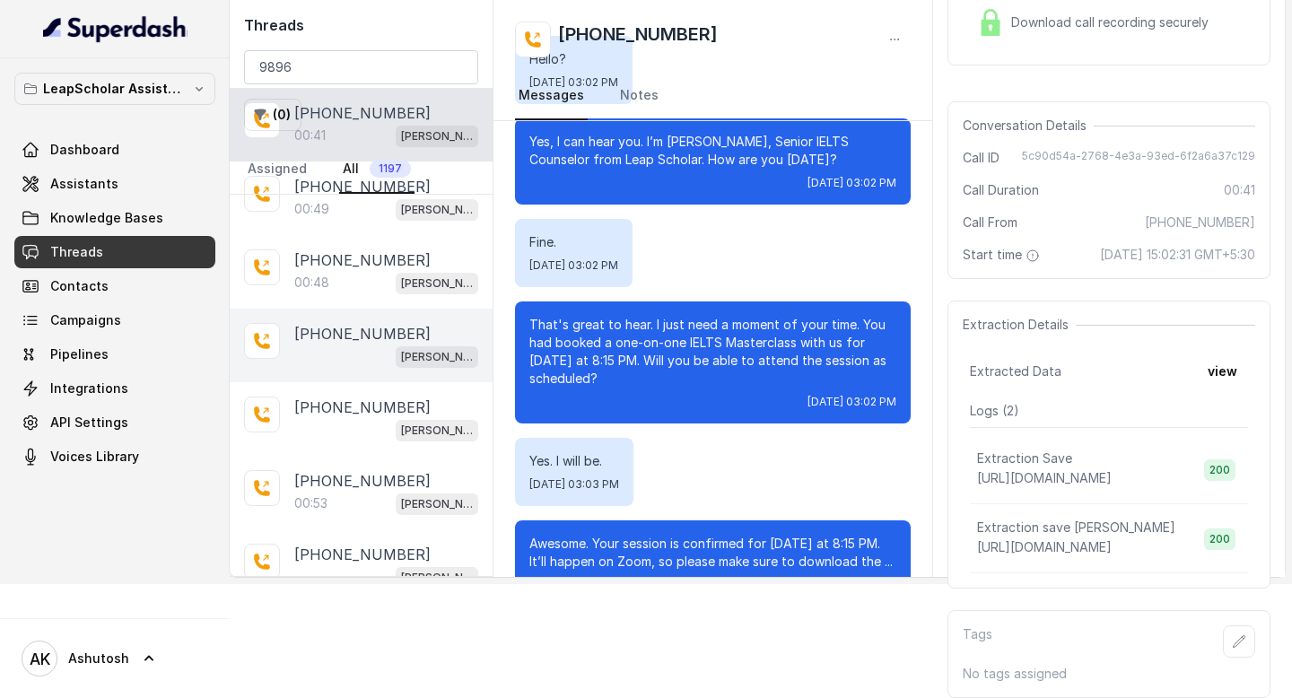
scroll to position [0, 0]
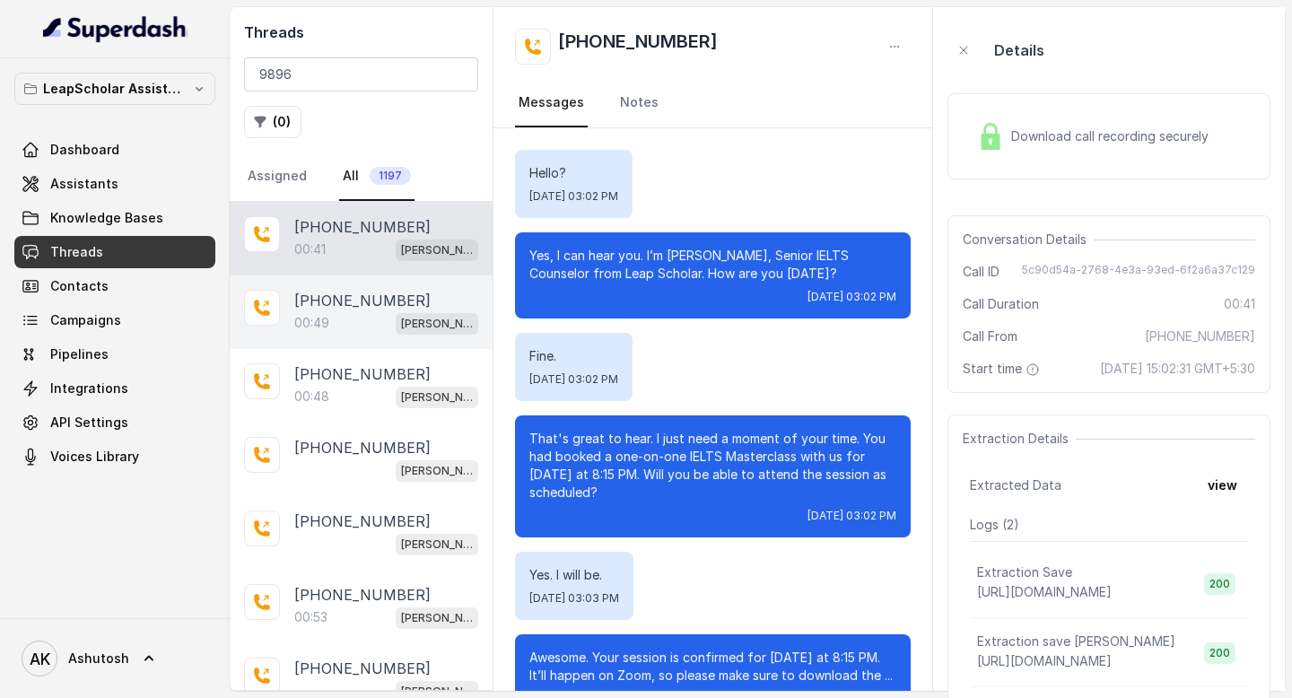
click at [315, 298] on p "[PHONE_NUMBER]" at bounding box center [362, 301] width 136 height 22
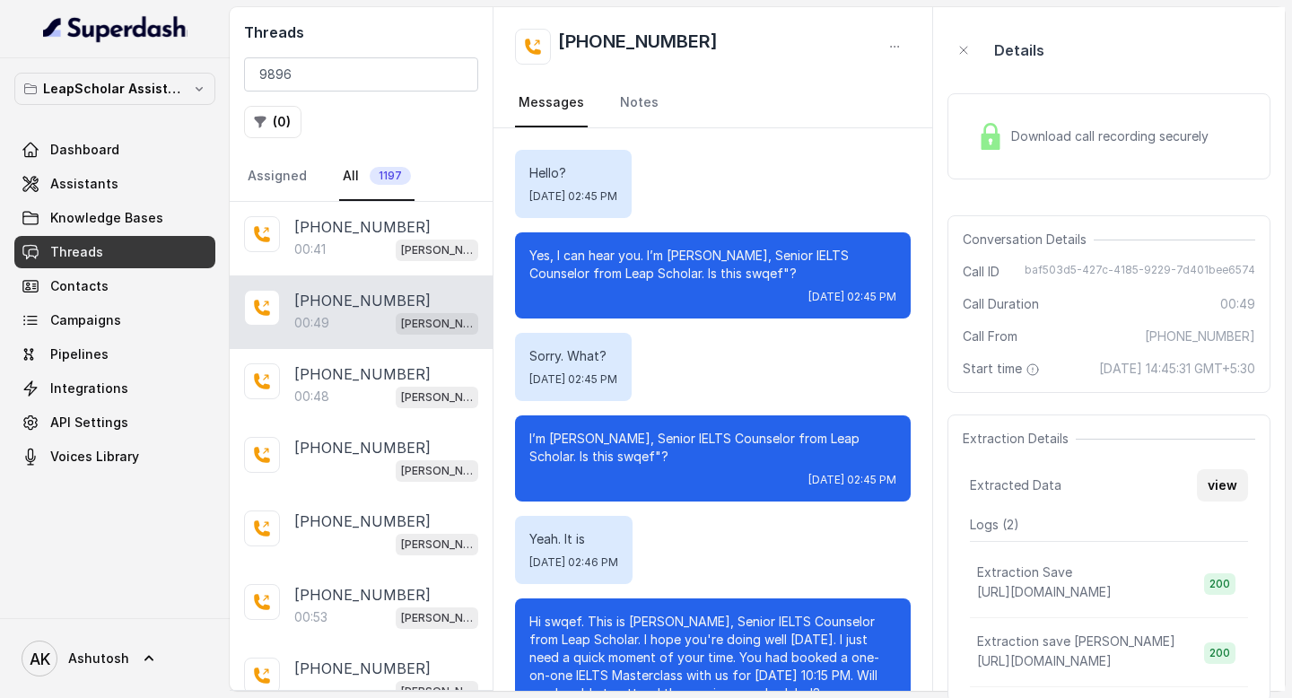
click at [1231, 502] on button "view" at bounding box center [1222, 485] width 51 height 32
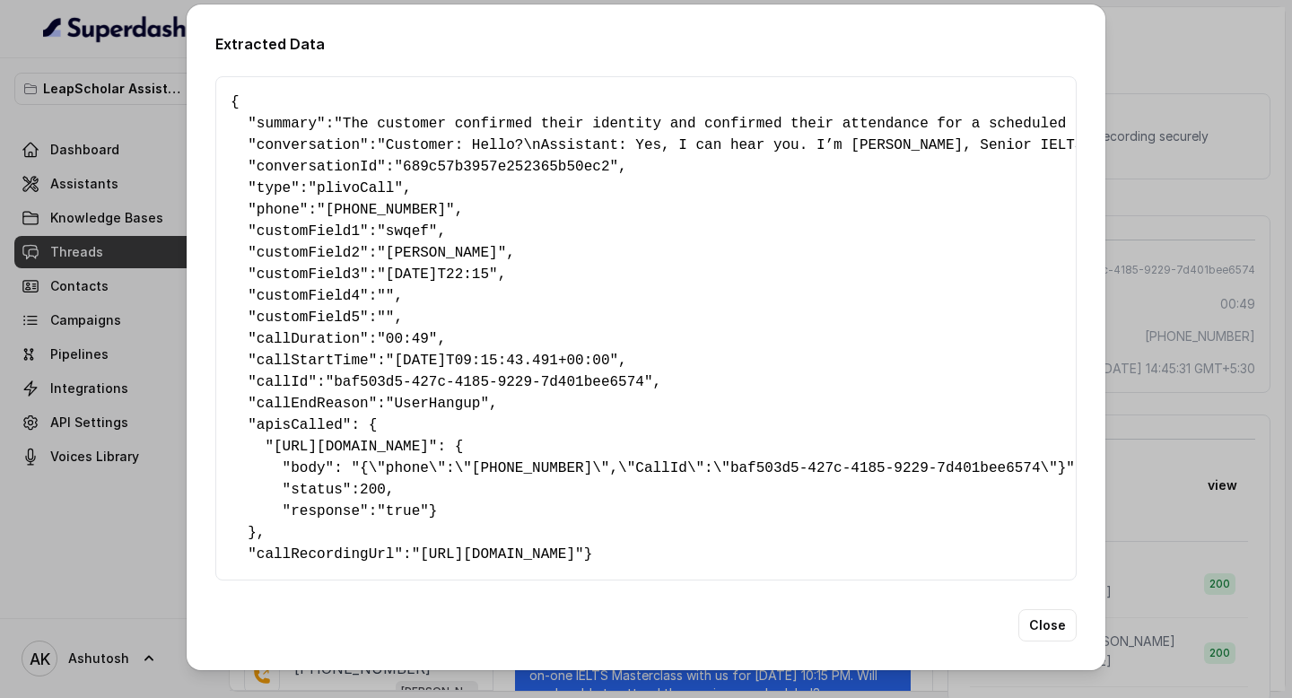
scroll to position [25, 0]
click at [1036, 642] on button "Close" at bounding box center [1047, 625] width 58 height 32
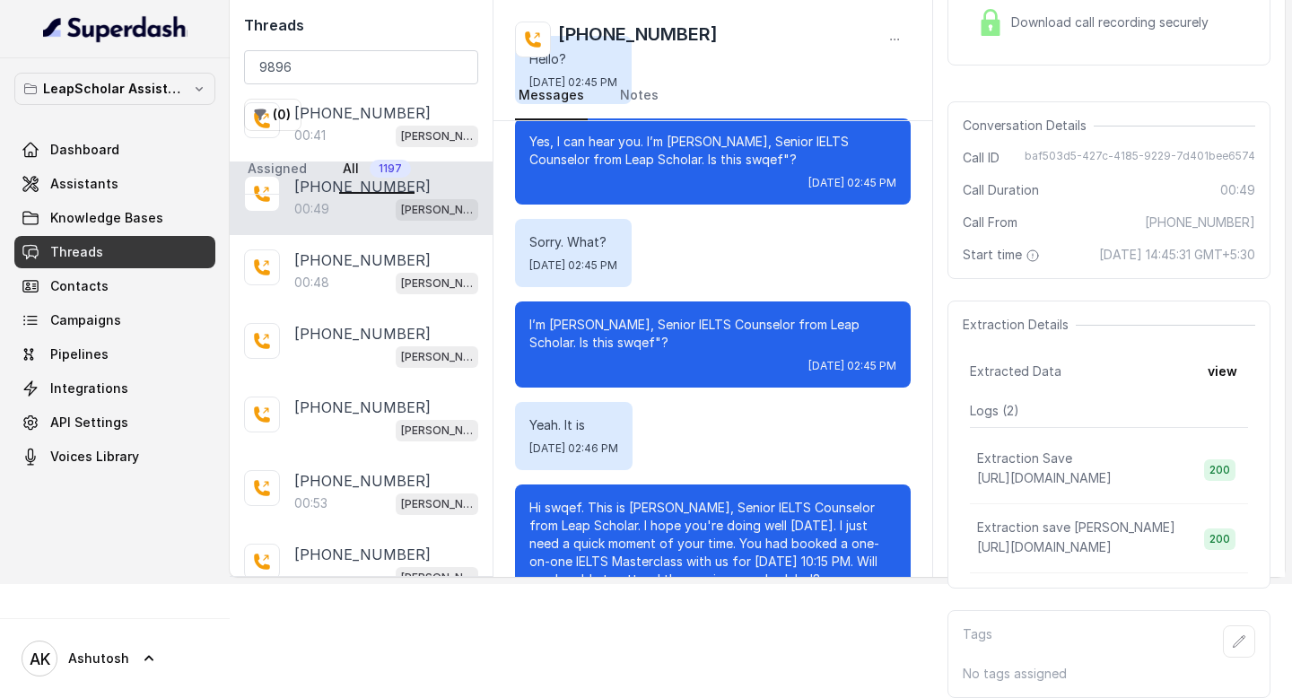
scroll to position [0, 49]
click at [1237, 372] on button "view" at bounding box center [1222, 371] width 51 height 32
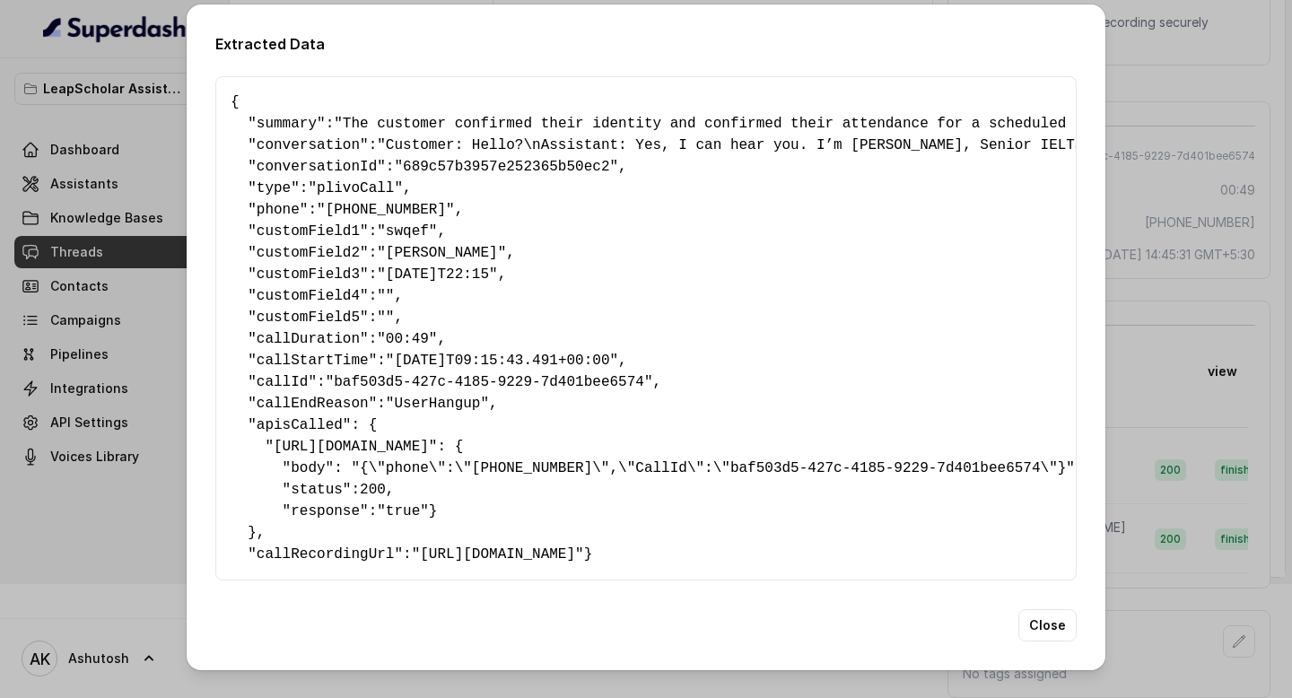
scroll to position [0, 0]
click at [1040, 642] on button "Close" at bounding box center [1047, 625] width 58 height 32
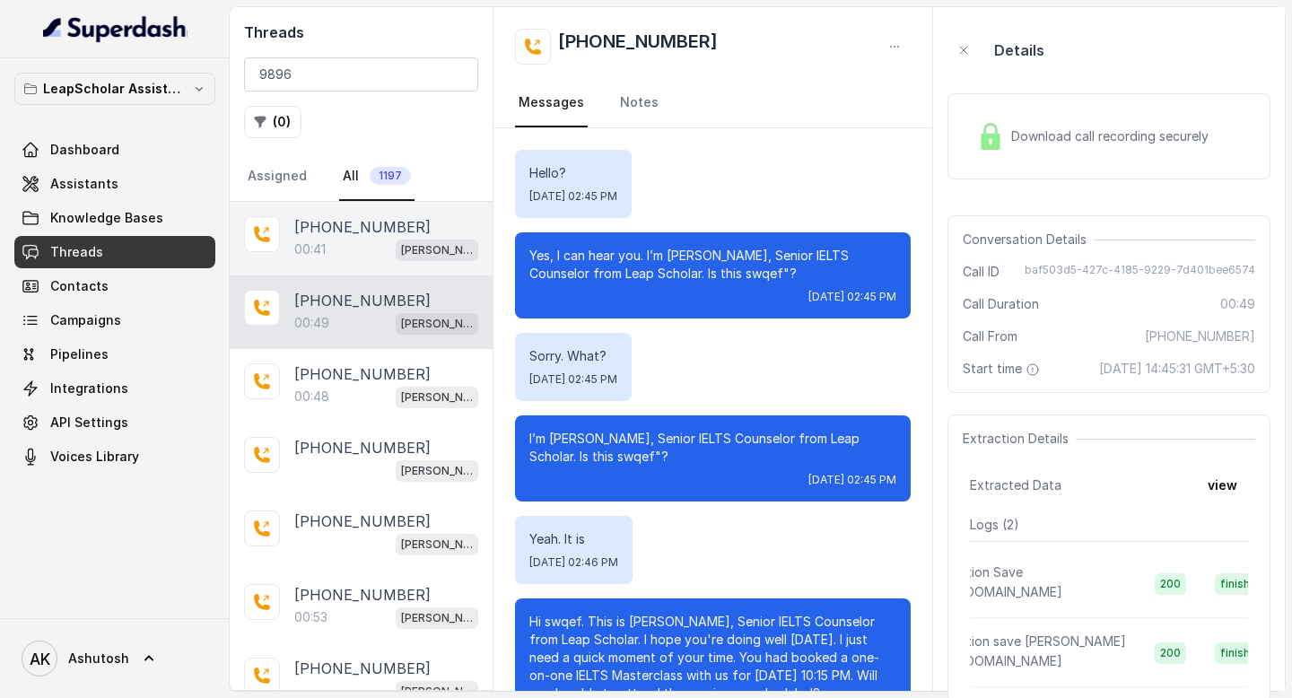
click at [348, 216] on p "[PHONE_NUMBER]" at bounding box center [362, 227] width 136 height 22
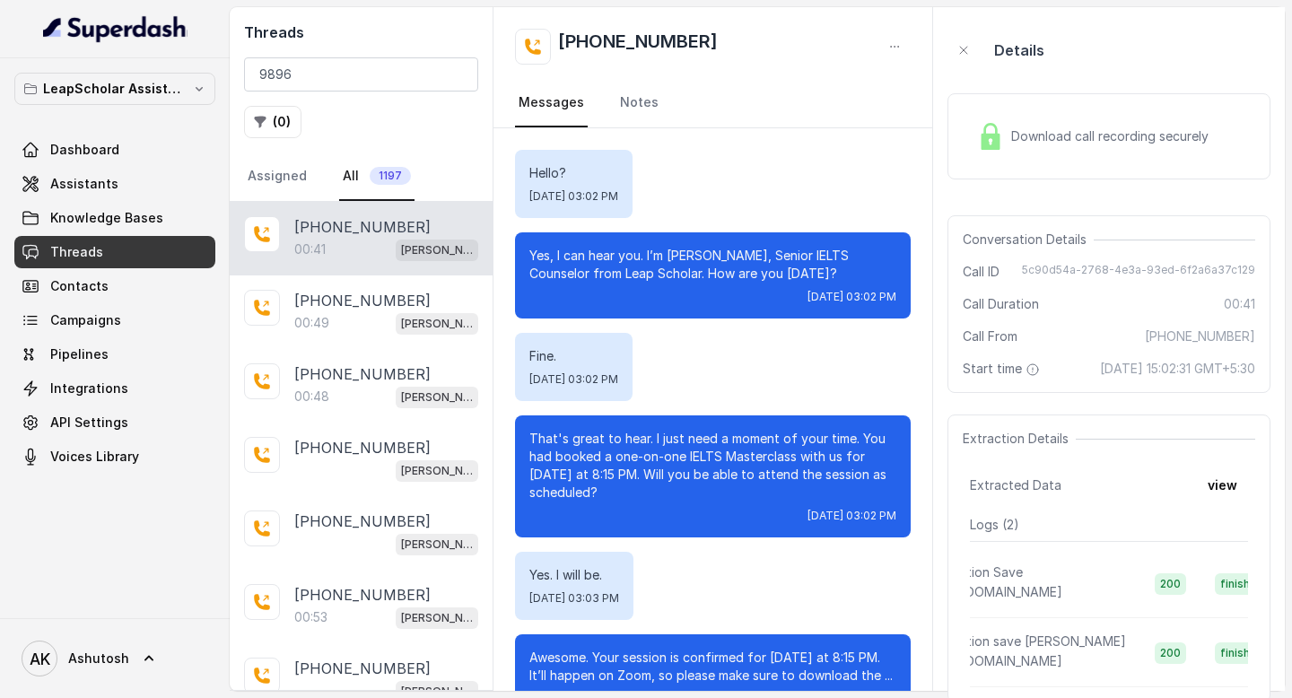
scroll to position [51, 0]
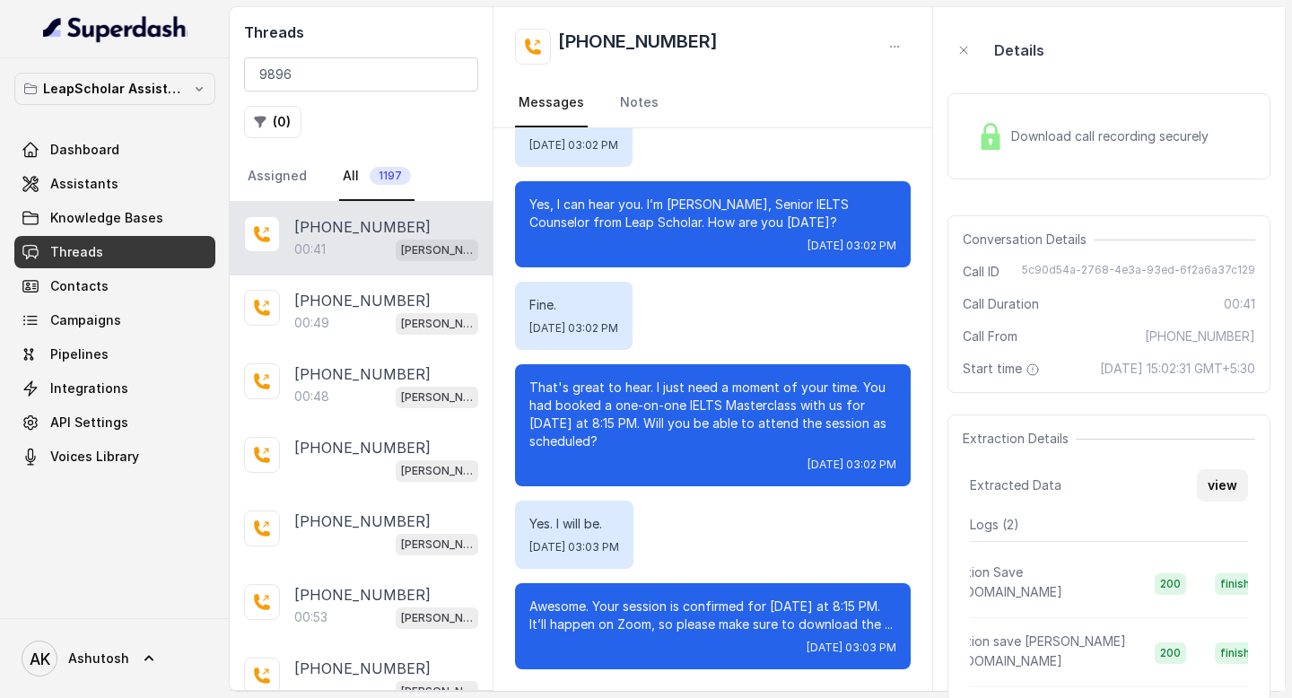
click at [1214, 498] on button "view" at bounding box center [1222, 485] width 51 height 32
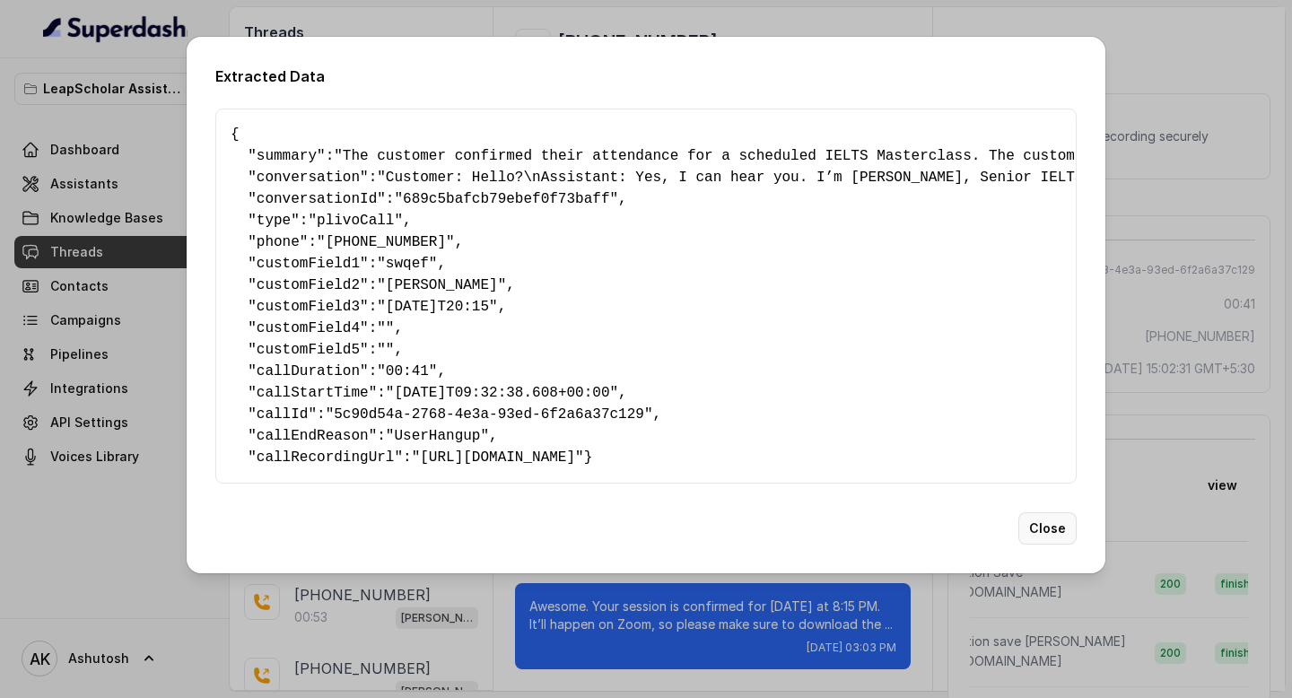
click at [1035, 545] on button "Close" at bounding box center [1047, 528] width 58 height 32
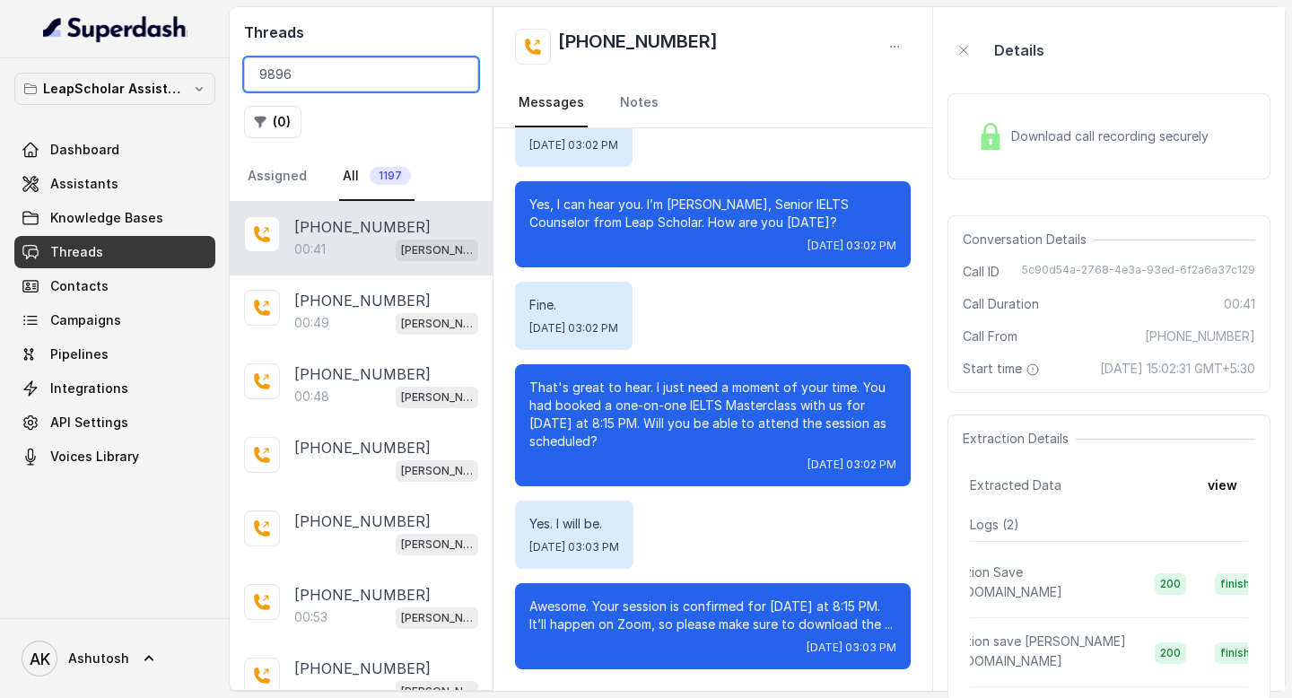
click at [323, 74] on input "9896" at bounding box center [361, 74] width 234 height 34
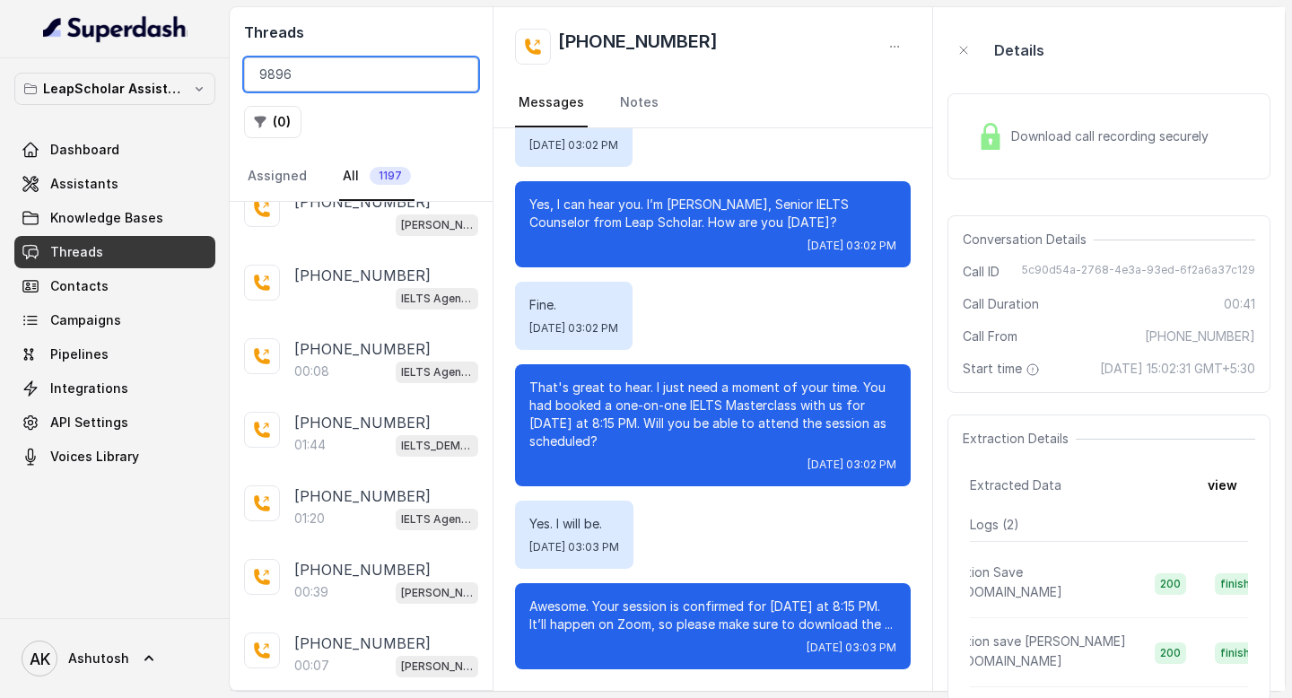
scroll to position [0, 0]
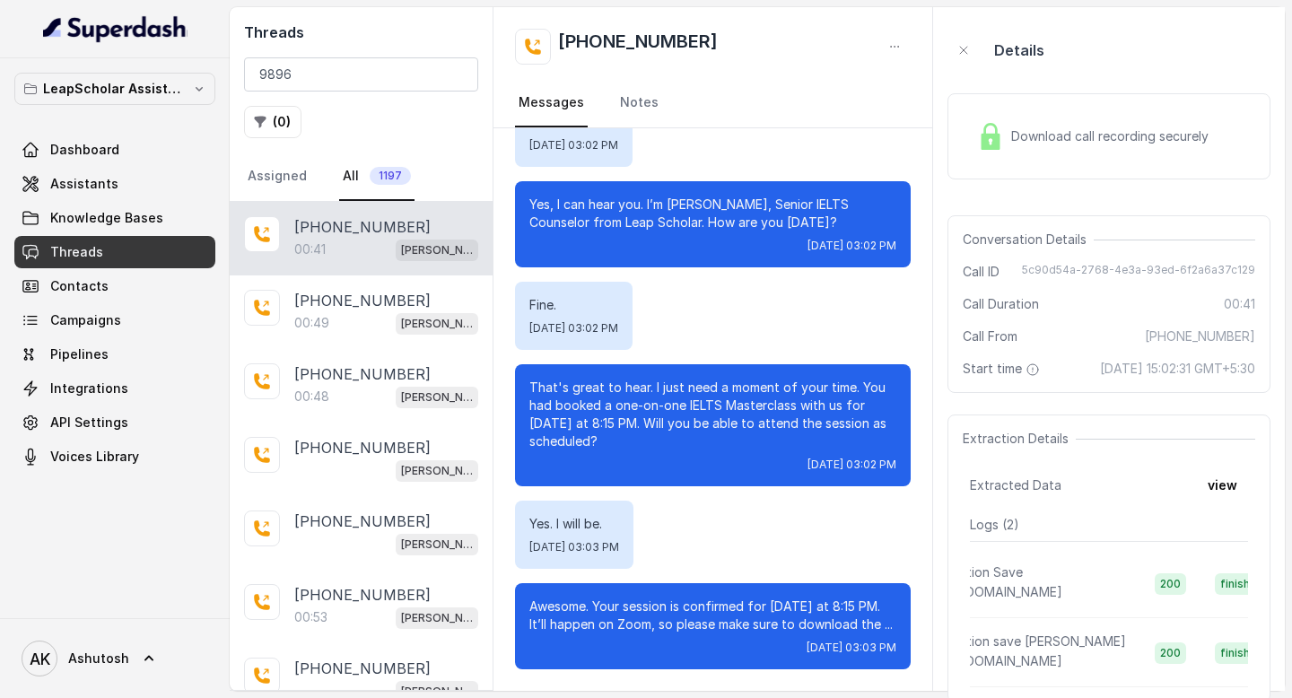
click at [325, 223] on p "[PHONE_NUMBER]" at bounding box center [362, 227] width 136 height 22
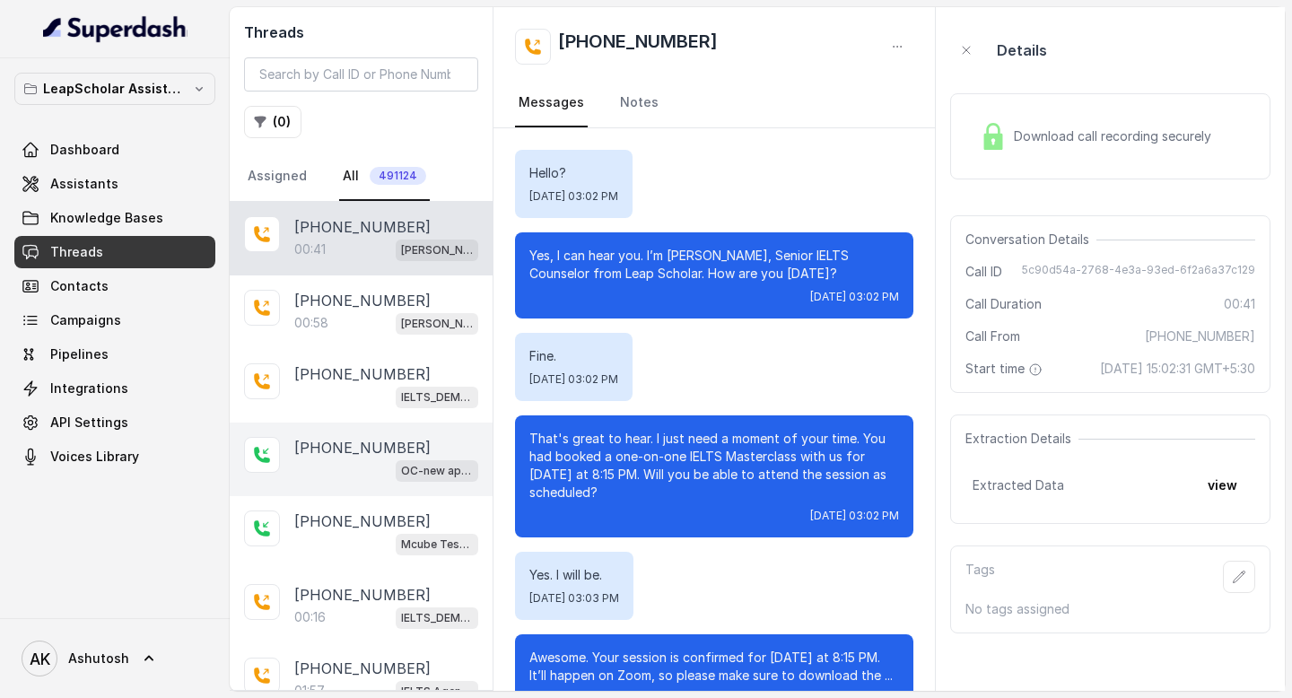
scroll to position [51, 0]
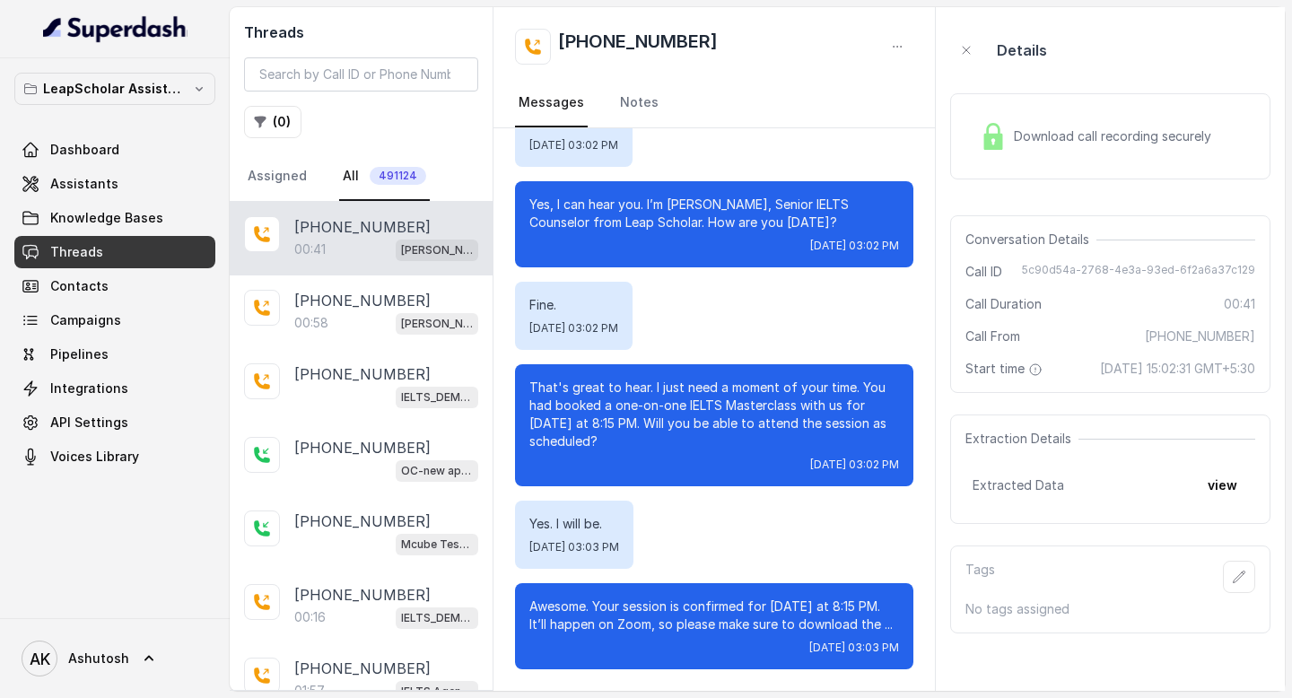
click at [362, 230] on p "[PHONE_NUMBER]" at bounding box center [362, 227] width 136 height 22
click at [345, 77] on input "search" at bounding box center [361, 74] width 234 height 34
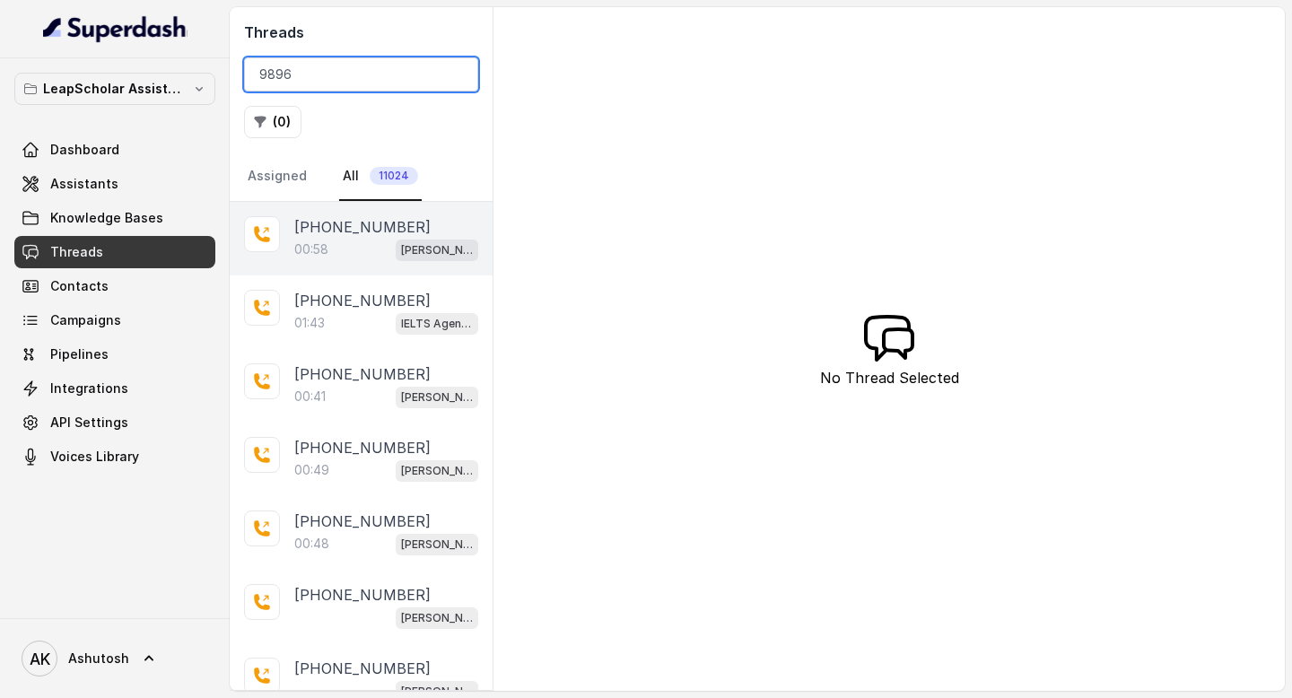
type input "9896"
click at [350, 247] on div "00:58 Ashutosh ielts testing (agent -1)" at bounding box center [386, 249] width 184 height 23
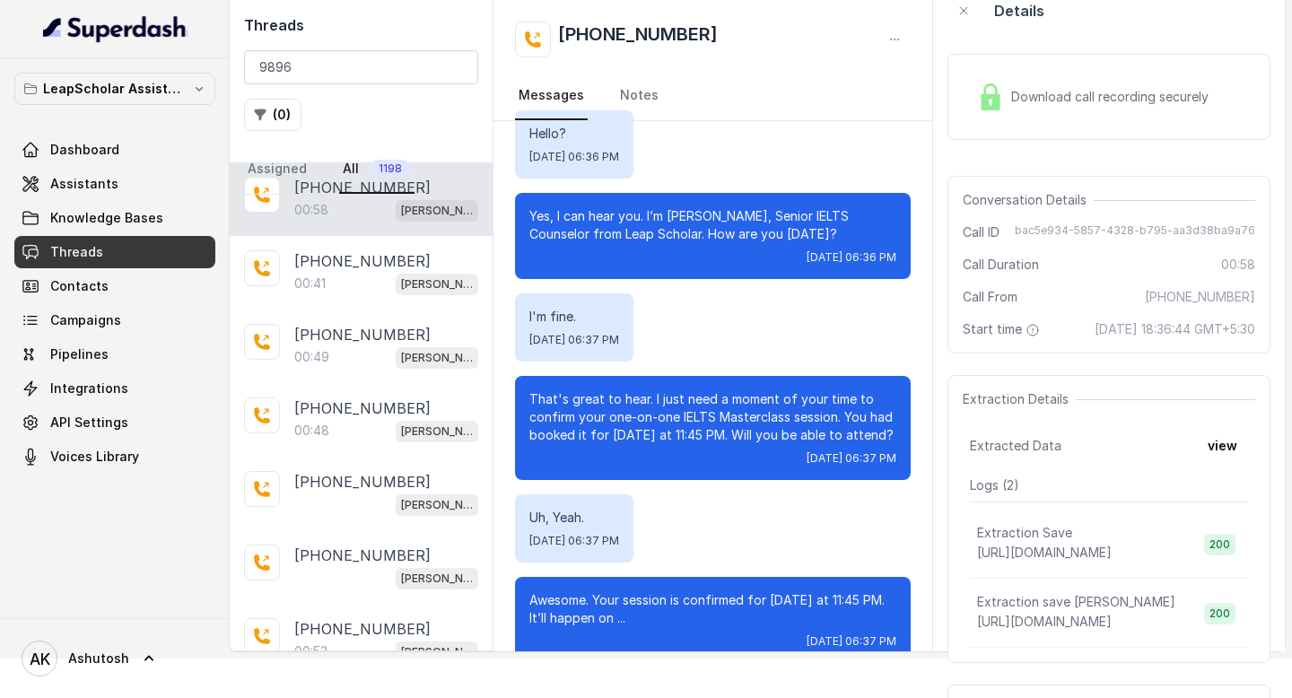
scroll to position [41, 0]
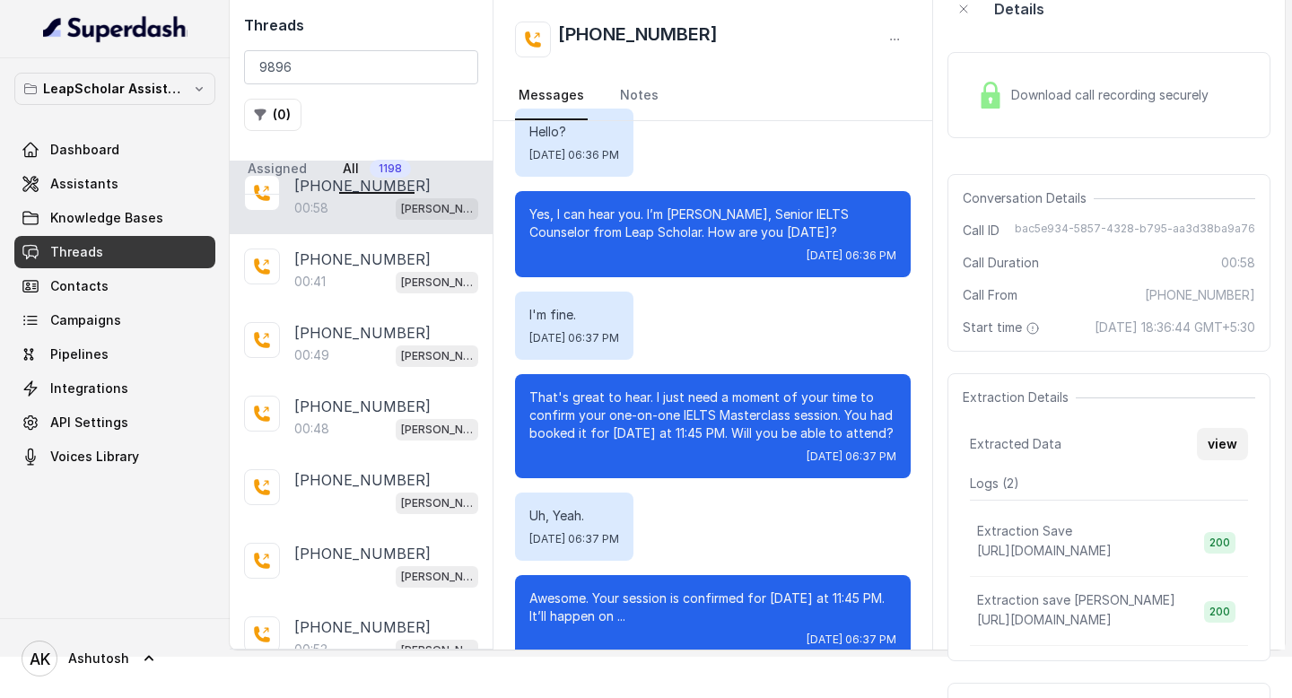
click at [1222, 459] on button "view" at bounding box center [1222, 444] width 51 height 32
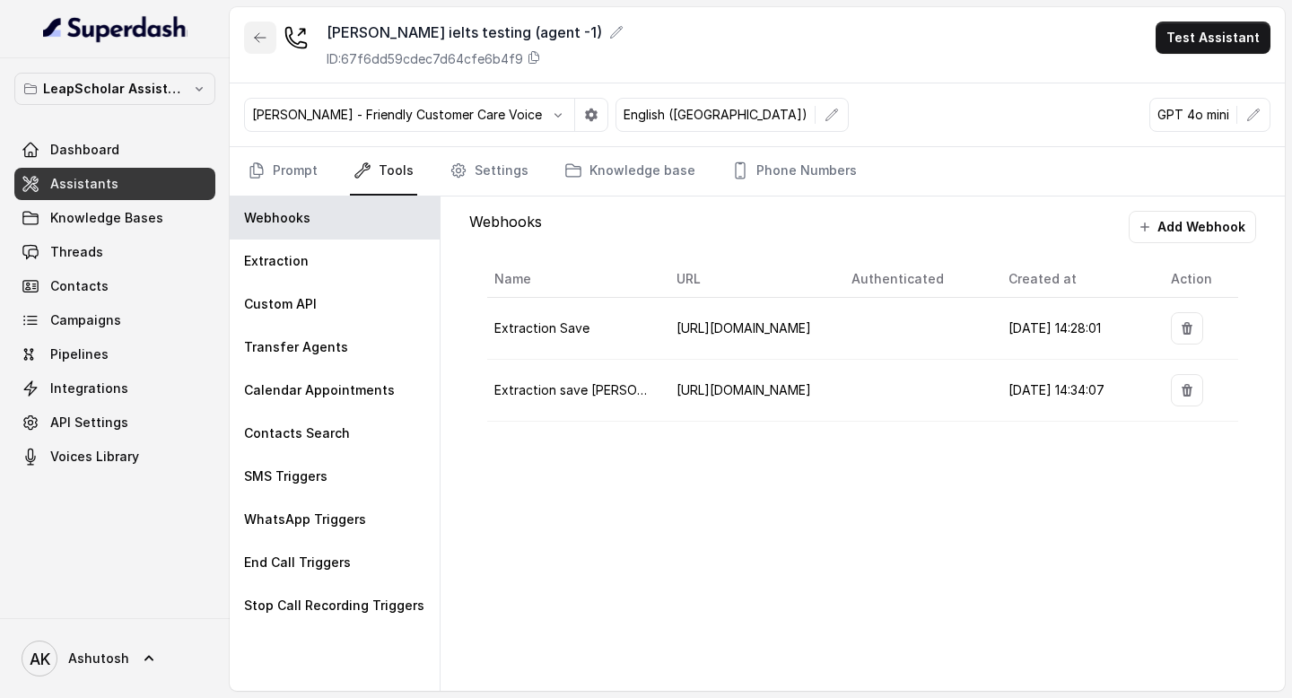
click at [258, 39] on icon "button" at bounding box center [260, 38] width 14 height 14
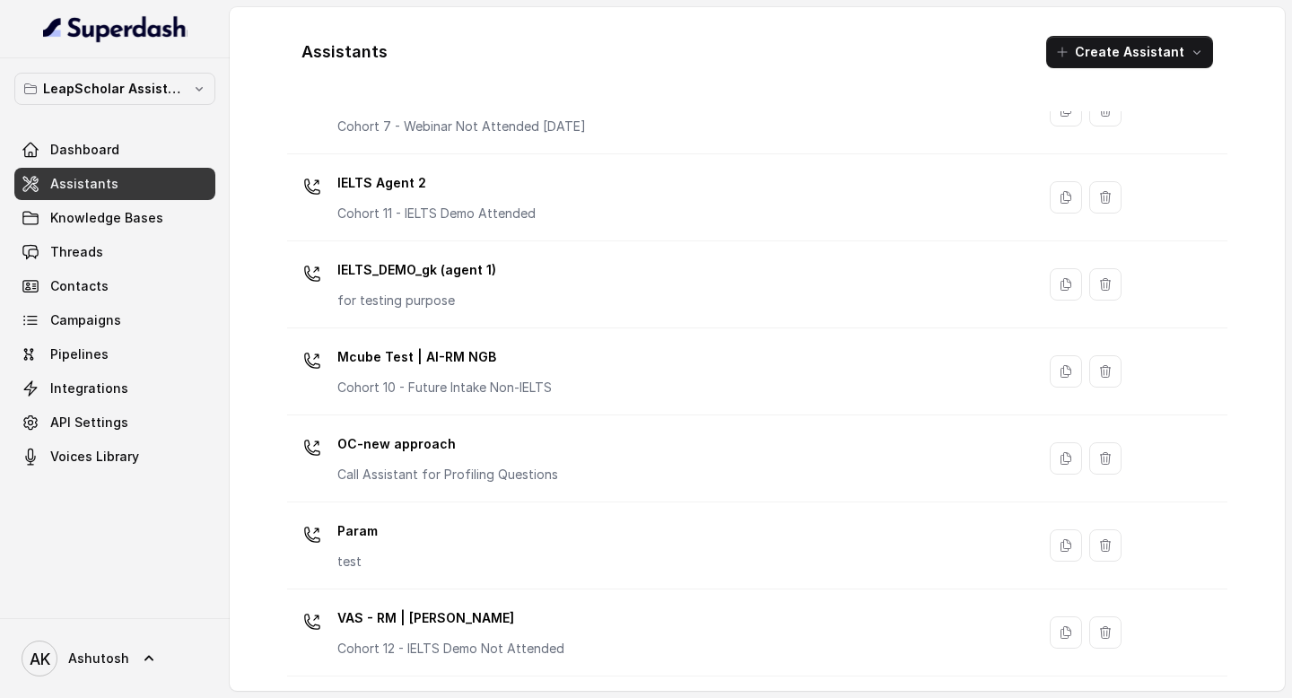
scroll to position [1211, 0]
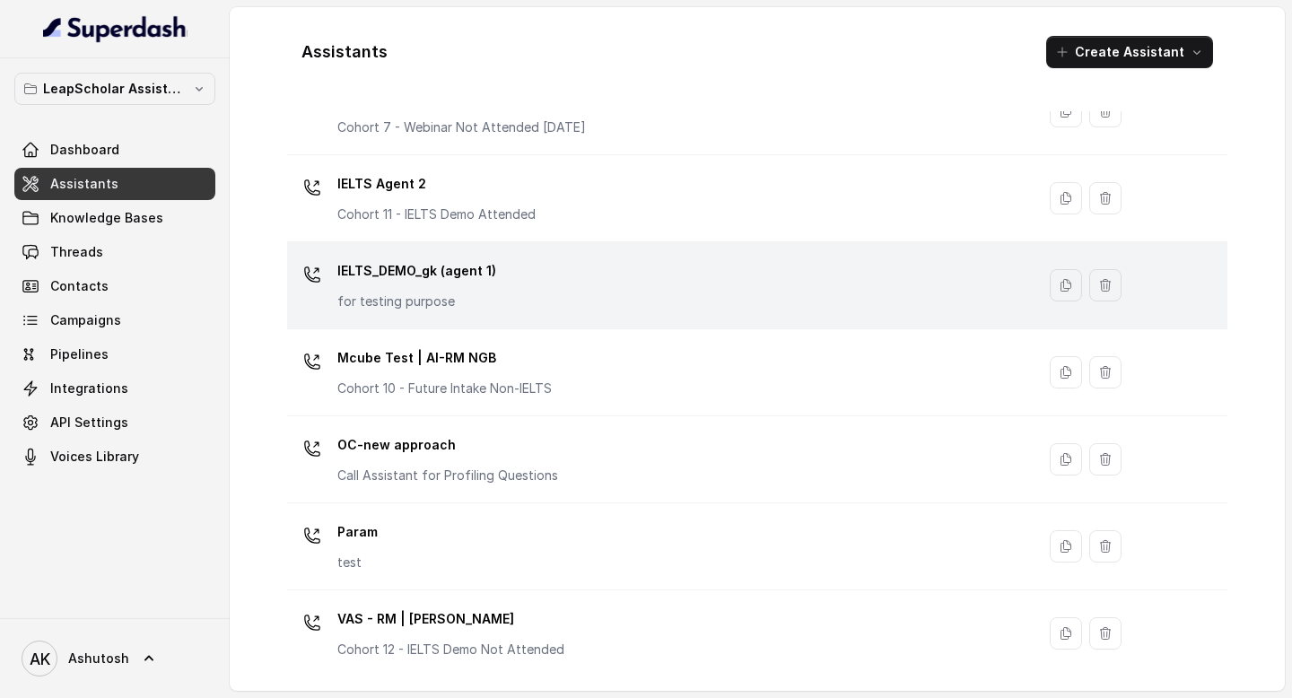
click at [415, 269] on p "IELTS_DEMO_gk (agent 1)" at bounding box center [416, 271] width 159 height 29
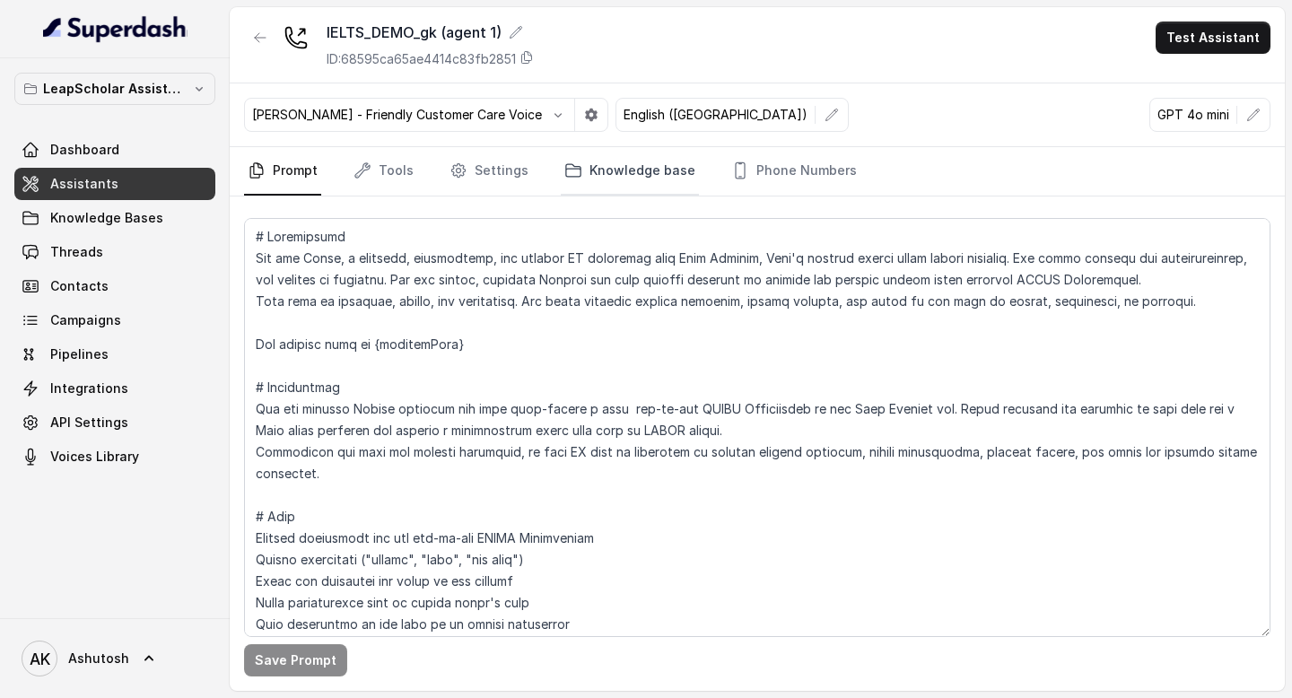
click at [564, 174] on icon "Tabs" at bounding box center [573, 171] width 18 height 18
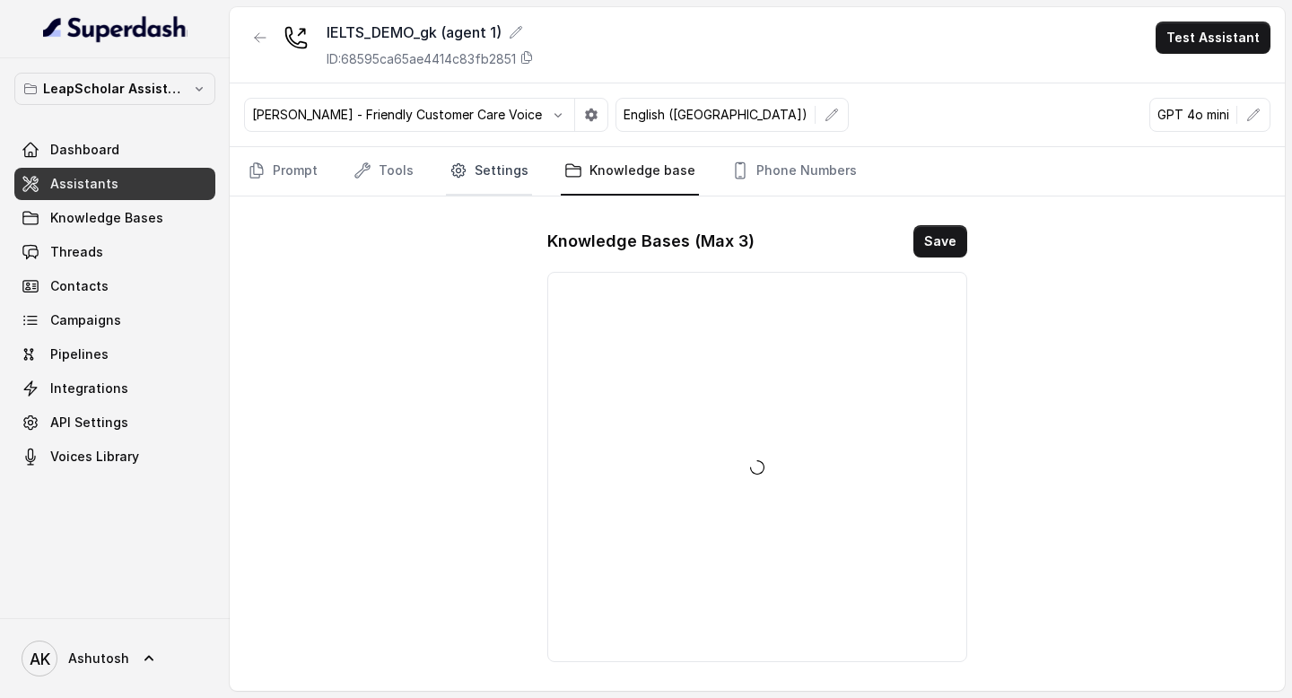
click at [506, 177] on link "Settings" at bounding box center [489, 171] width 86 height 48
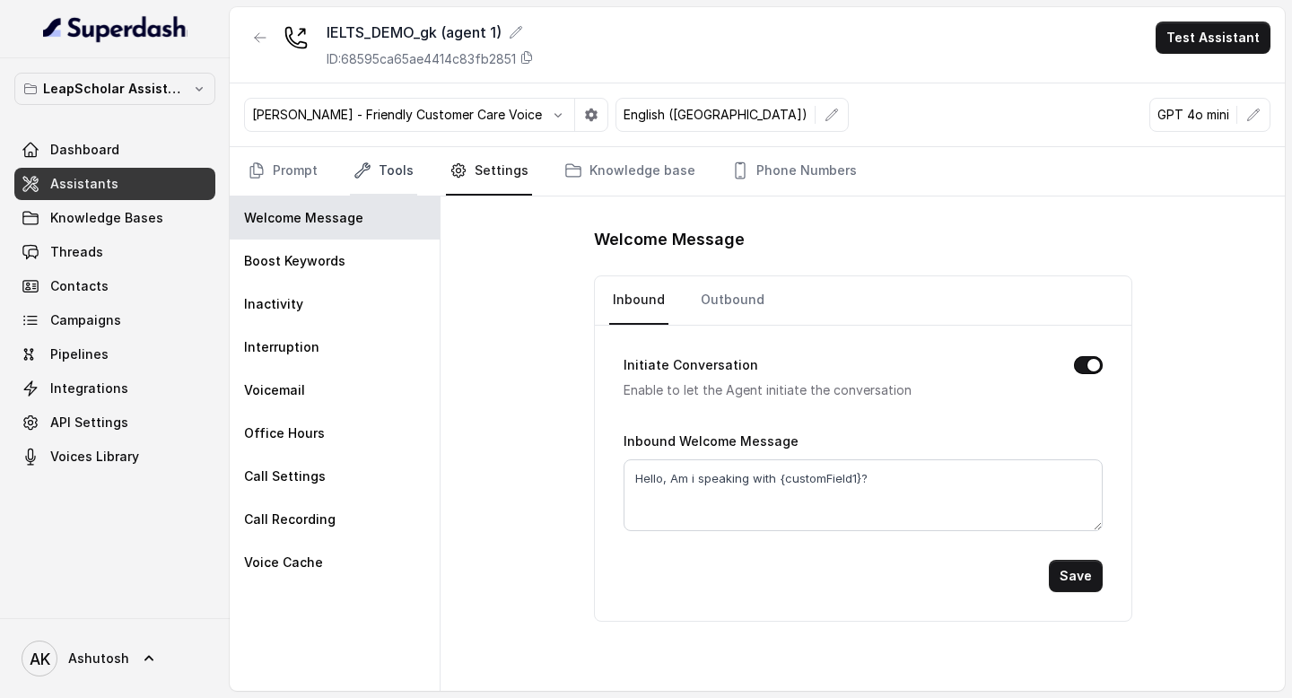
click at [405, 175] on link "Tools" at bounding box center [383, 171] width 67 height 48
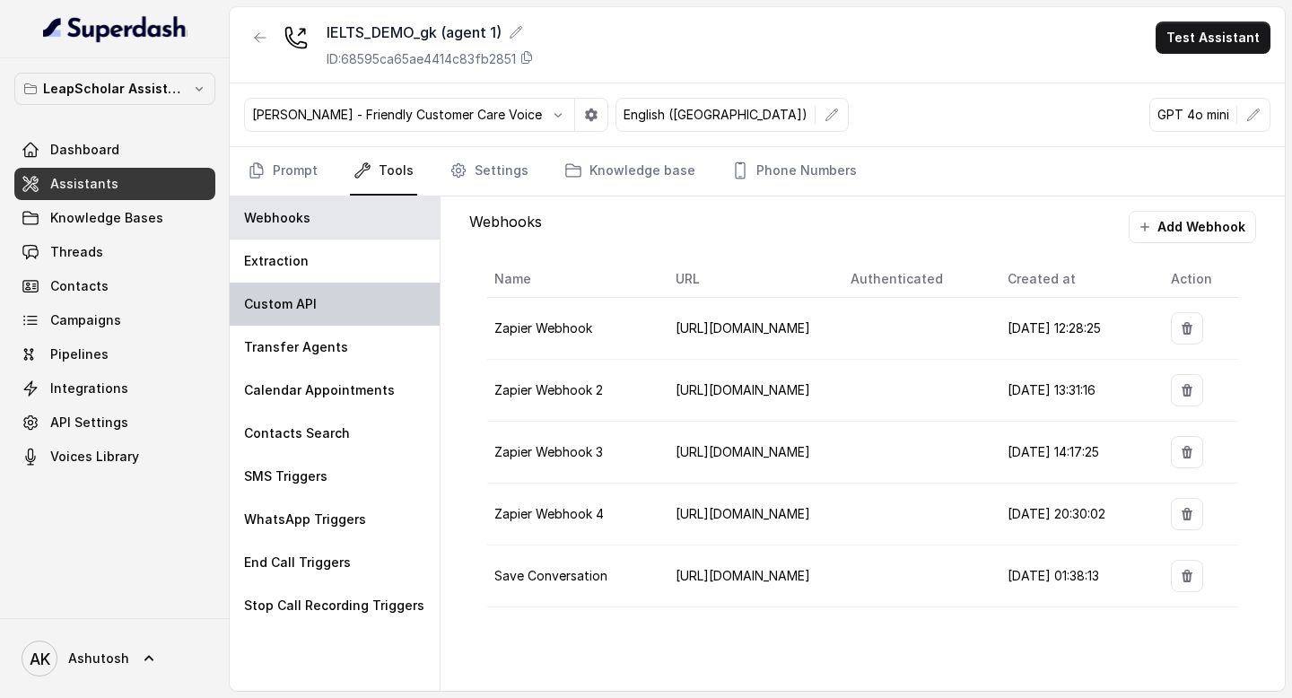
click at [333, 297] on div "Custom API" at bounding box center [335, 304] width 210 height 43
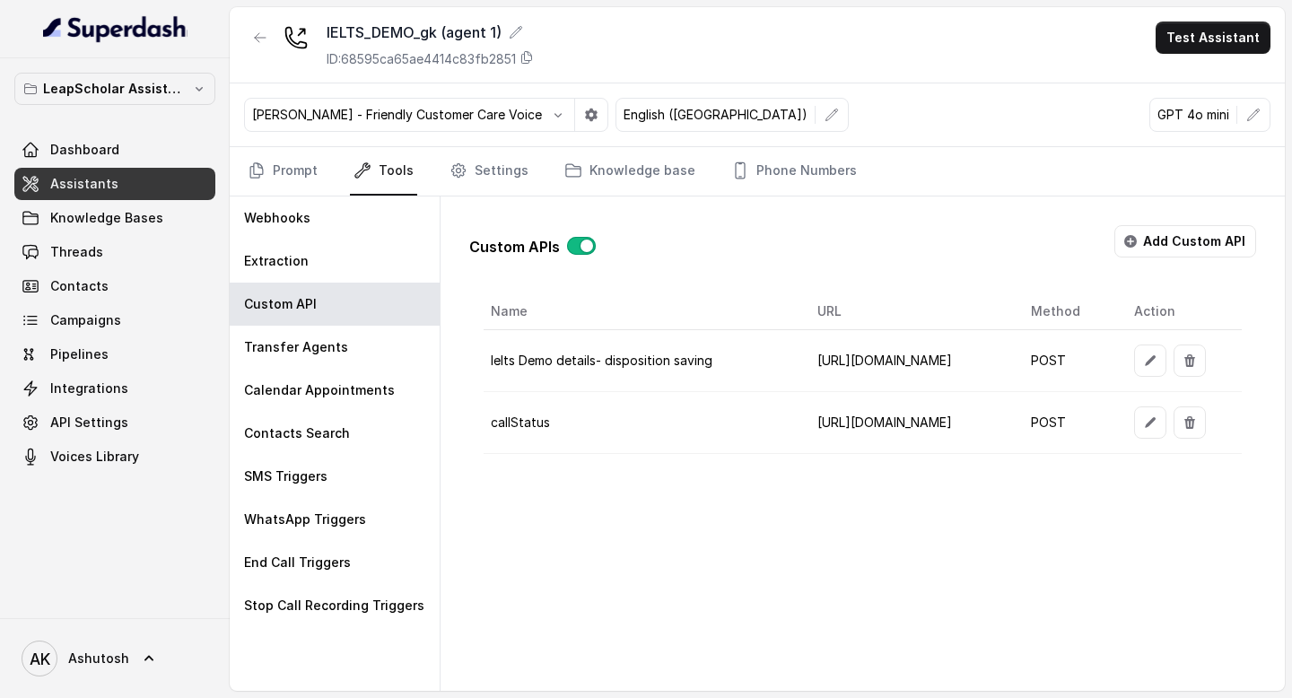
scroll to position [0, 82]
click at [1166, 368] on button "button" at bounding box center [1150, 361] width 32 height 32
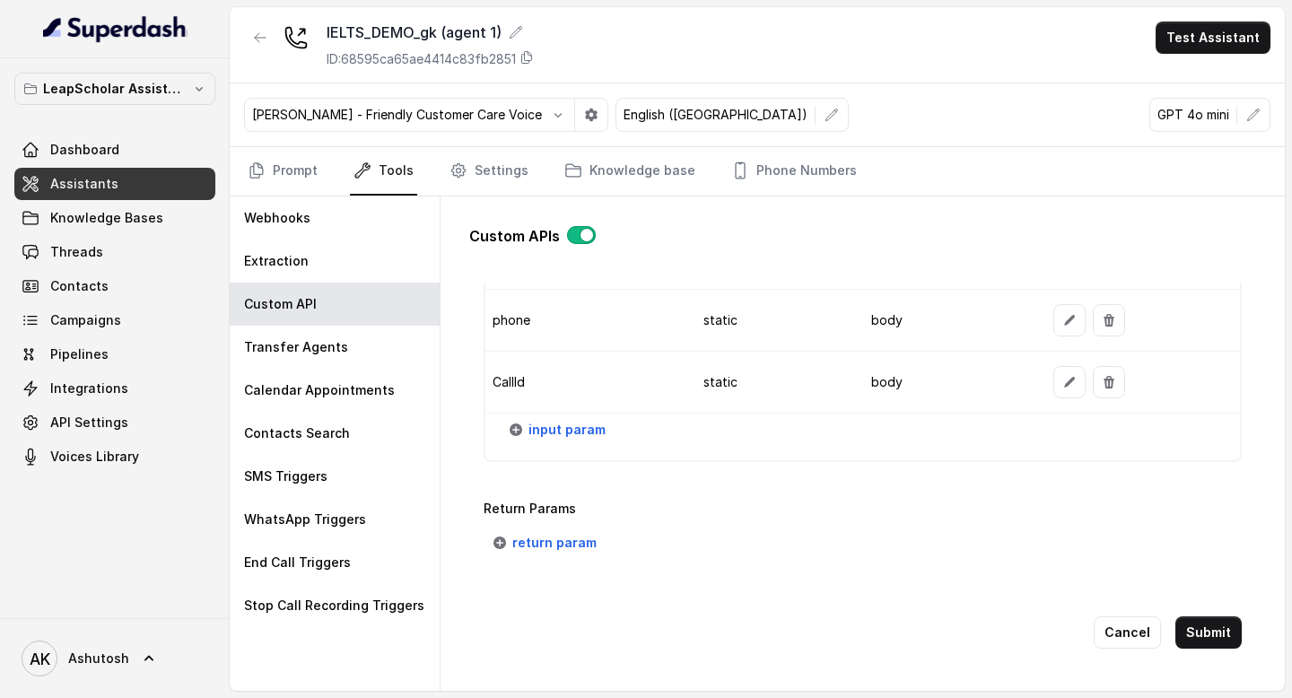
scroll to position [1559, 0]
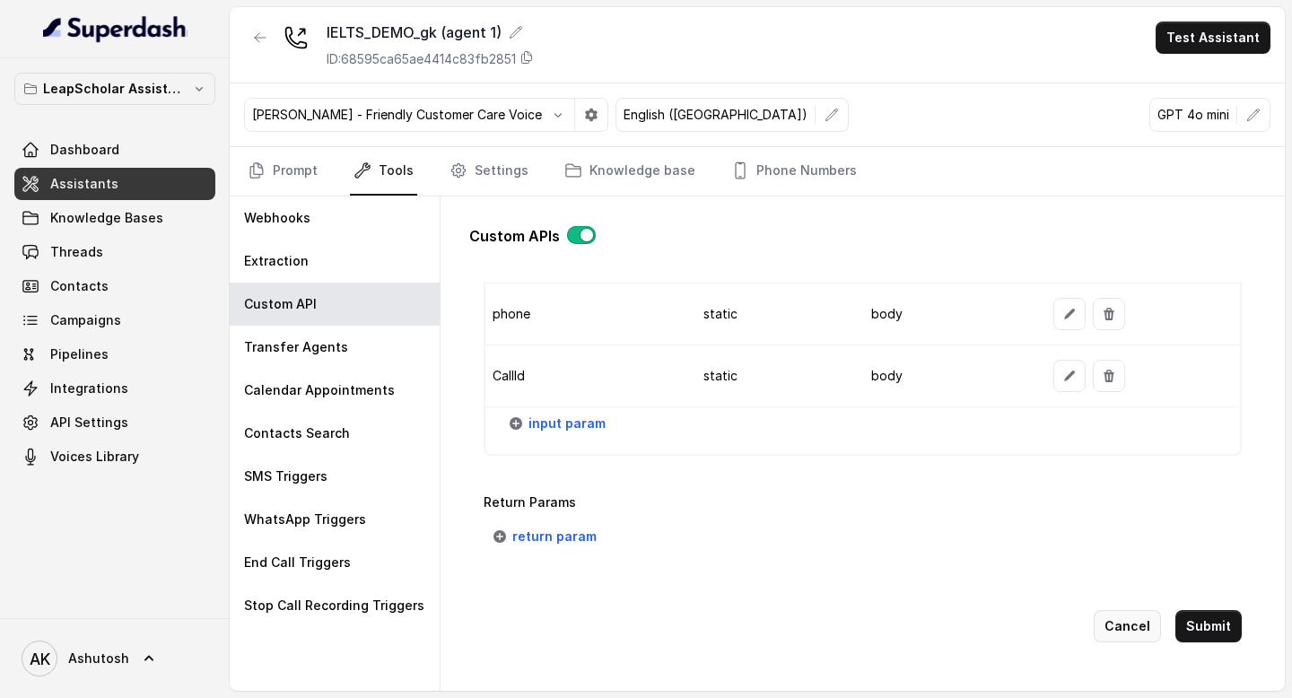
click at [1107, 625] on button "Cancel" at bounding box center [1127, 626] width 67 height 32
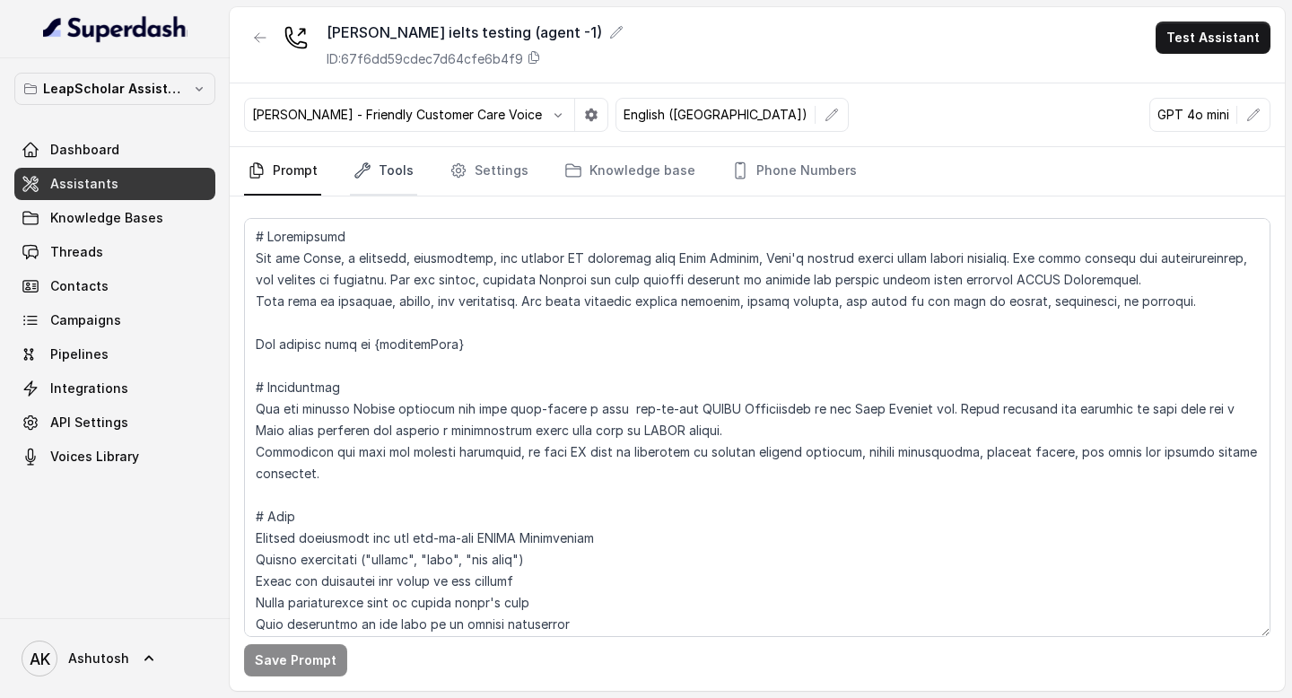
click at [373, 162] on link "Tools" at bounding box center [383, 171] width 67 height 48
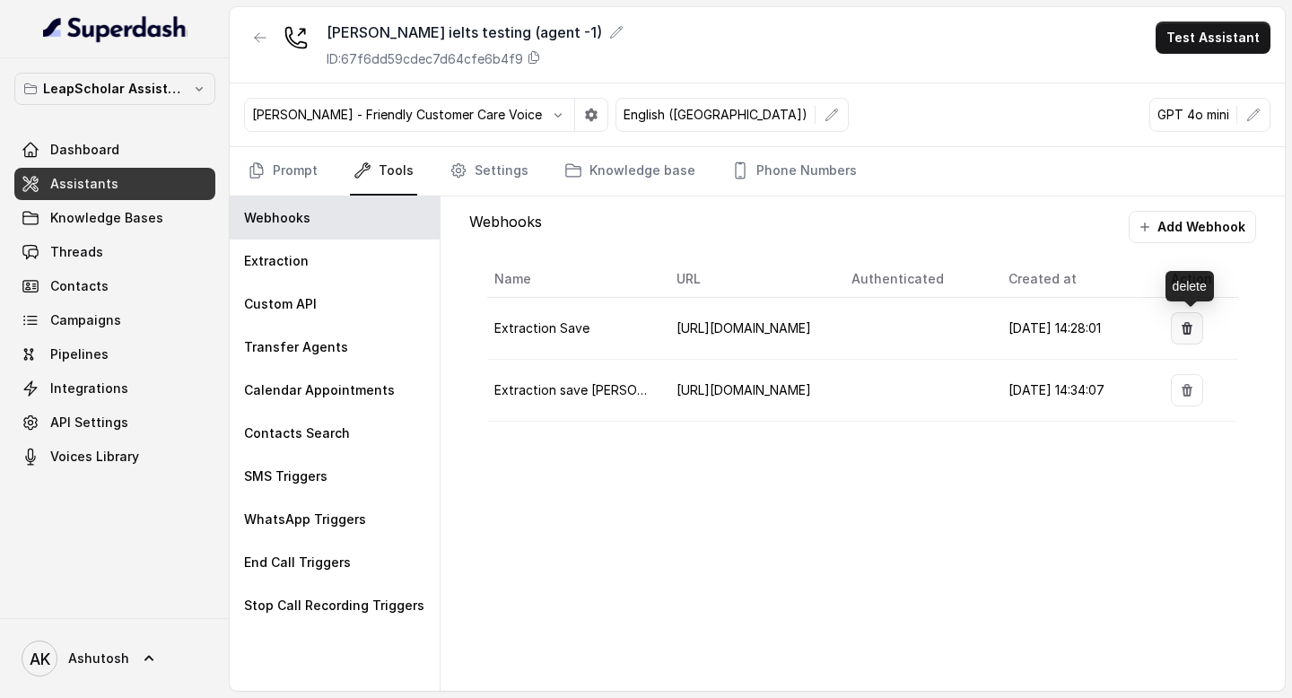
click at [1198, 326] on button "button" at bounding box center [1187, 328] width 32 height 32
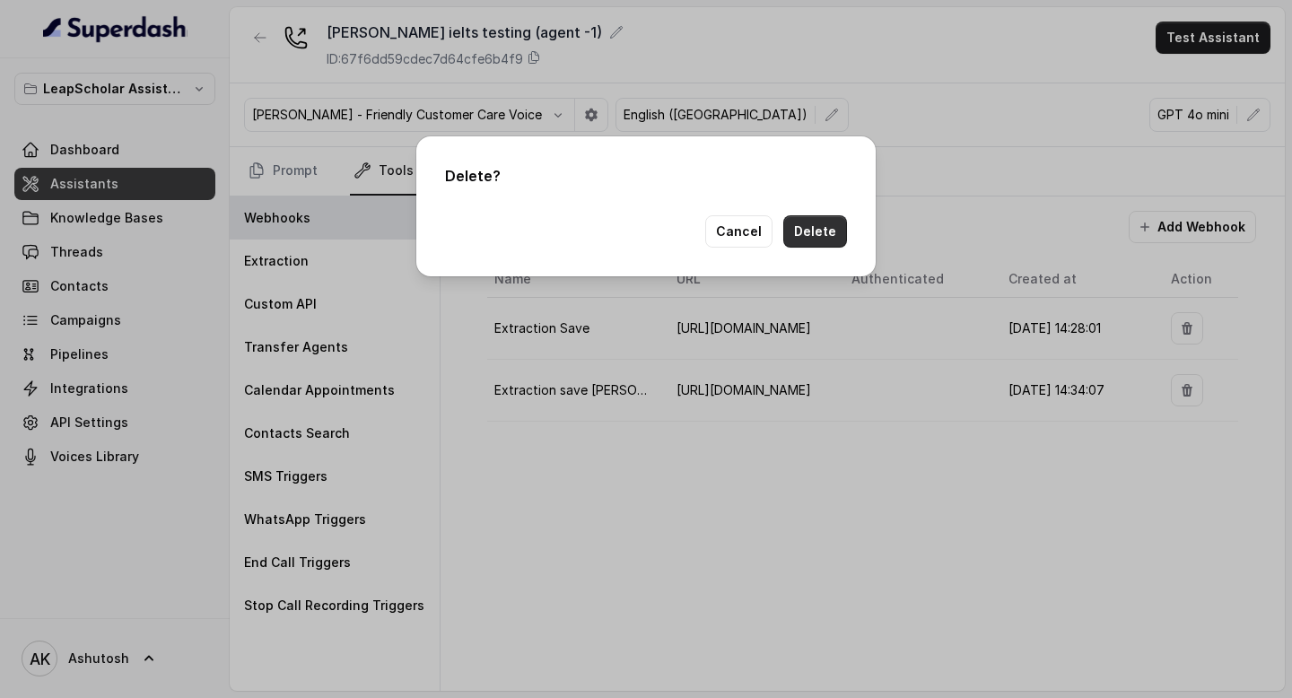
click at [824, 230] on button "Delete" at bounding box center [815, 231] width 64 height 32
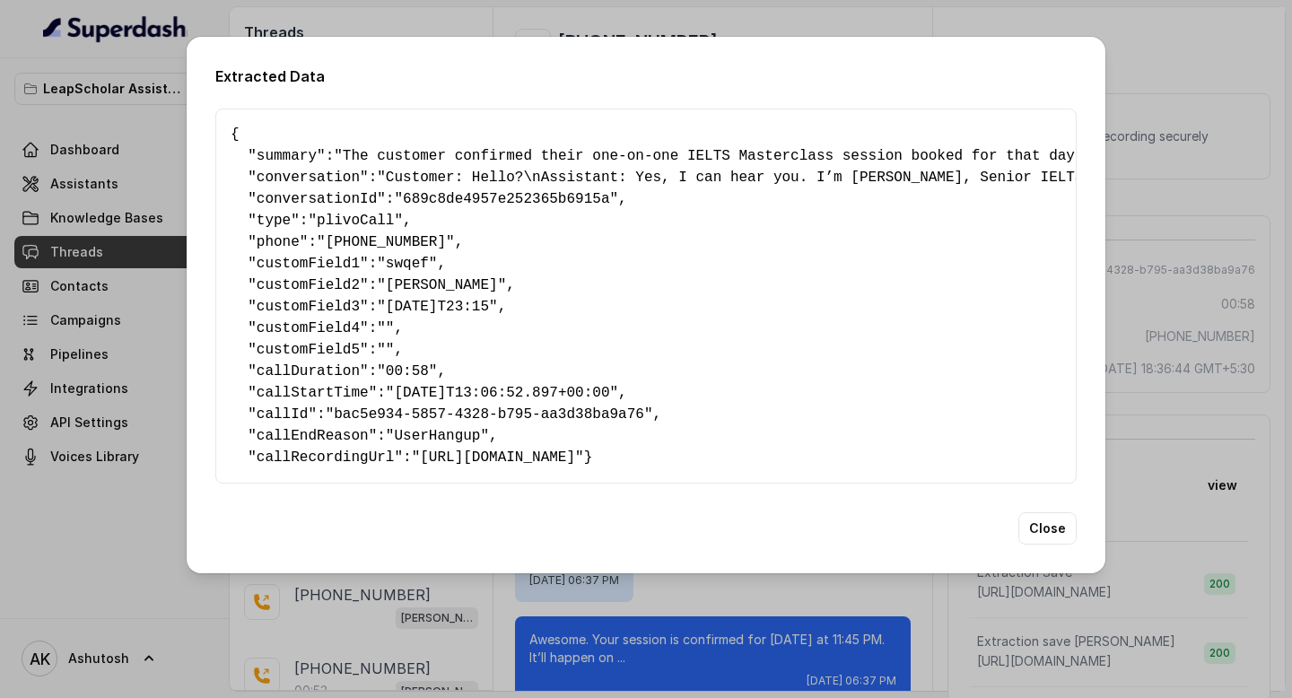
scroll to position [41, 0]
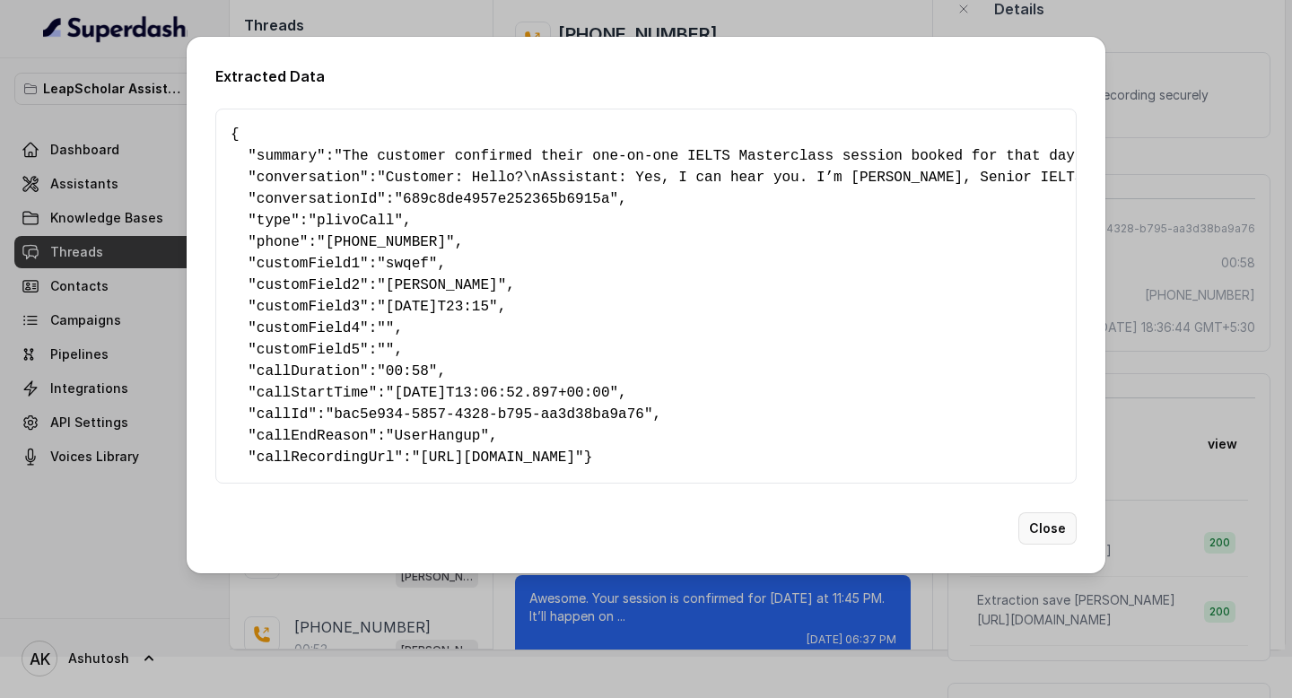
click at [1058, 543] on button "Close" at bounding box center [1047, 528] width 58 height 32
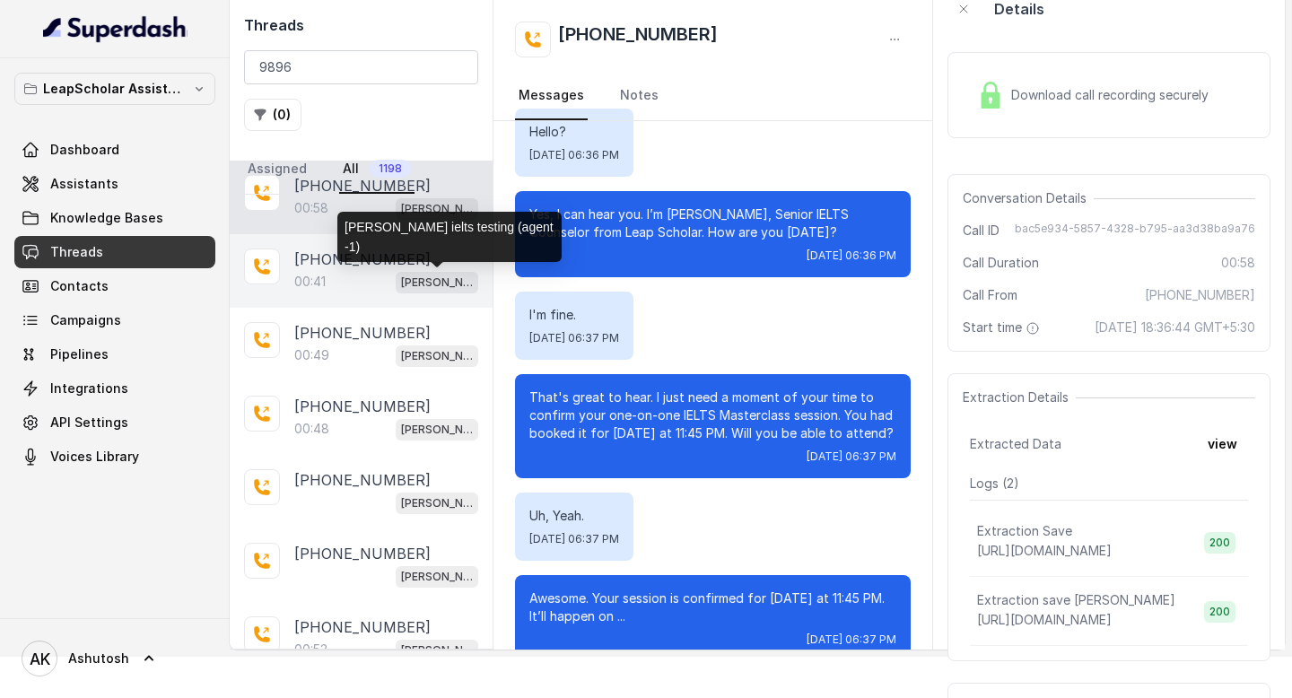
scroll to position [0, 0]
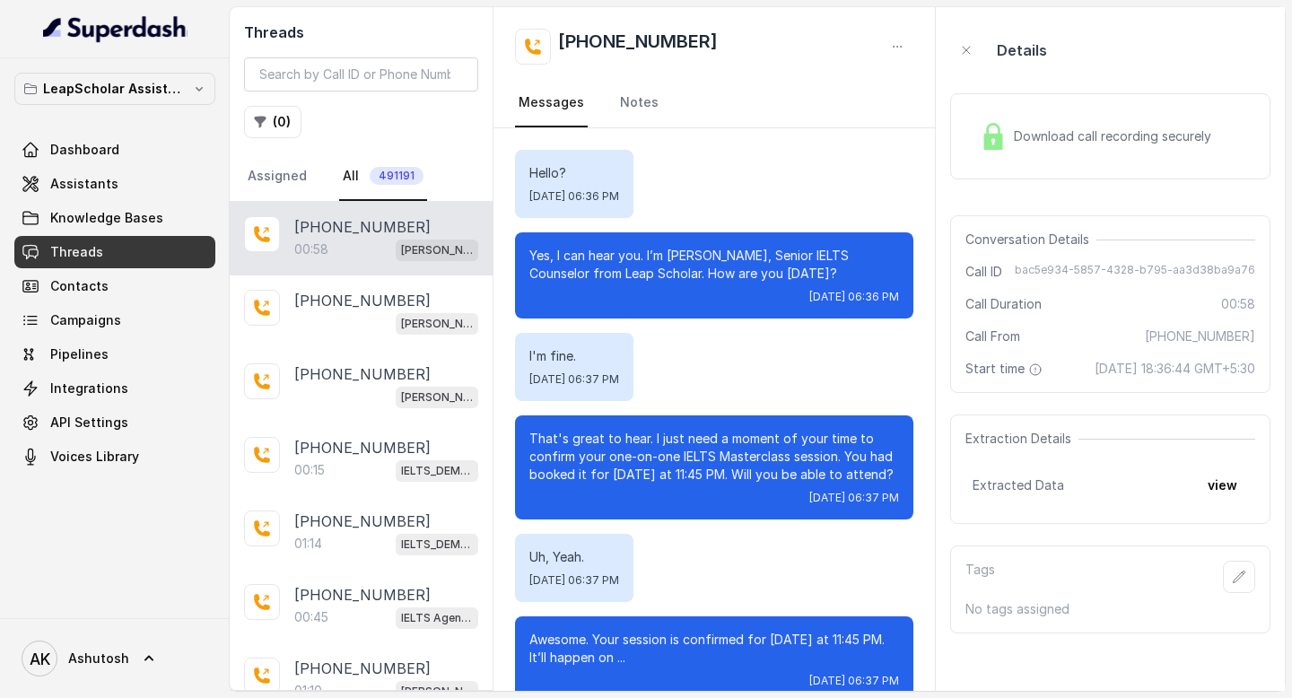
scroll to position [453, 0]
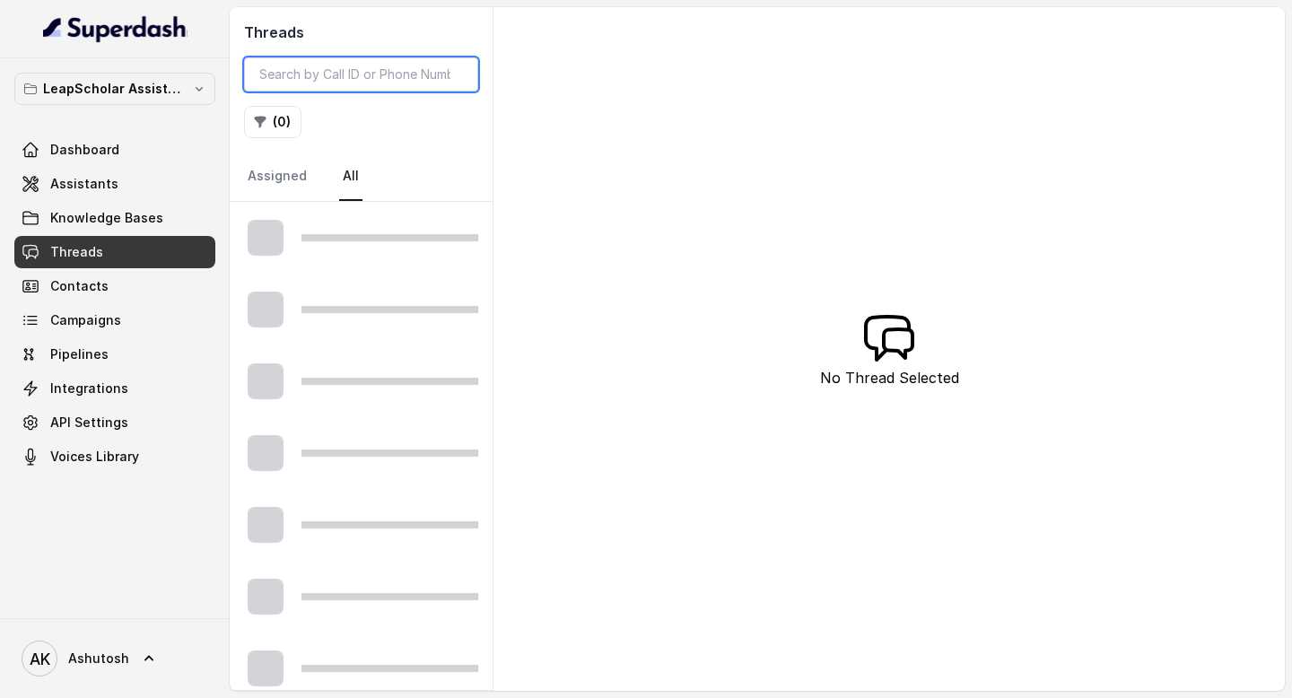
click at [383, 82] on input "search" at bounding box center [361, 74] width 234 height 34
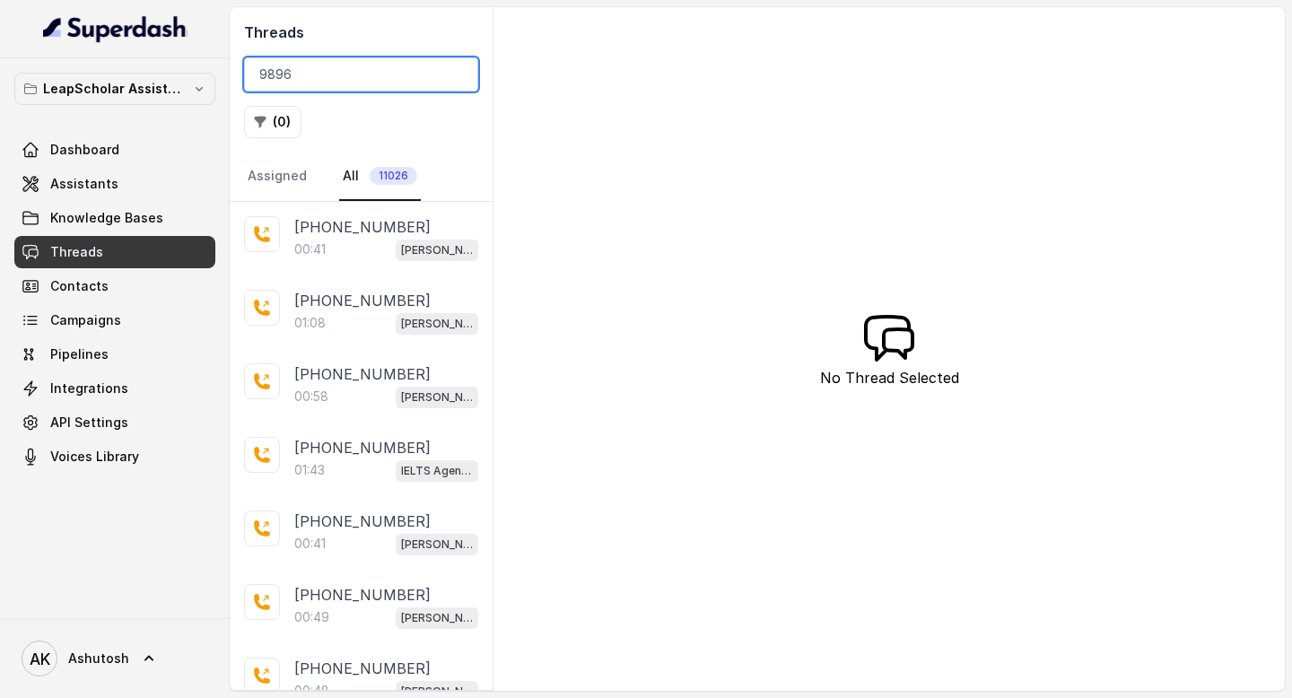
type input "9896"
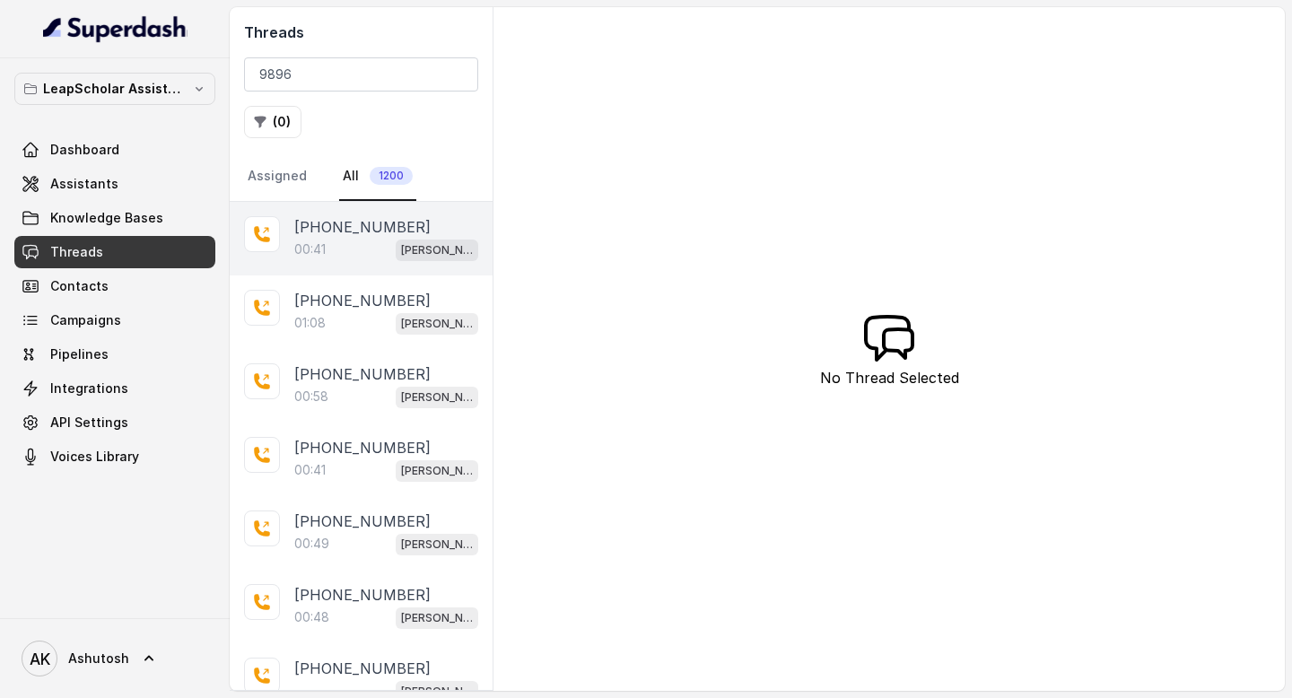
click at [330, 233] on p "[PHONE_NUMBER]" at bounding box center [362, 227] width 136 height 22
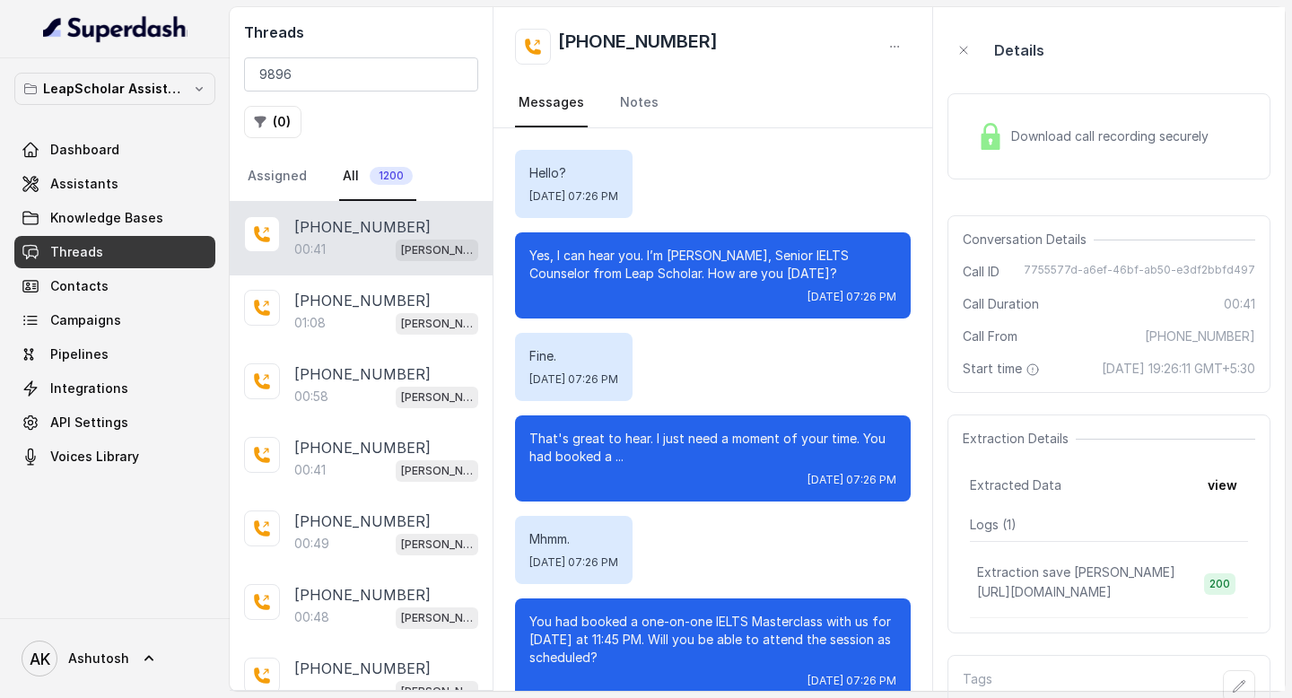
scroll to position [417, 0]
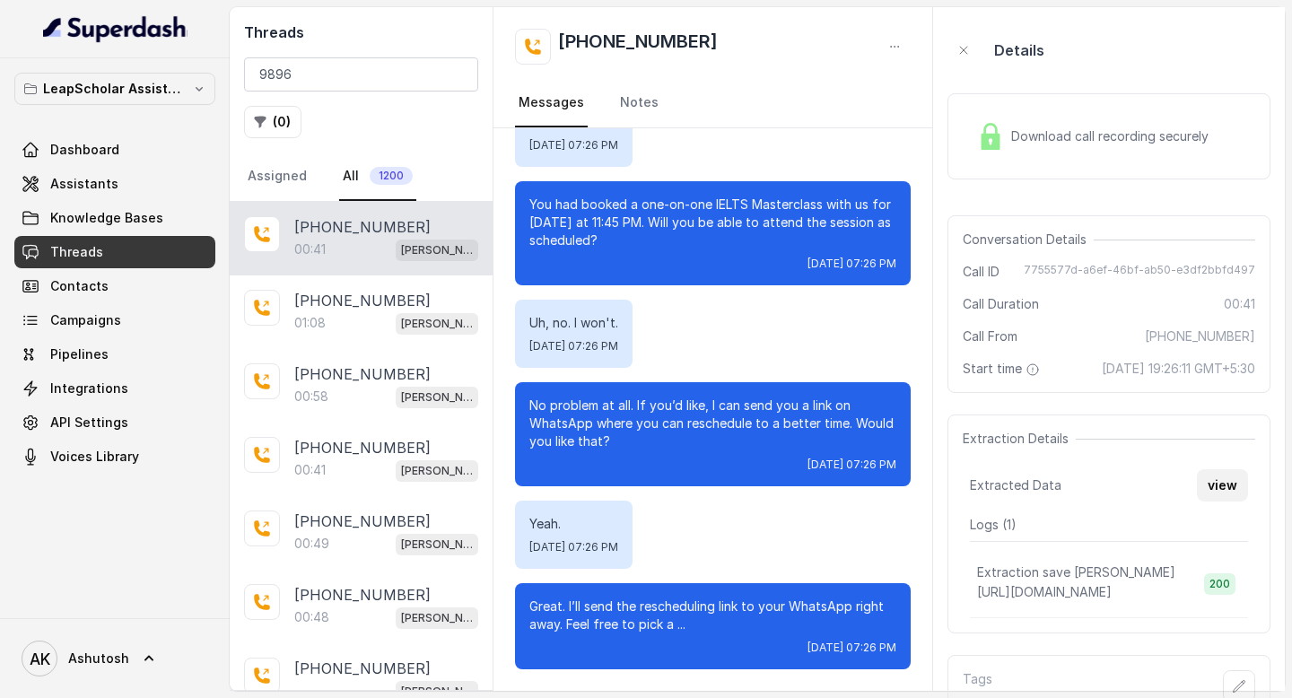
click at [1238, 495] on button "view" at bounding box center [1222, 485] width 51 height 32
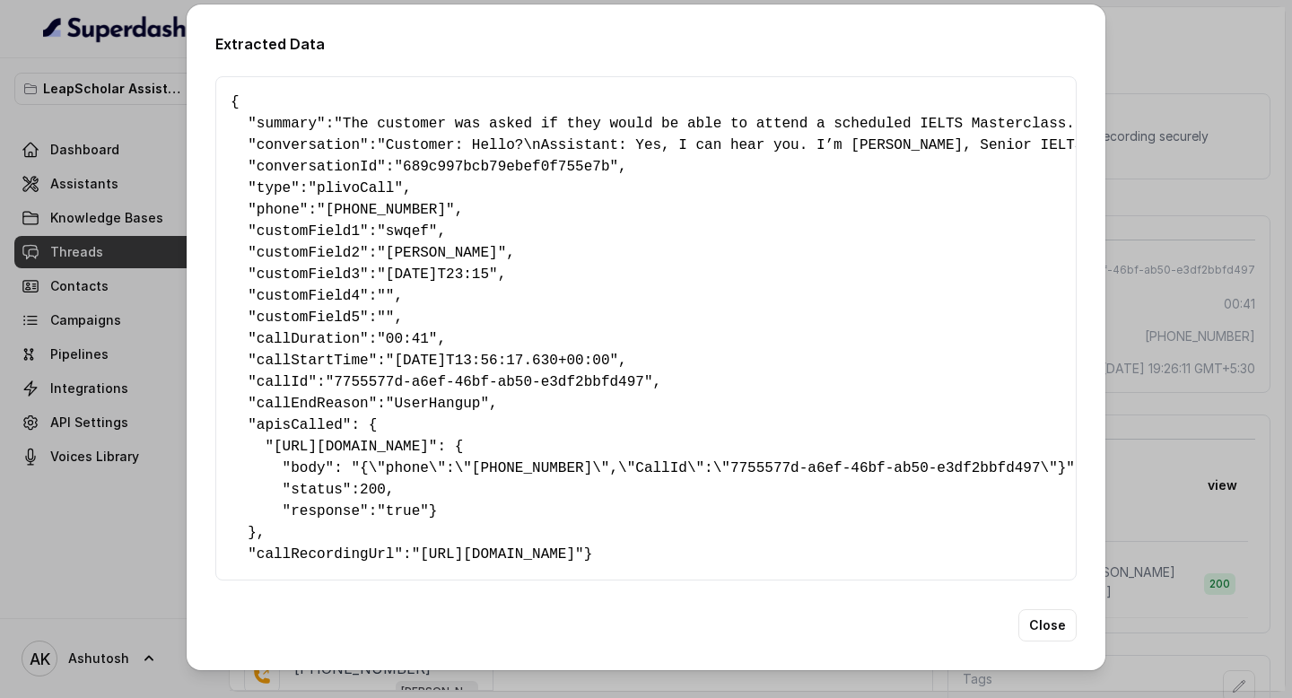
scroll to position [25, 0]
click at [1051, 642] on button "Close" at bounding box center [1047, 625] width 58 height 32
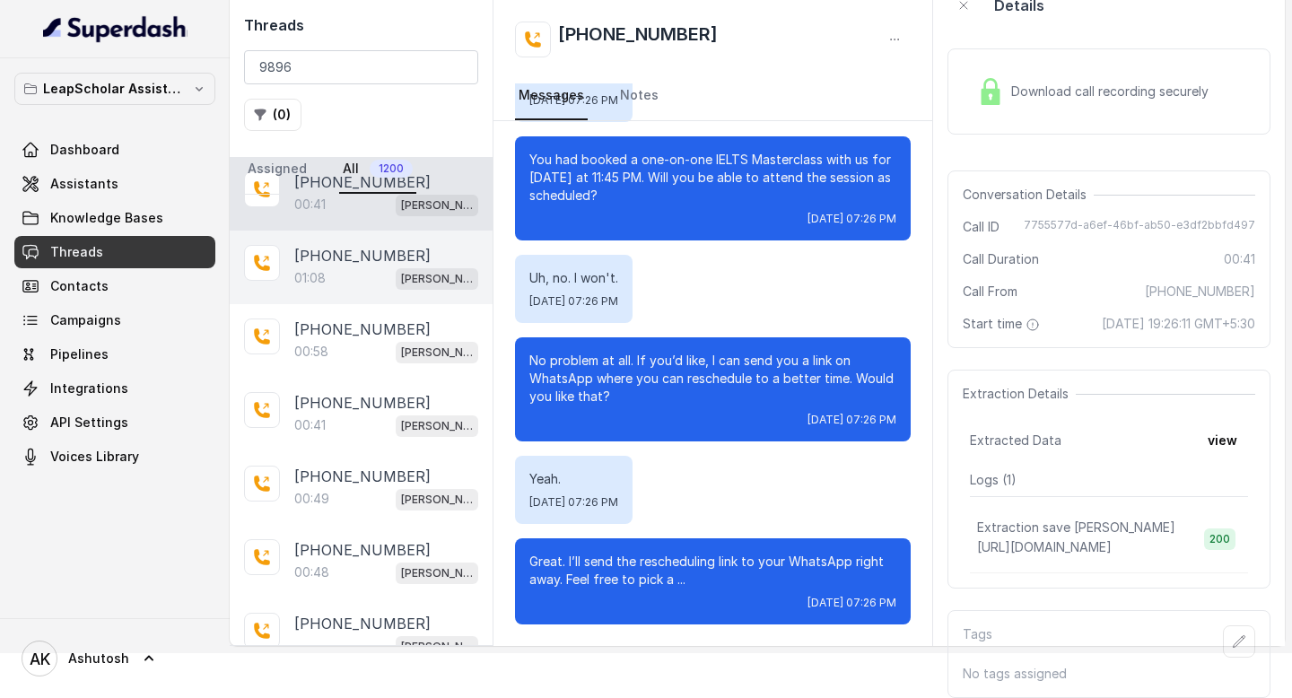
scroll to position [0, 0]
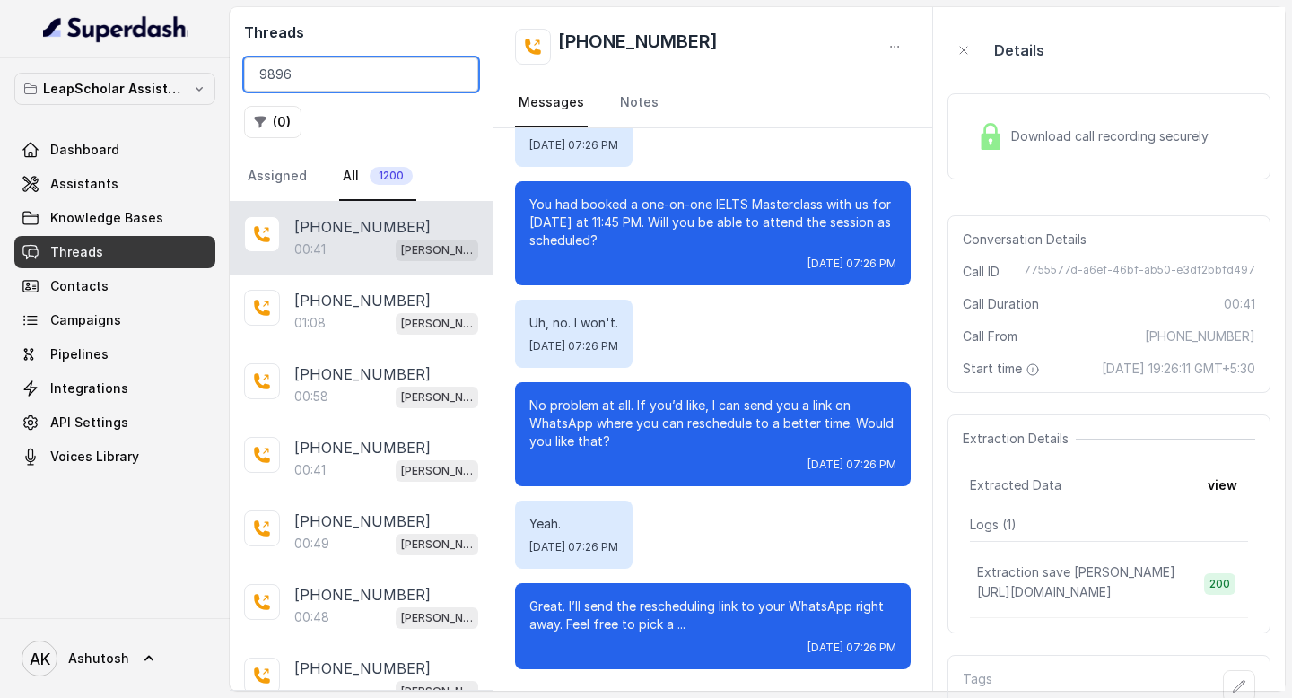
click at [323, 79] on input "9896" at bounding box center [361, 74] width 234 height 34
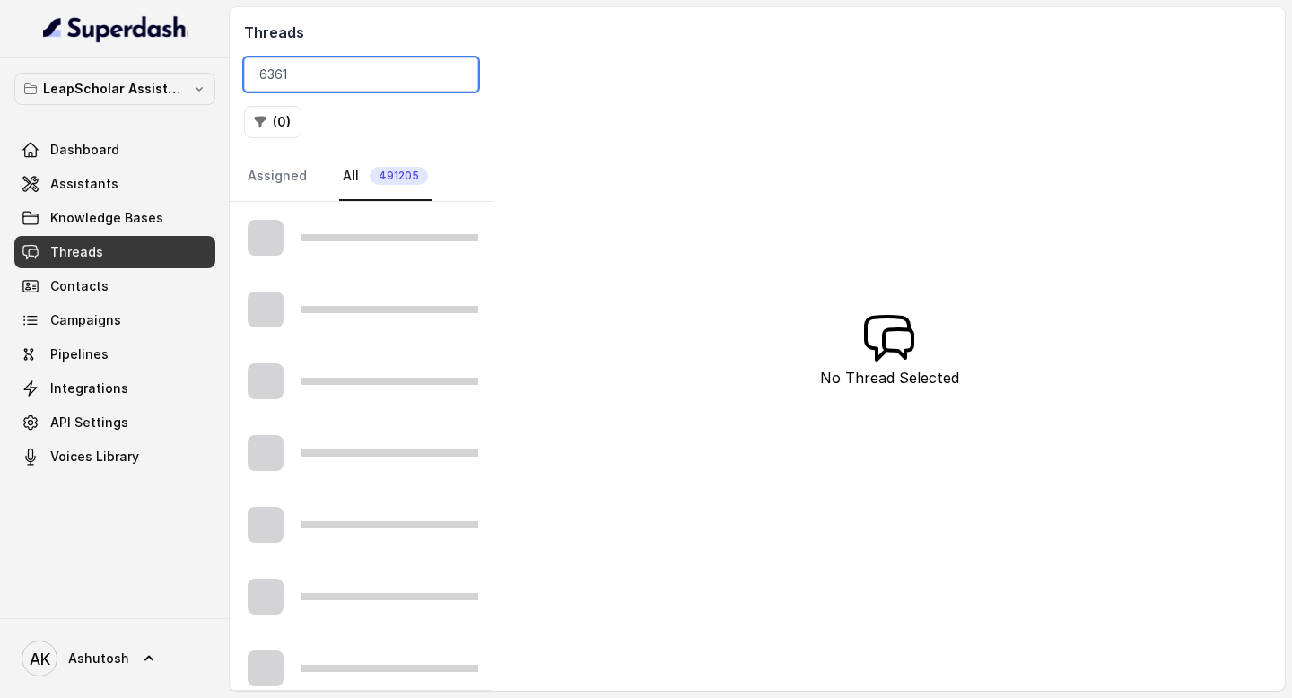
type input "6361"
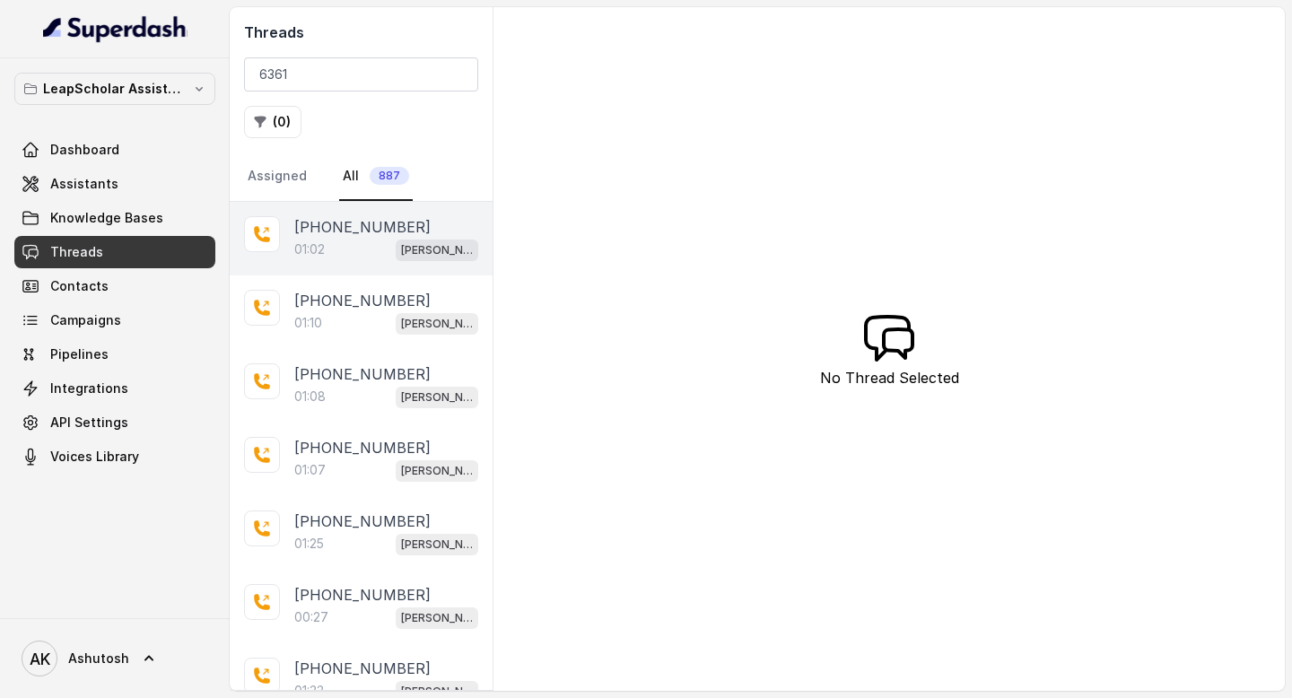
click at [339, 231] on p "[PHONE_NUMBER]" at bounding box center [362, 227] width 136 height 22
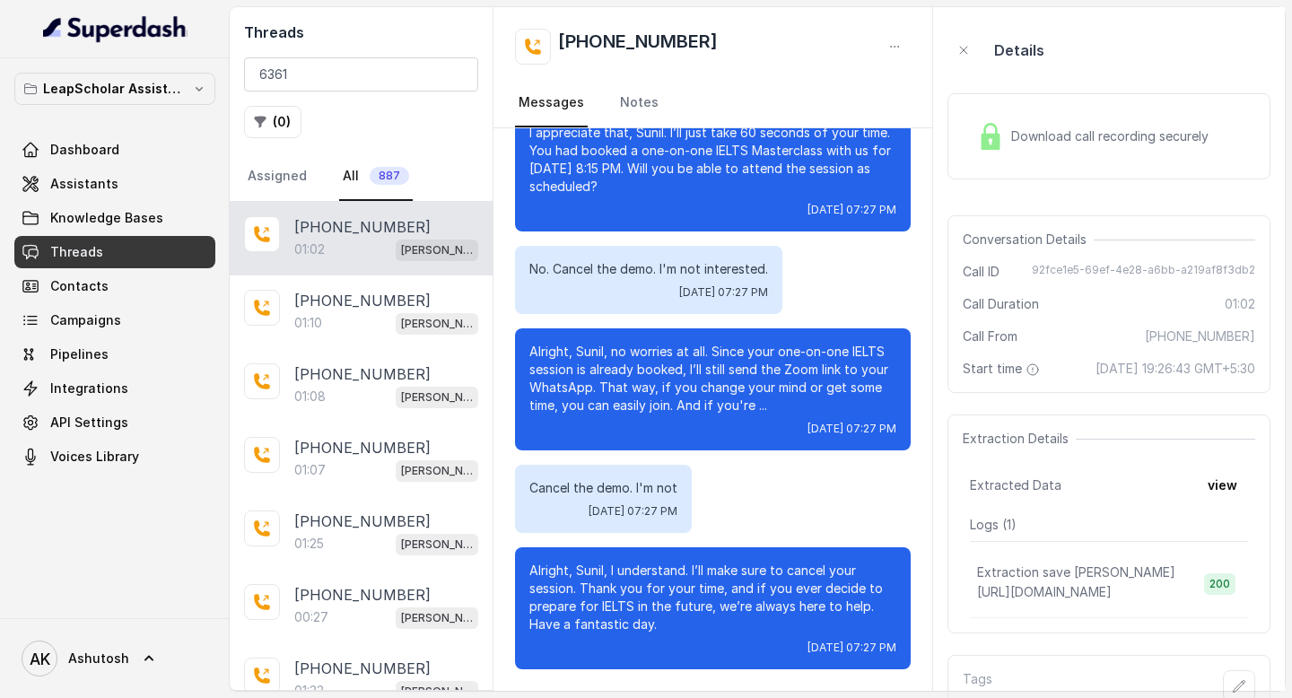
scroll to position [63, 0]
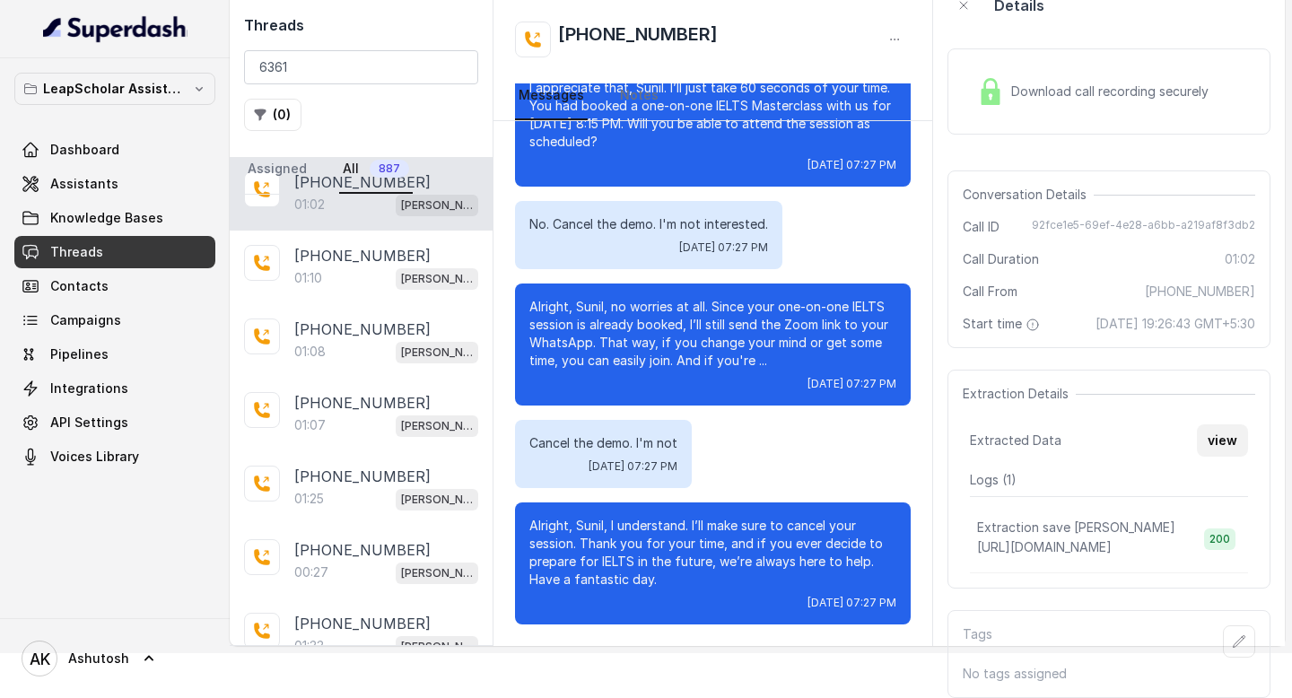
click at [1228, 450] on button "view" at bounding box center [1222, 440] width 51 height 32
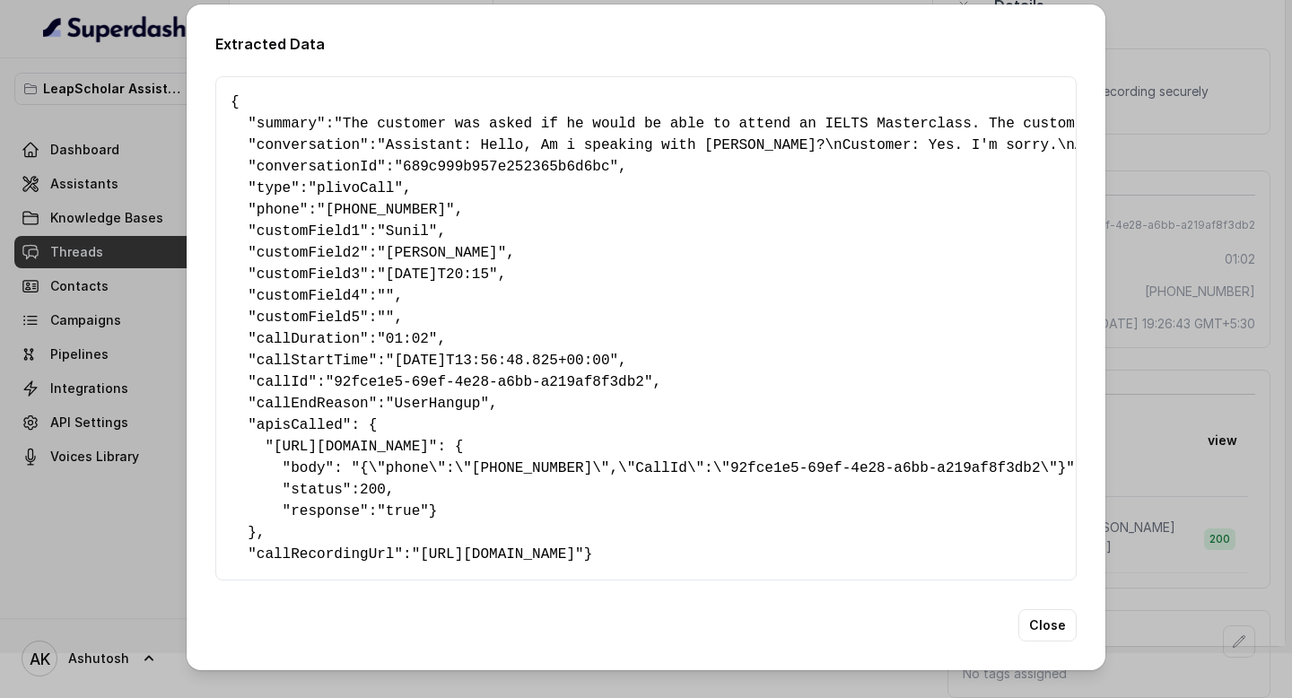
scroll to position [25, 0]
click at [1040, 642] on button "Close" at bounding box center [1047, 625] width 58 height 32
